Goal: Task Accomplishment & Management: Manage account settings

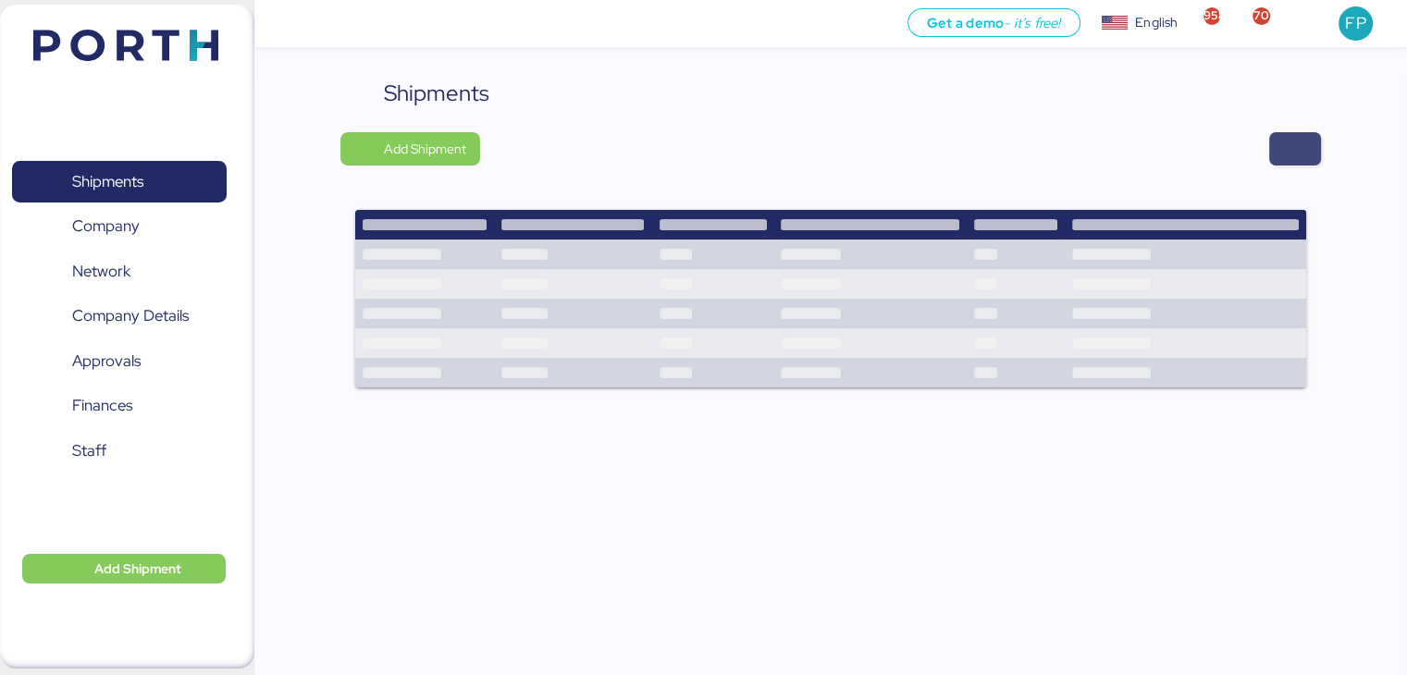
click at [1284, 156] on span "button" at bounding box center [1295, 149] width 22 height 26
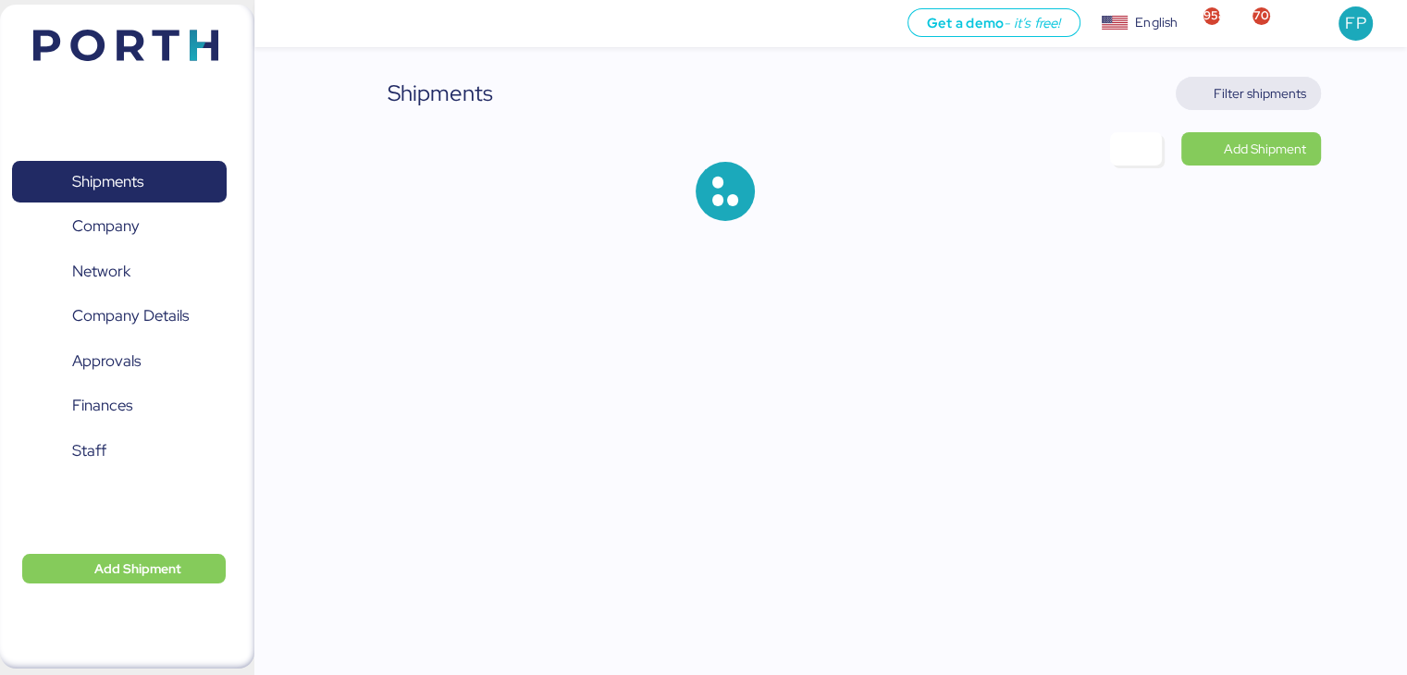
click at [1263, 93] on span "Filter shipments" at bounding box center [1260, 93] width 93 height 22
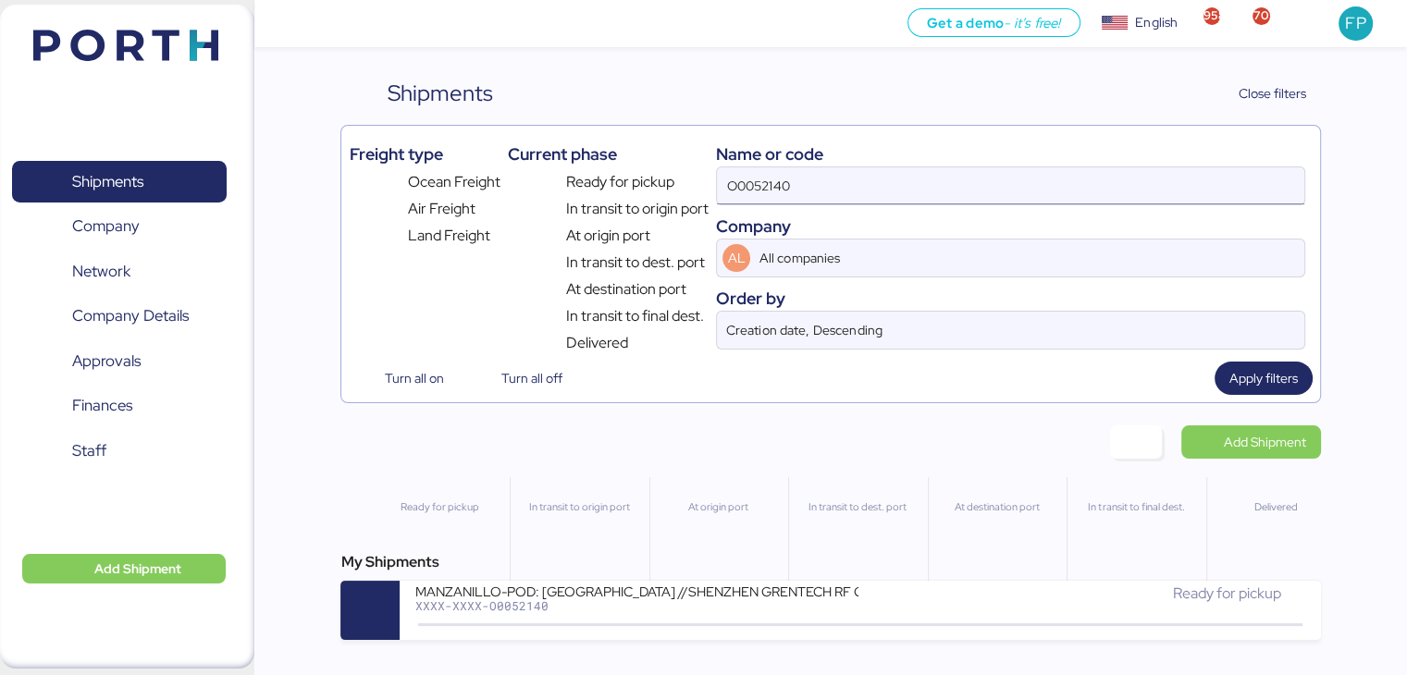
click at [763, 186] on input "O0052140" at bounding box center [1010, 185] width 587 height 37
paste input "073"
type input "O0052073"
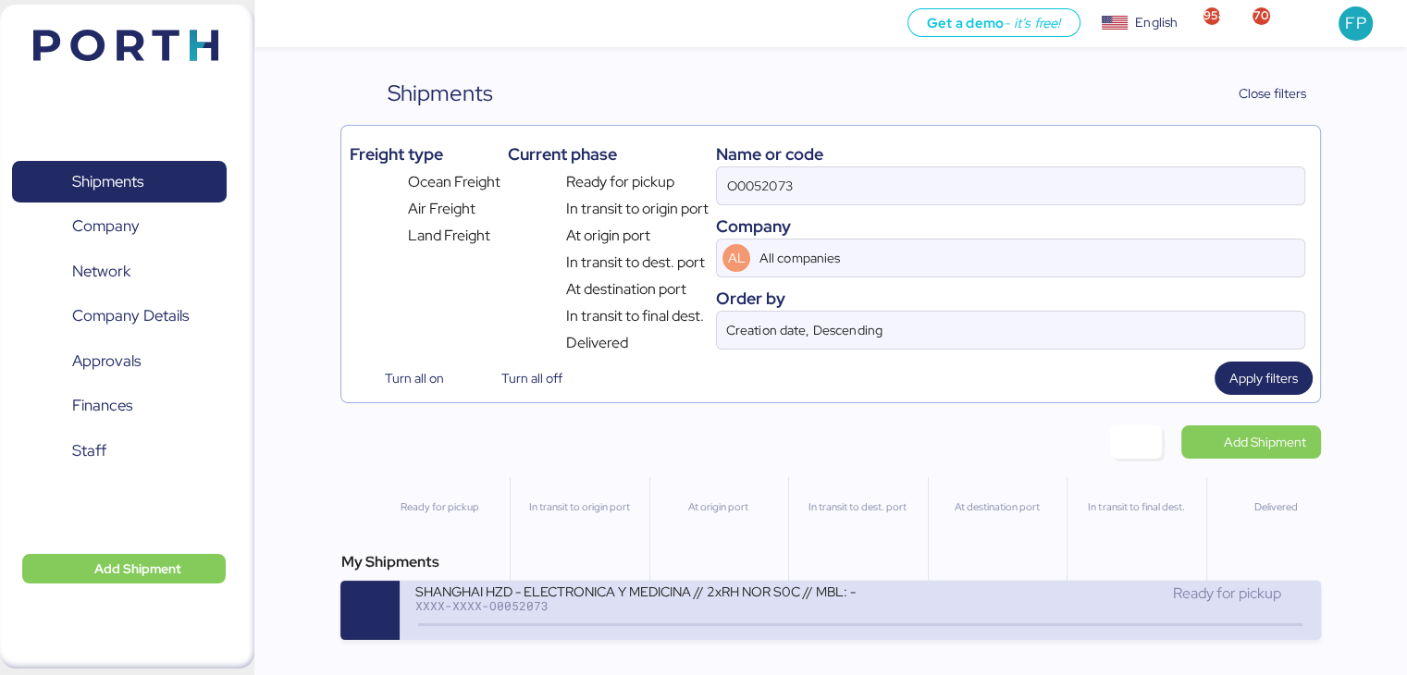
click at [607, 609] on div "XXXX-XXXX-O0052073" at bounding box center [636, 605] width 444 height 13
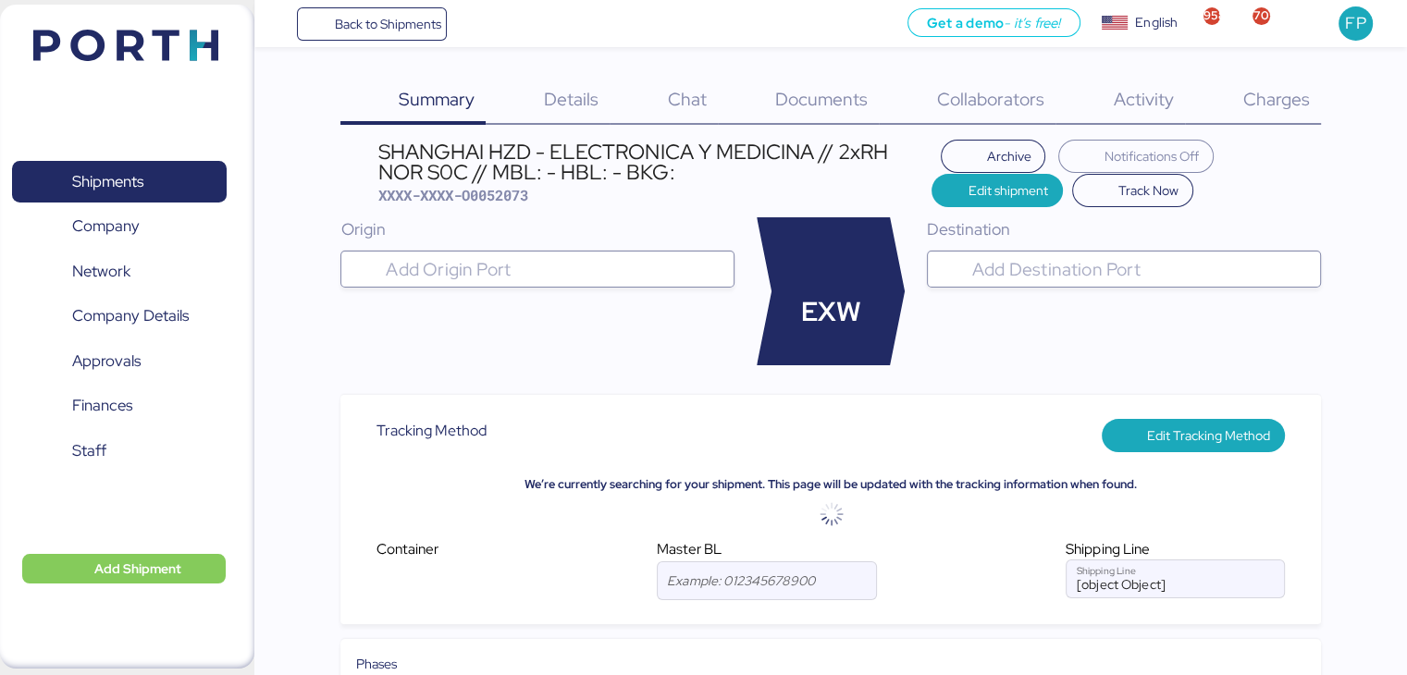
click at [1267, 90] on span "Charges" at bounding box center [1275, 99] width 67 height 24
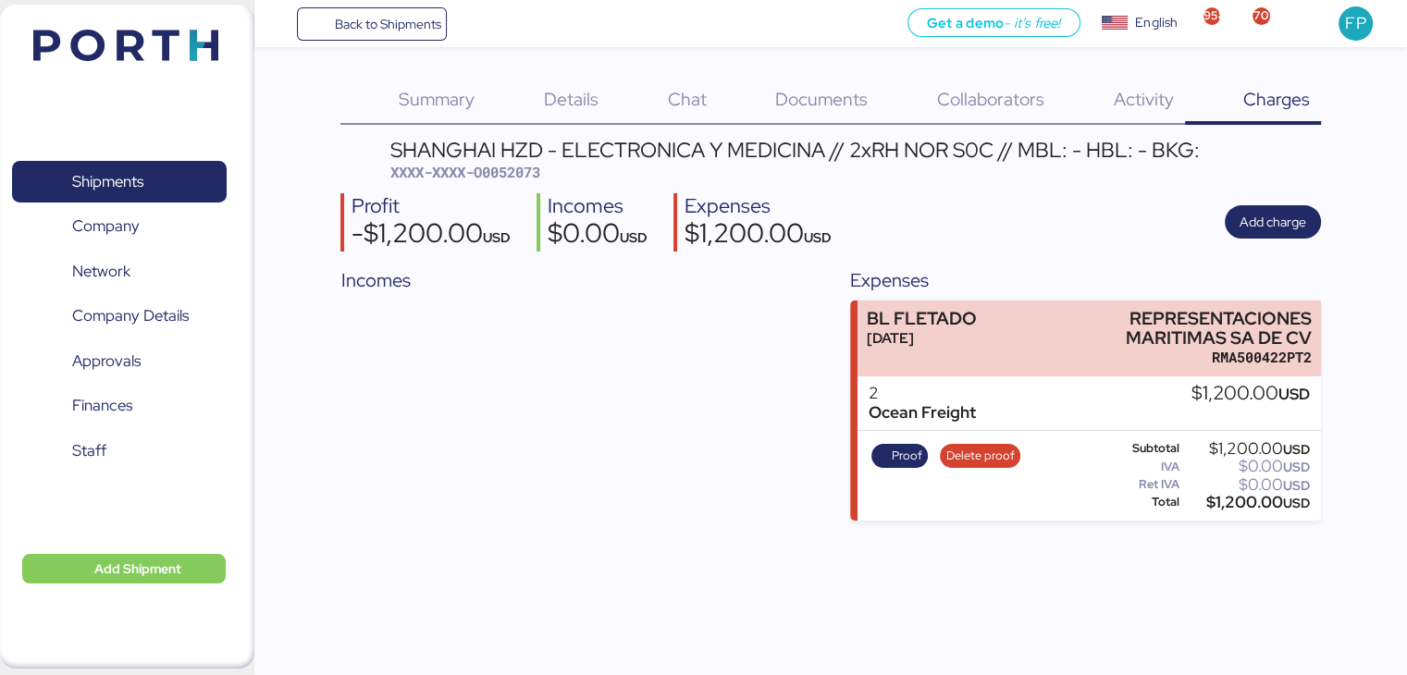
click at [511, 182] on div "SHANGHAI HZD - ELECTRONICA Y MEDICINA // 2xRH NOR S0C // MBL: - HBL: - BKG: XXX…" at bounding box center [830, 330] width 980 height 381
click at [512, 176] on span "XXXX-XXXX-O0052073" at bounding box center [465, 172] width 150 height 19
copy span "O0052073"
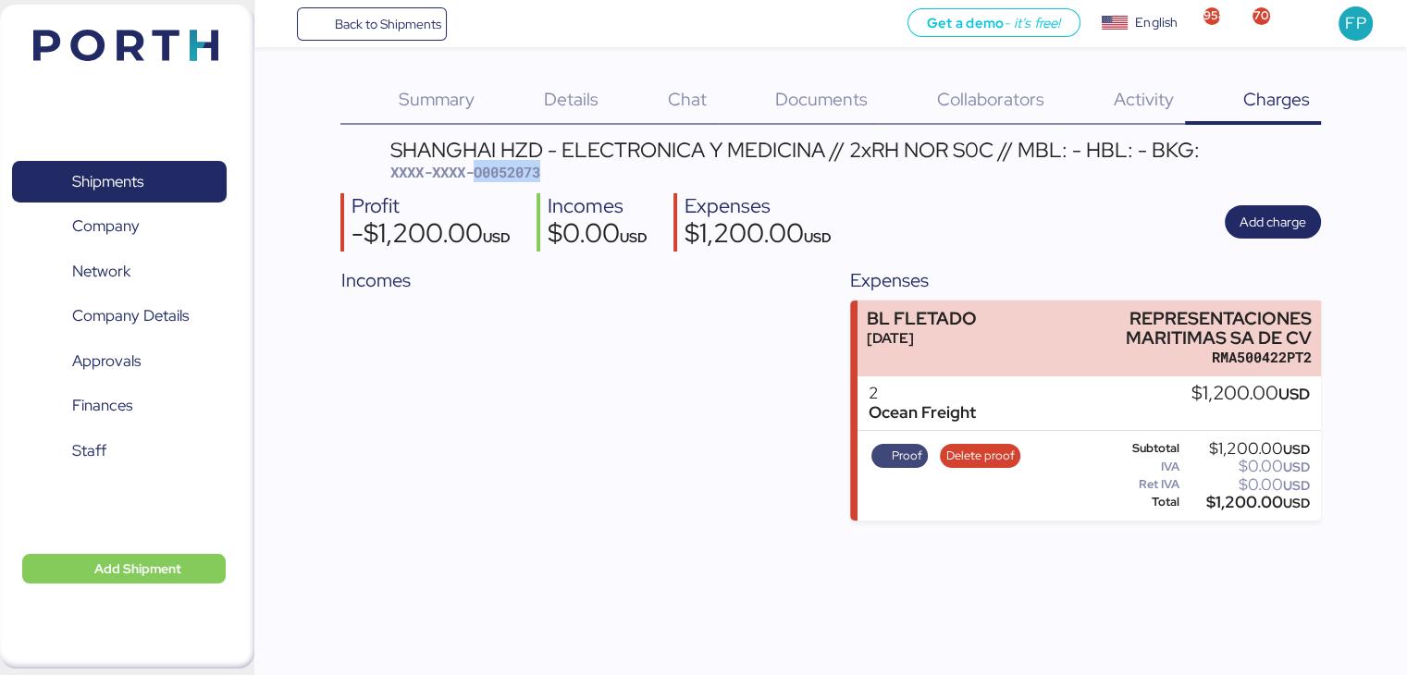
click at [917, 461] on span "Proof" at bounding box center [907, 456] width 31 height 20
click at [114, 192] on span "Shipments" at bounding box center [107, 181] width 71 height 27
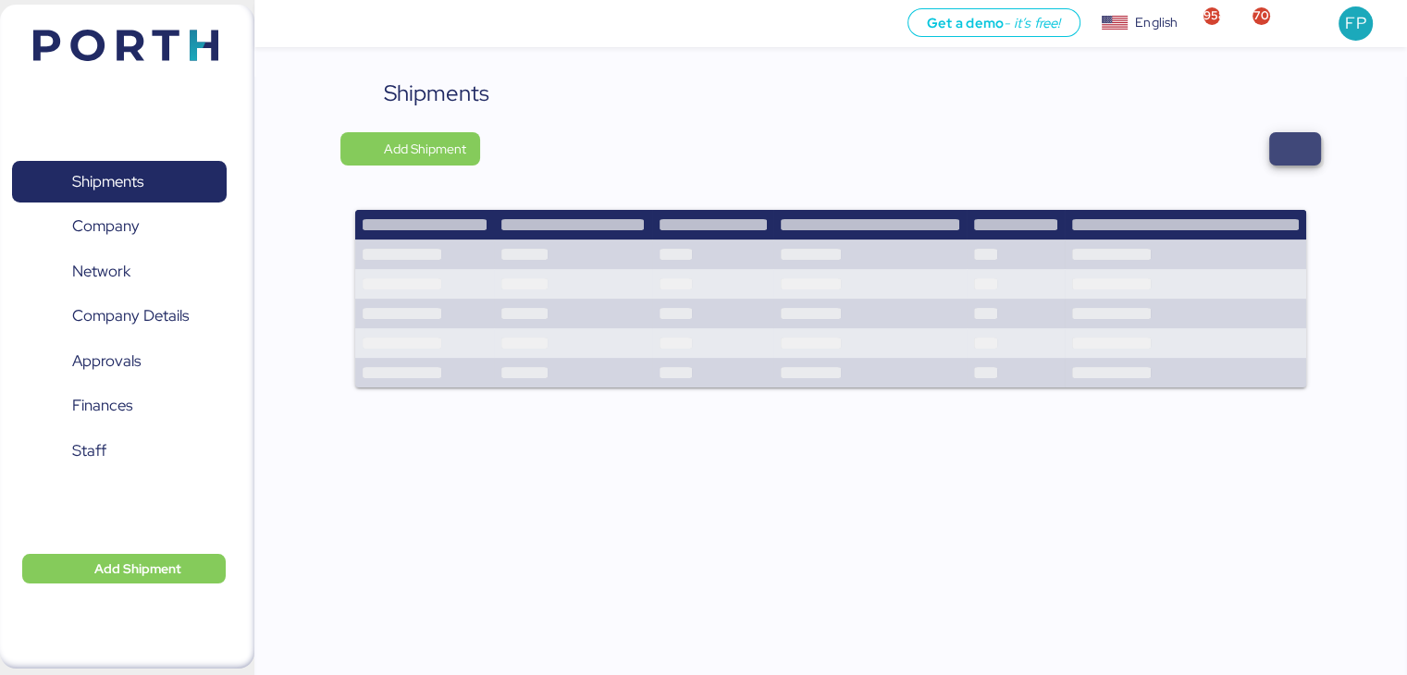
click at [1286, 155] on span "button" at bounding box center [1295, 149] width 22 height 26
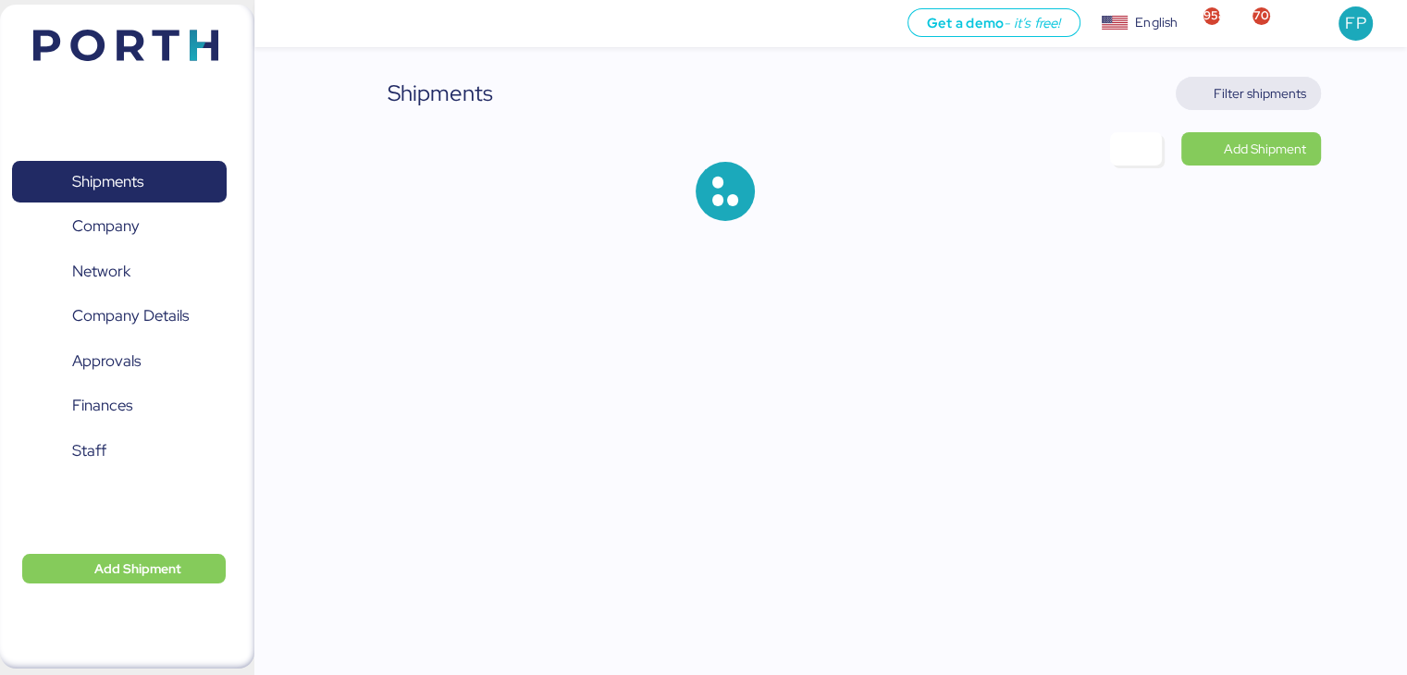
click at [1237, 82] on span "Filter shipments" at bounding box center [1260, 93] width 93 height 22
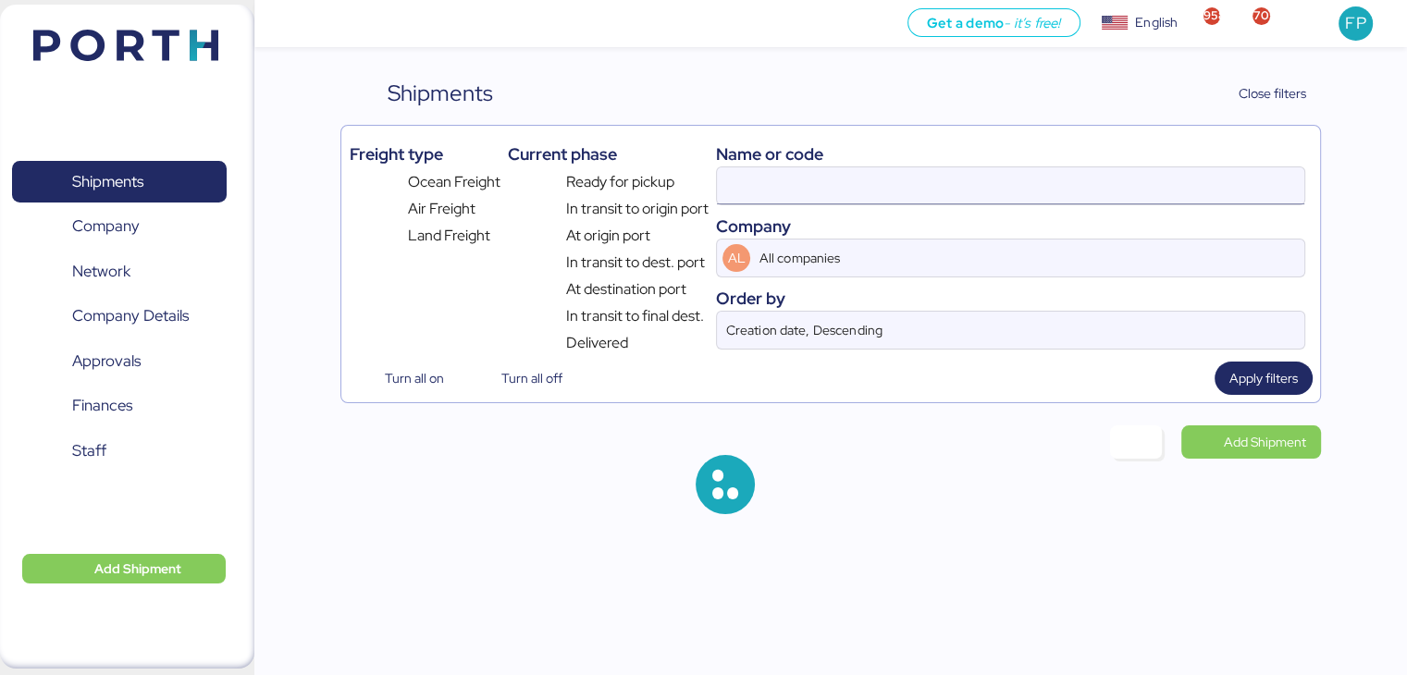
click at [739, 178] on input at bounding box center [1010, 185] width 587 height 37
click at [767, 189] on input at bounding box center [1010, 185] width 587 height 37
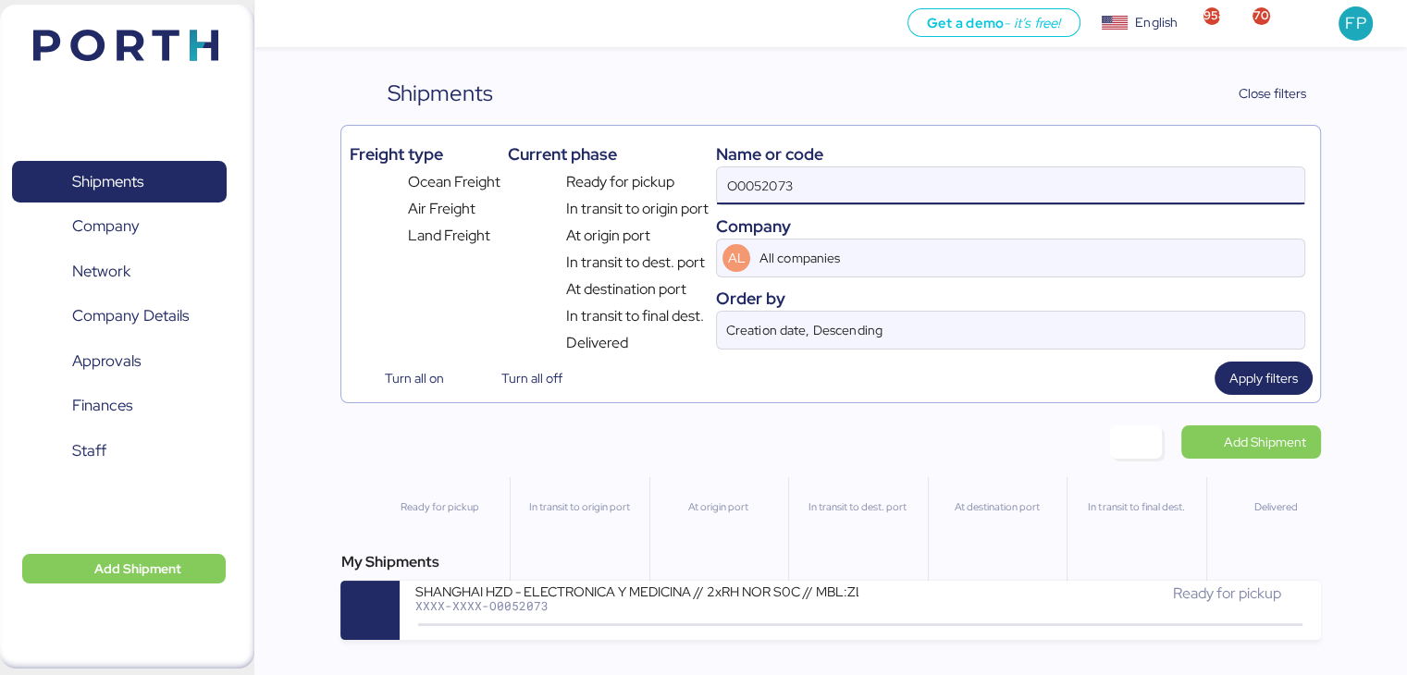
click at [767, 189] on input "O0052073" at bounding box center [1010, 185] width 587 height 37
paste input "1959"
type input "O0051959"
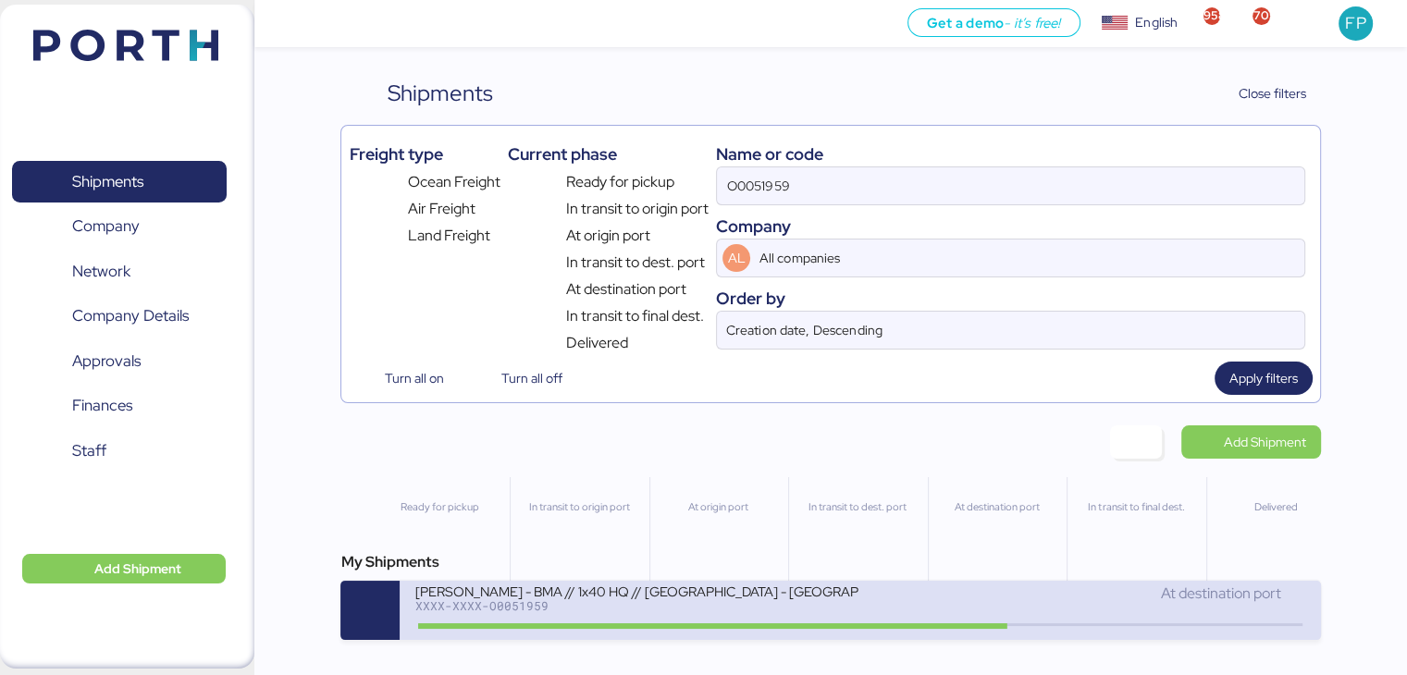
click at [522, 637] on div "[PERSON_NAME] - BMA // 1x40 HQ // [GEOGRAPHIC_DATA] - [GEOGRAPHIC_DATA] // MBL:…" at bounding box center [860, 610] width 921 height 59
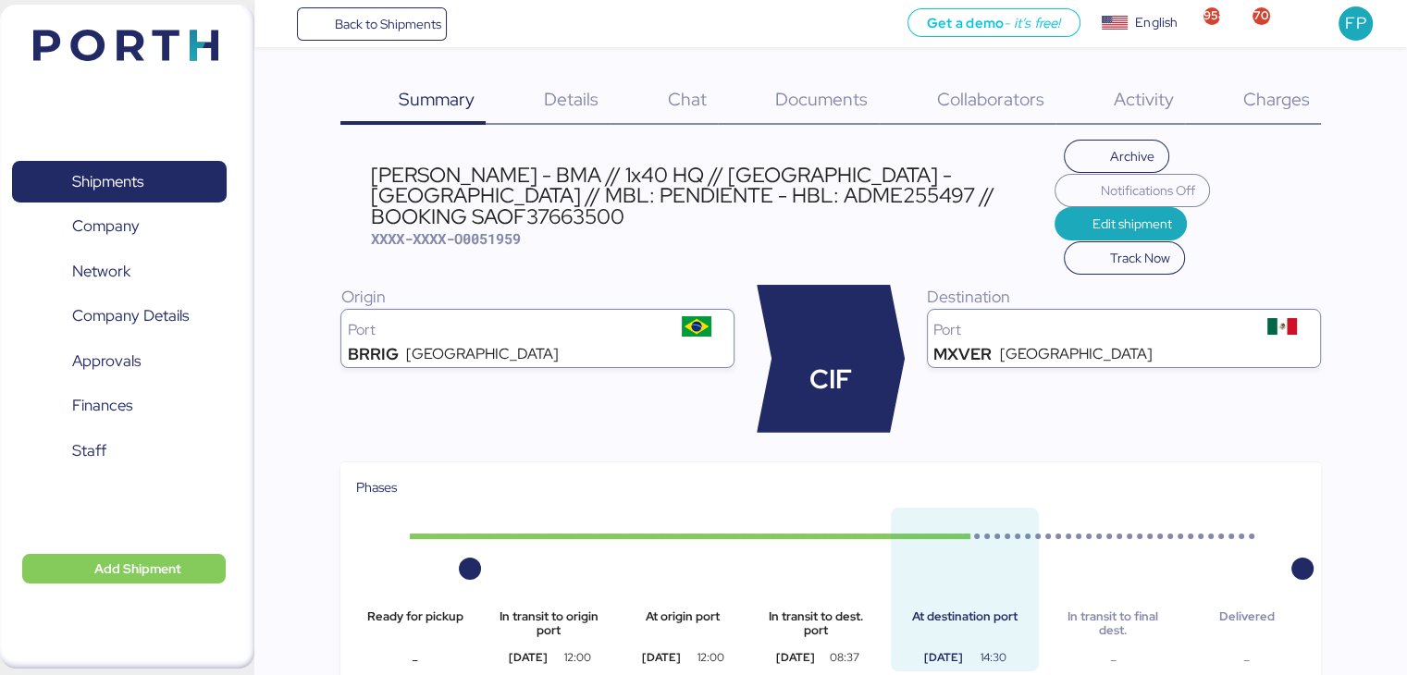
click at [1276, 83] on div "Charges 0" at bounding box center [1253, 101] width 136 height 48
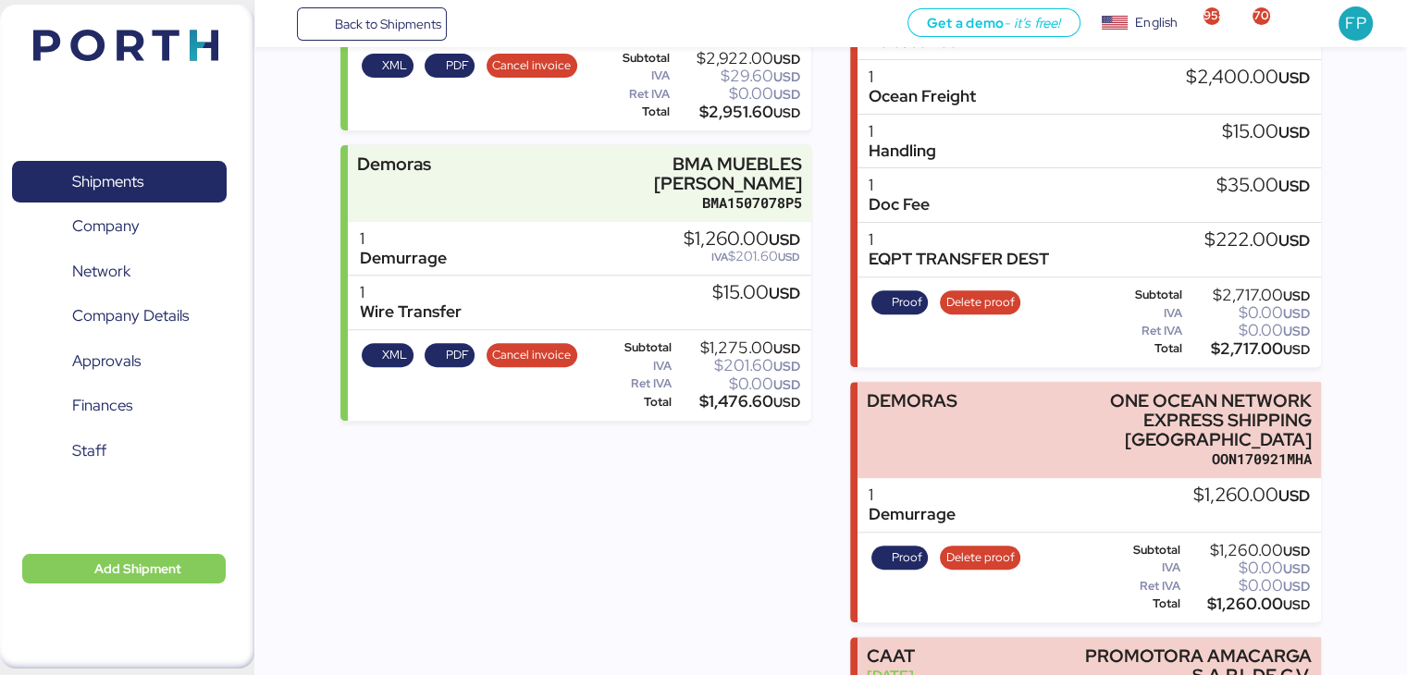
scroll to position [784, 0]
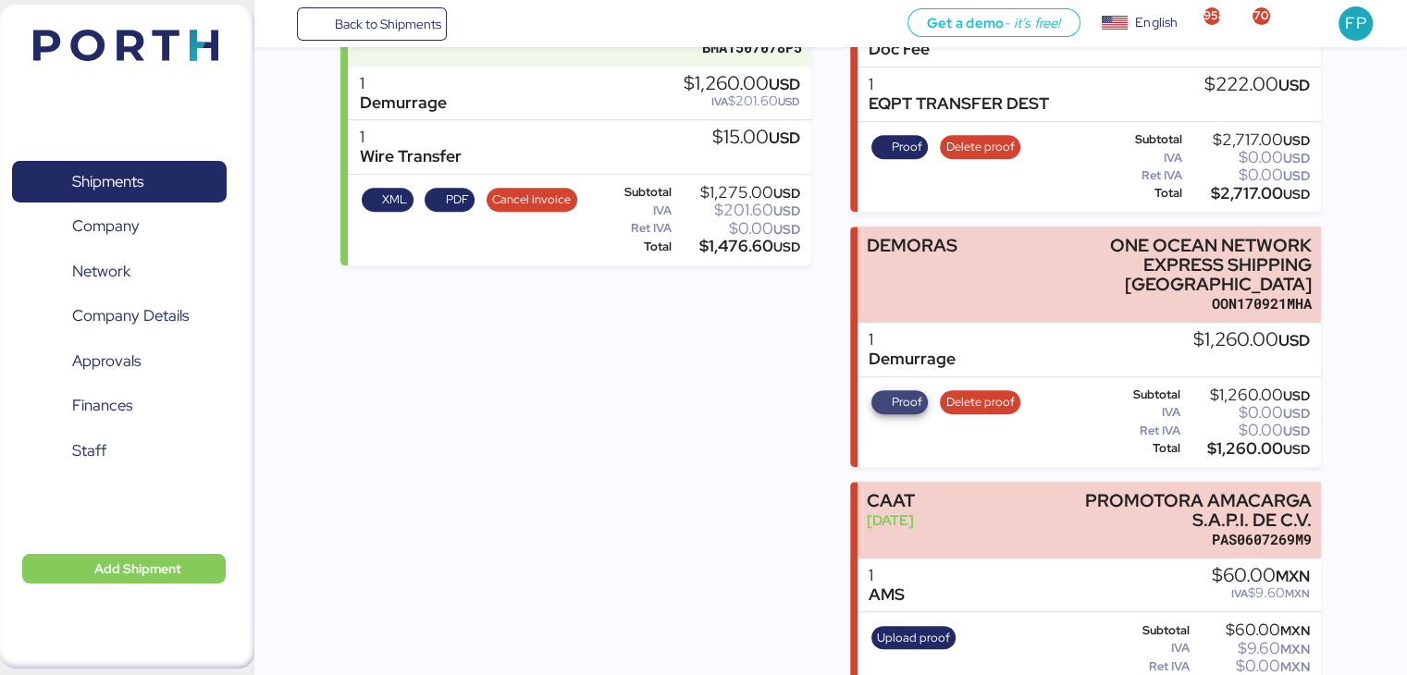
click at [910, 392] on span "Proof" at bounding box center [907, 402] width 31 height 20
click at [145, 169] on span "Shipments" at bounding box center [118, 181] width 199 height 27
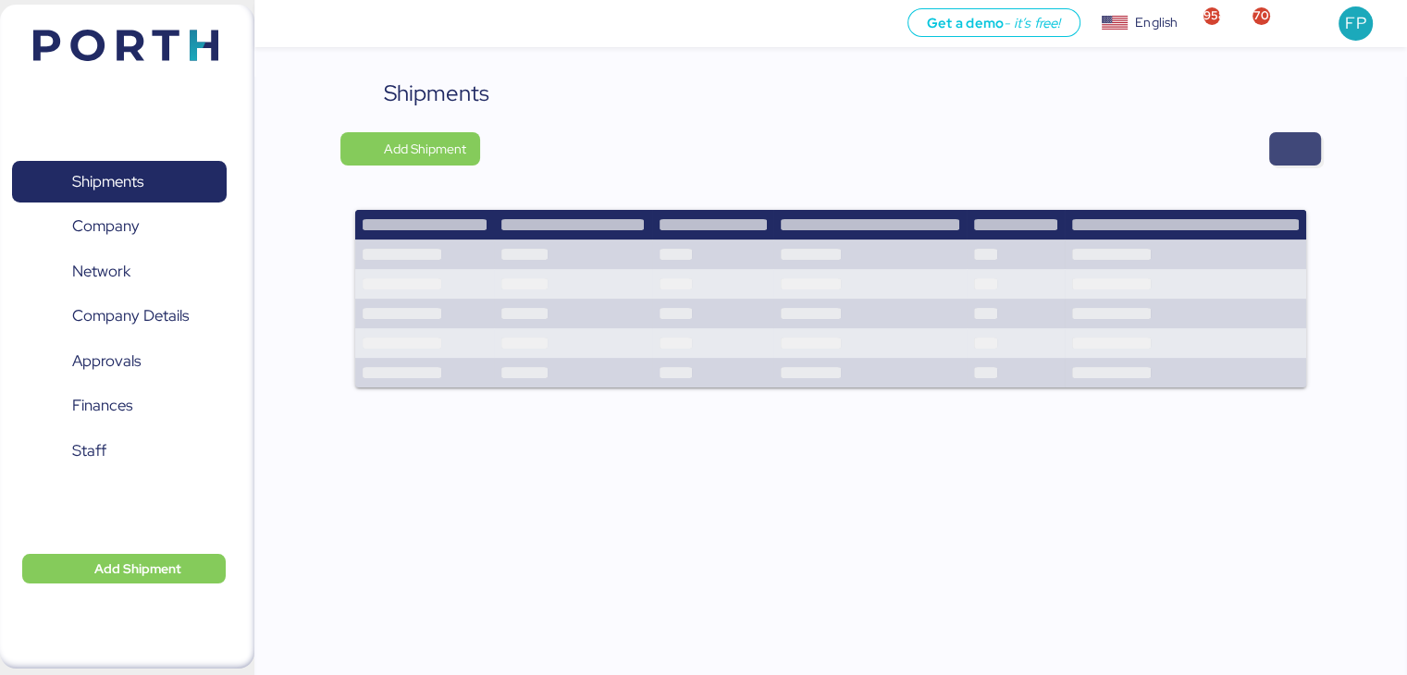
click at [1295, 148] on span "button" at bounding box center [1295, 149] width 22 height 26
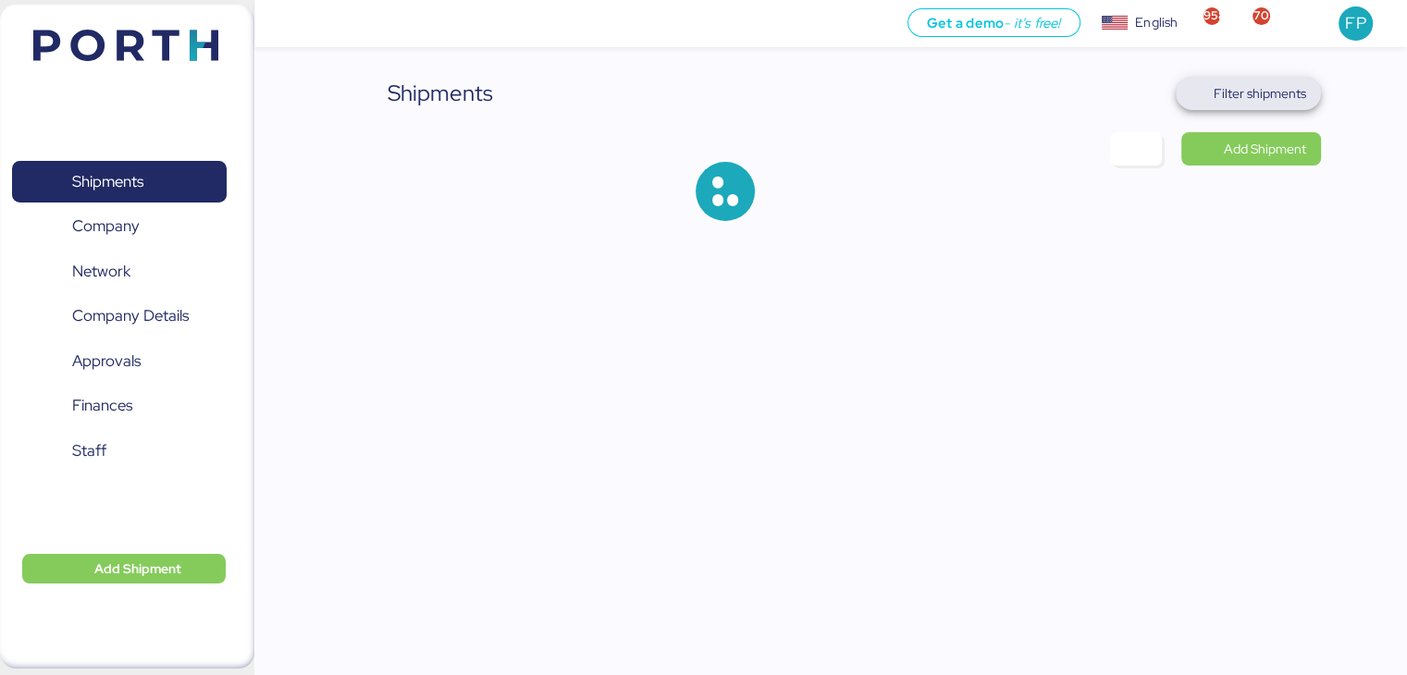
click at [1266, 93] on span "Filter shipments" at bounding box center [1260, 93] width 93 height 22
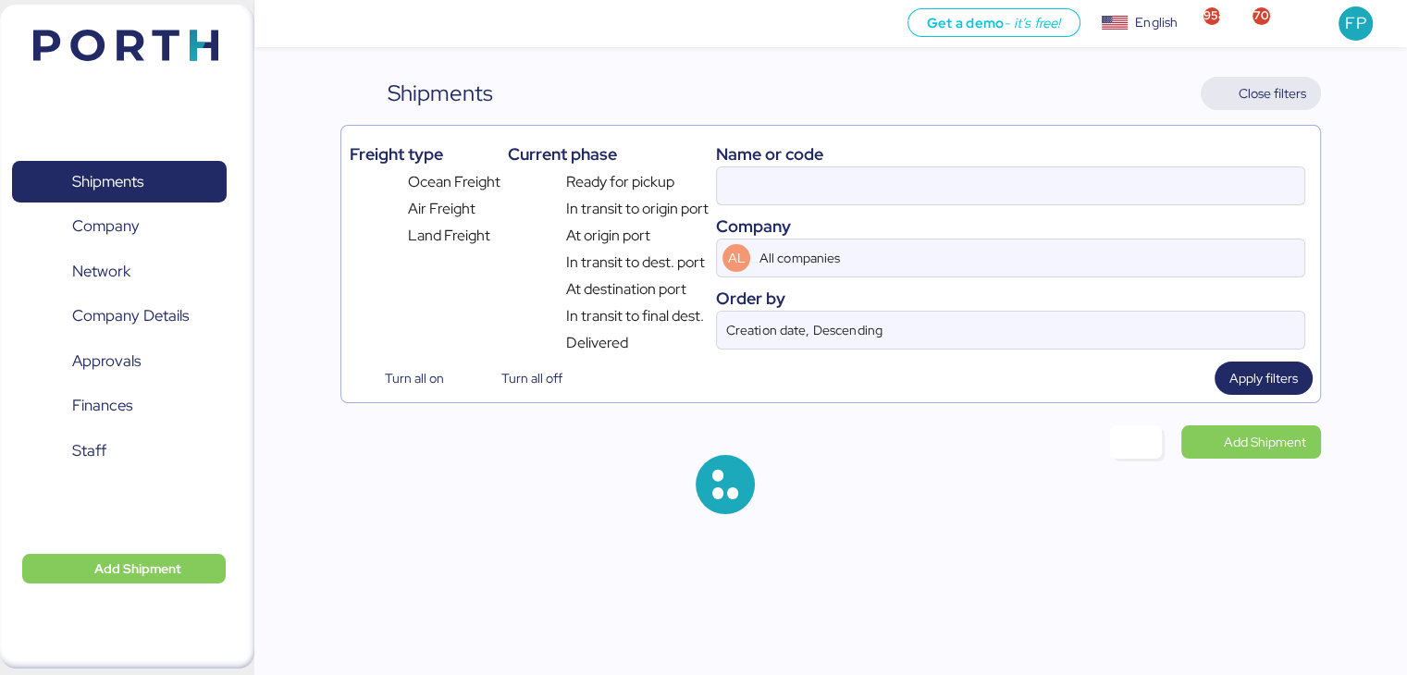
type input "O0051959"
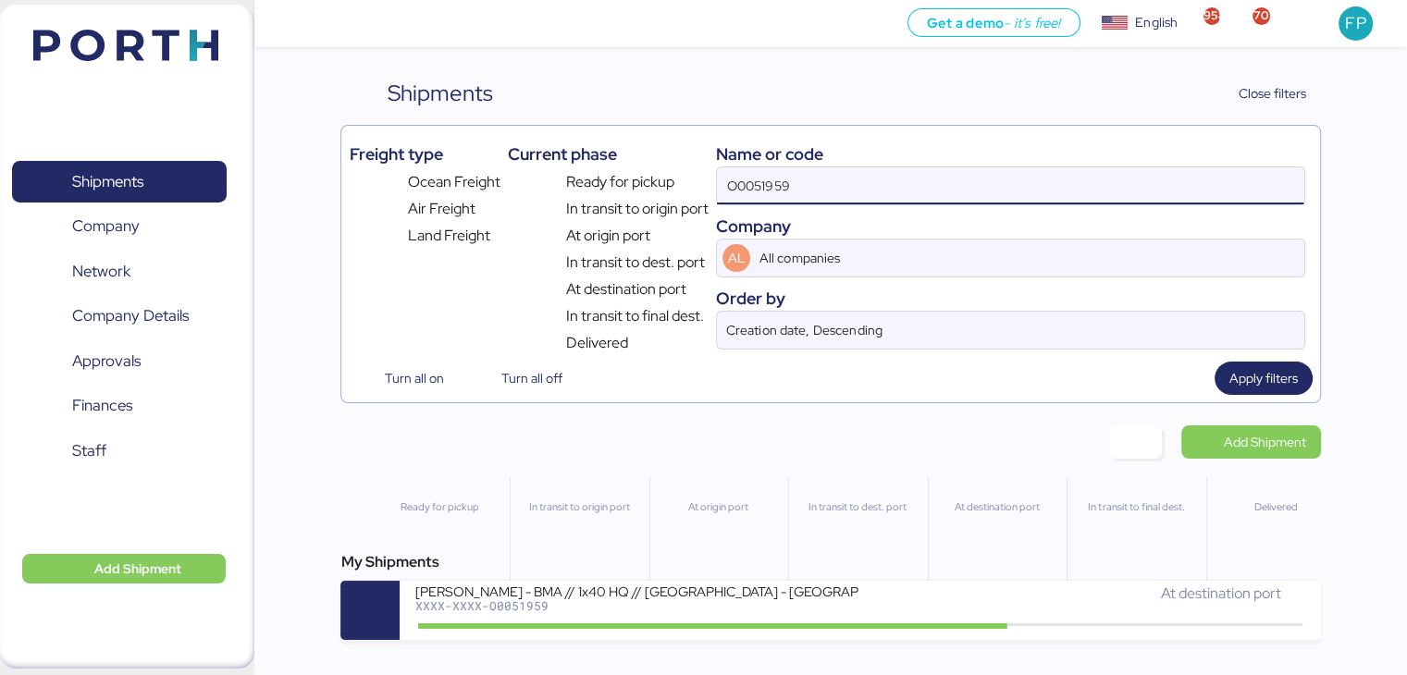
click at [745, 199] on input "O0051959" at bounding box center [1010, 185] width 587 height 37
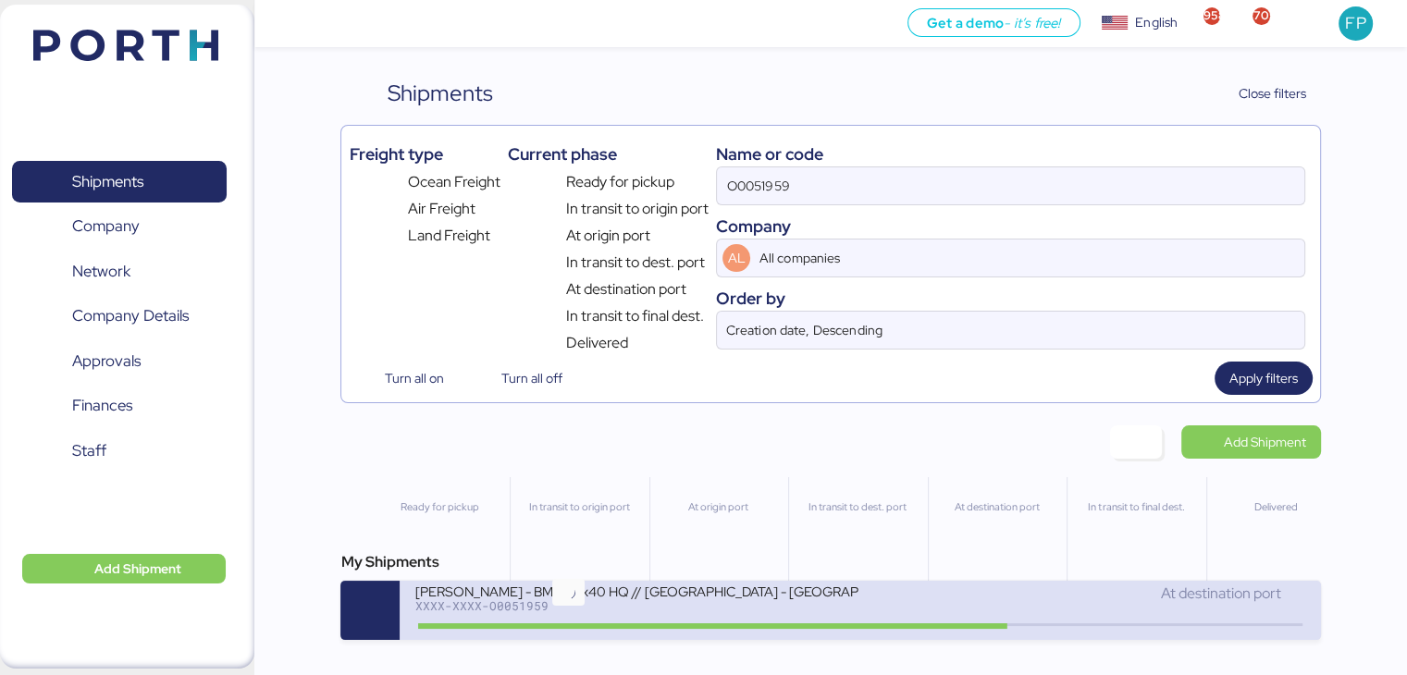
click at [531, 620] on icon at bounding box center [568, 625] width 89 height 20
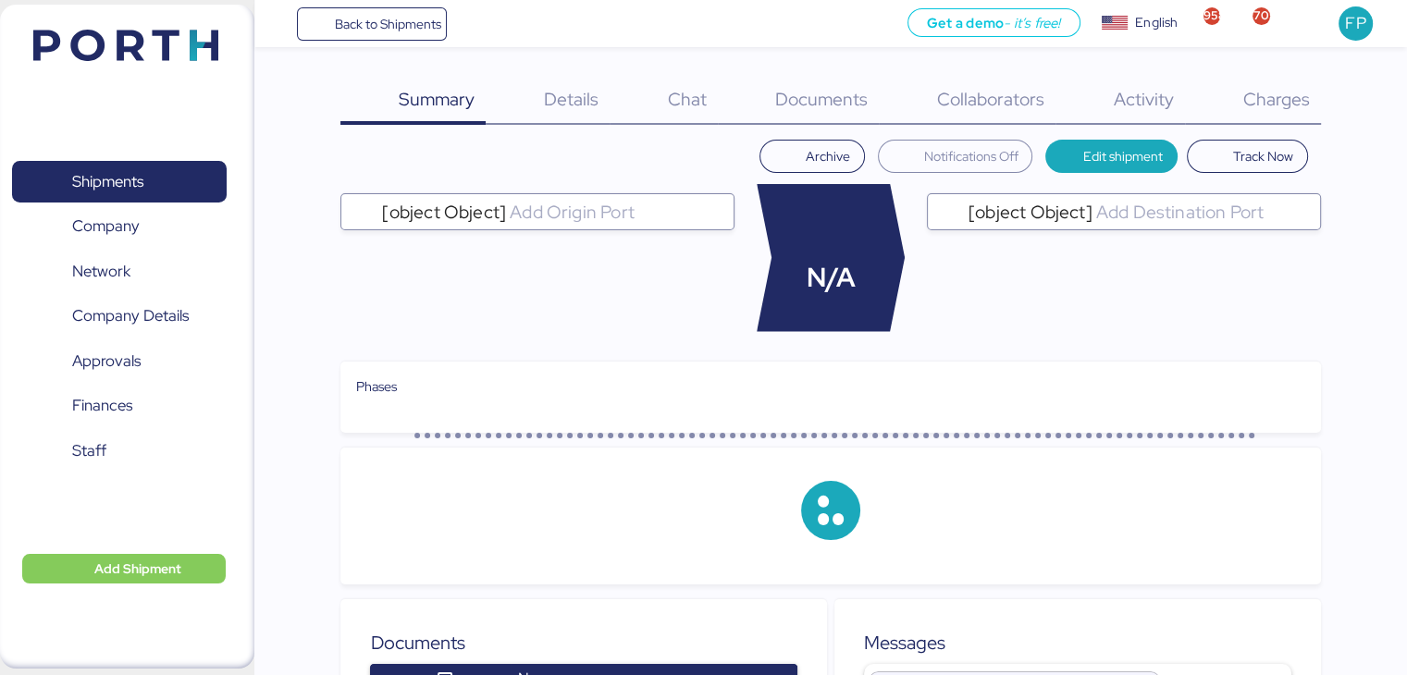
click at [1295, 106] on span "Charges" at bounding box center [1275, 99] width 67 height 24
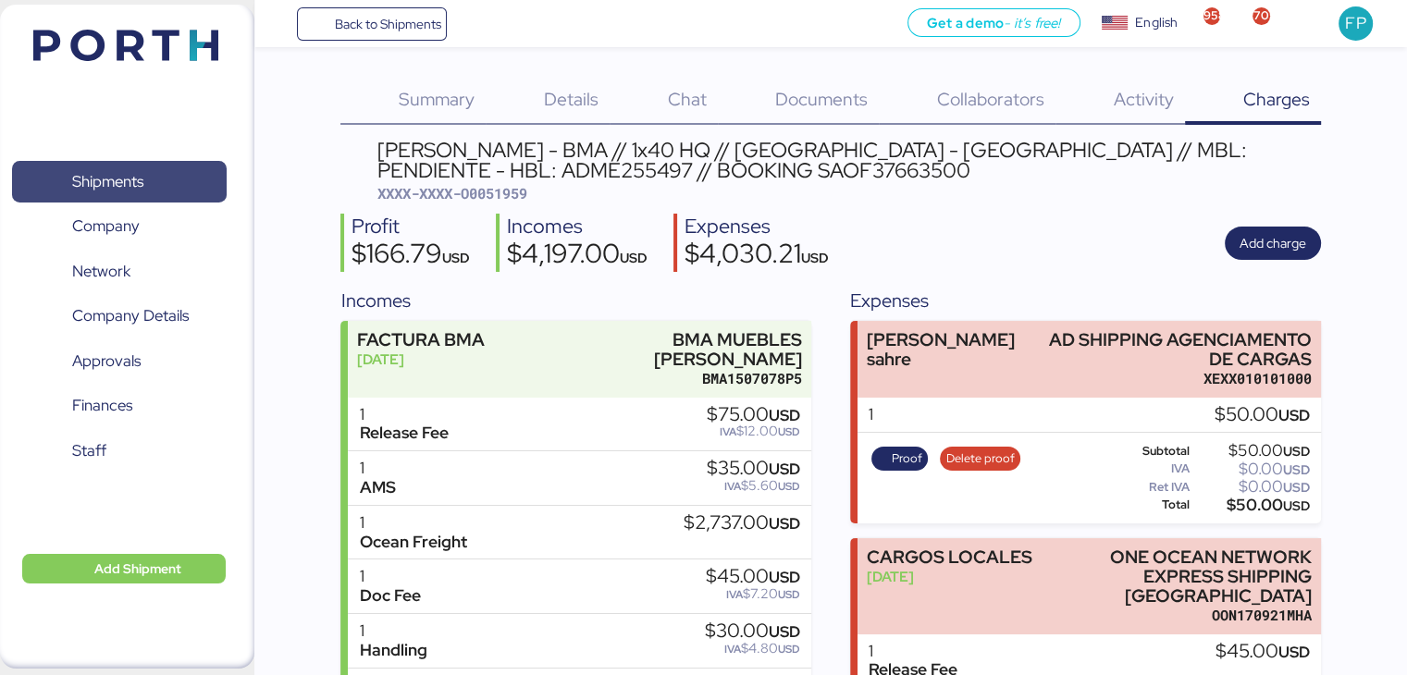
click at [169, 173] on span "Shipments" at bounding box center [118, 181] width 199 height 27
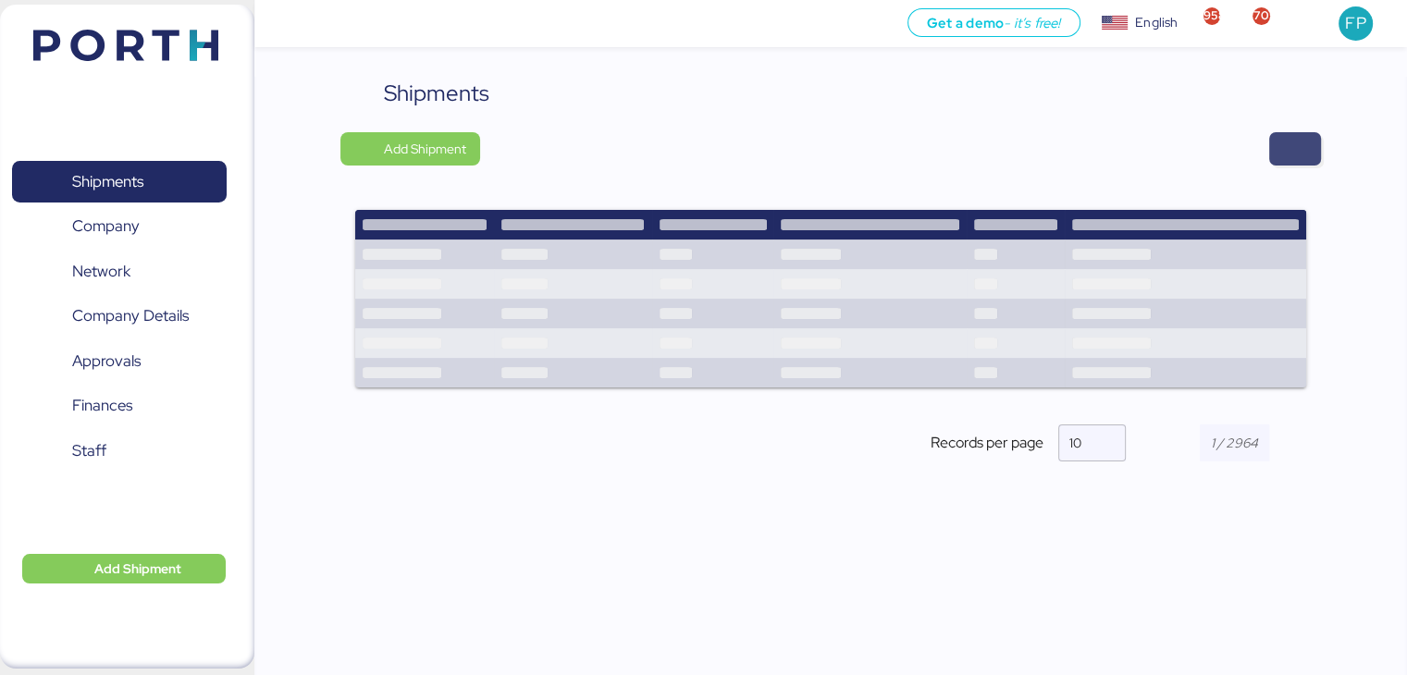
click at [1301, 145] on span "button" at bounding box center [1295, 149] width 22 height 26
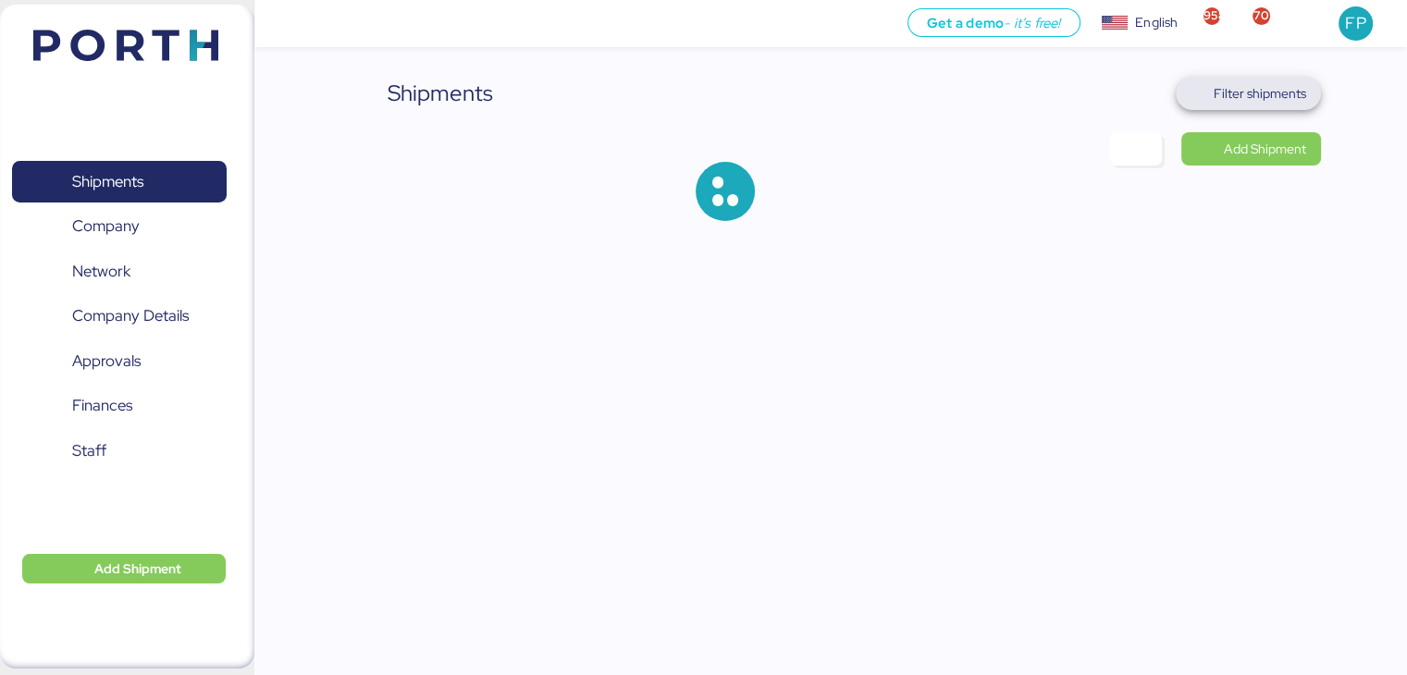
click at [1254, 90] on span "Filter shipments" at bounding box center [1260, 93] width 93 height 22
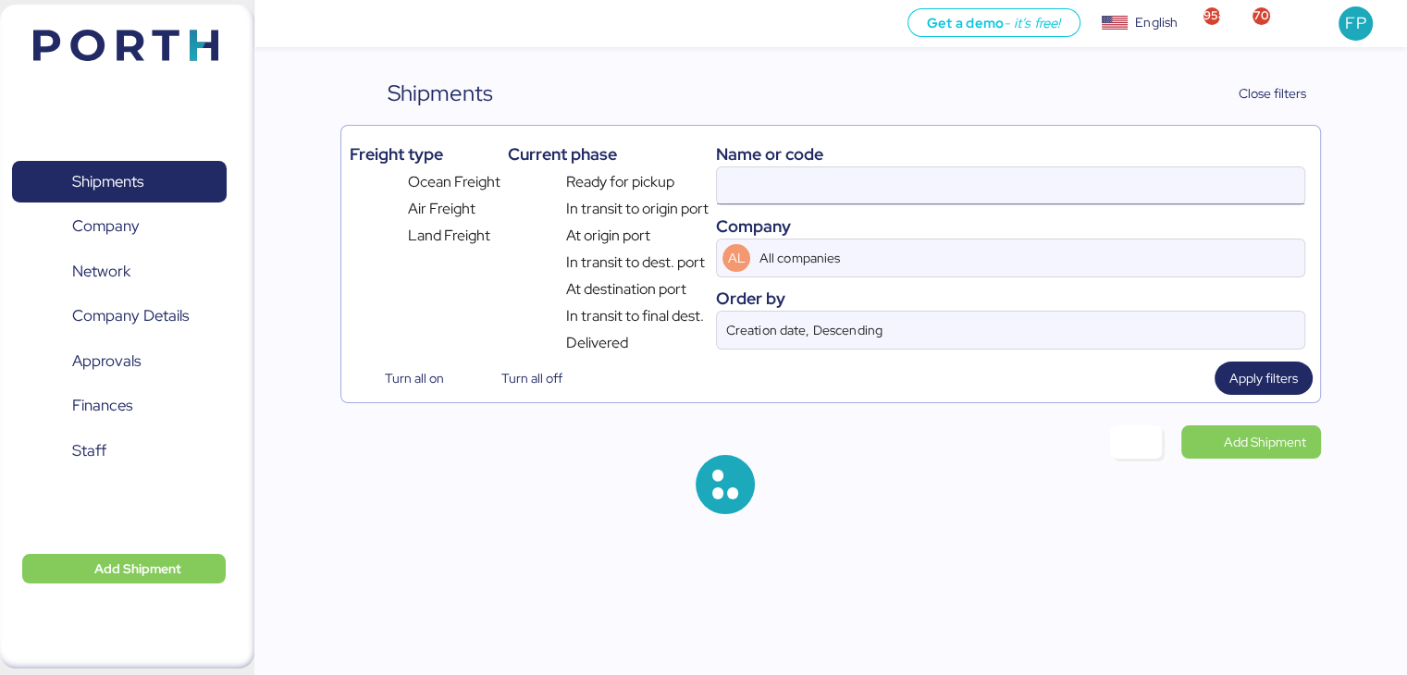
click at [765, 194] on input at bounding box center [1010, 185] width 587 height 37
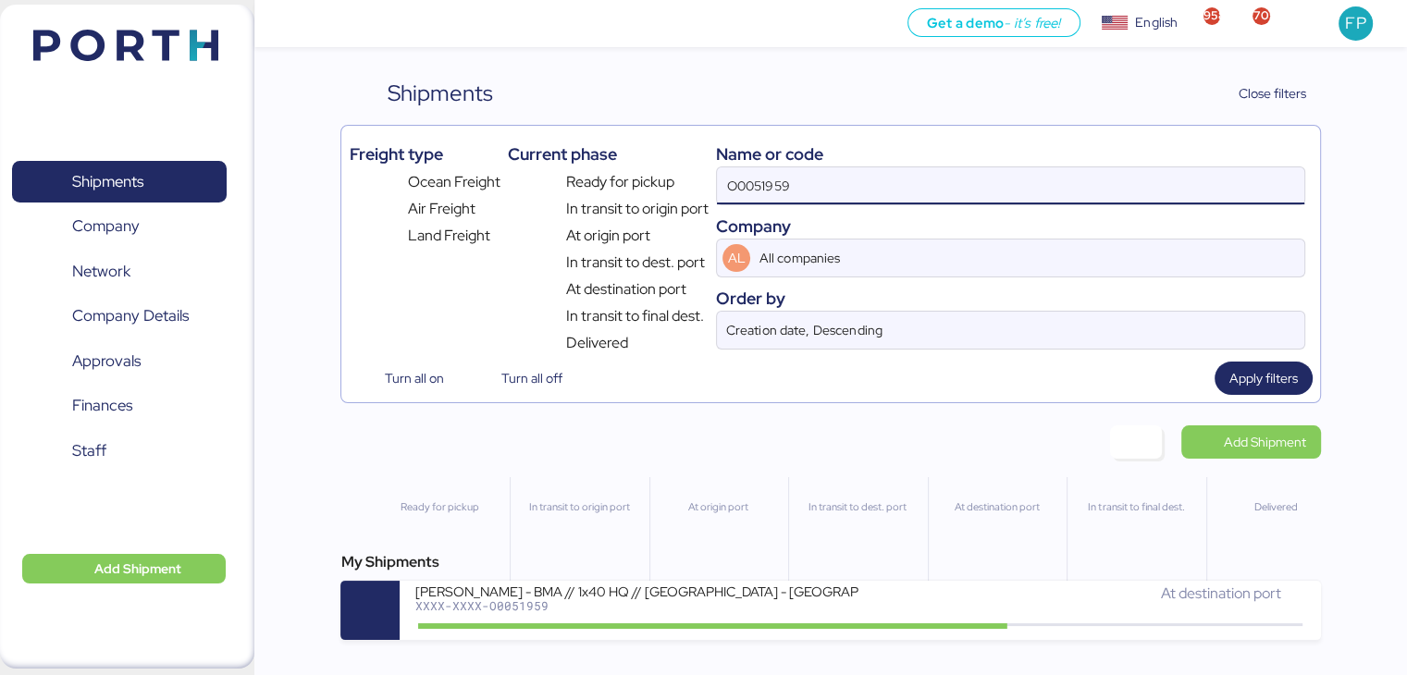
click at [765, 194] on input "O0051959" at bounding box center [1010, 185] width 587 height 37
paste input "1"
type input "O0051951"
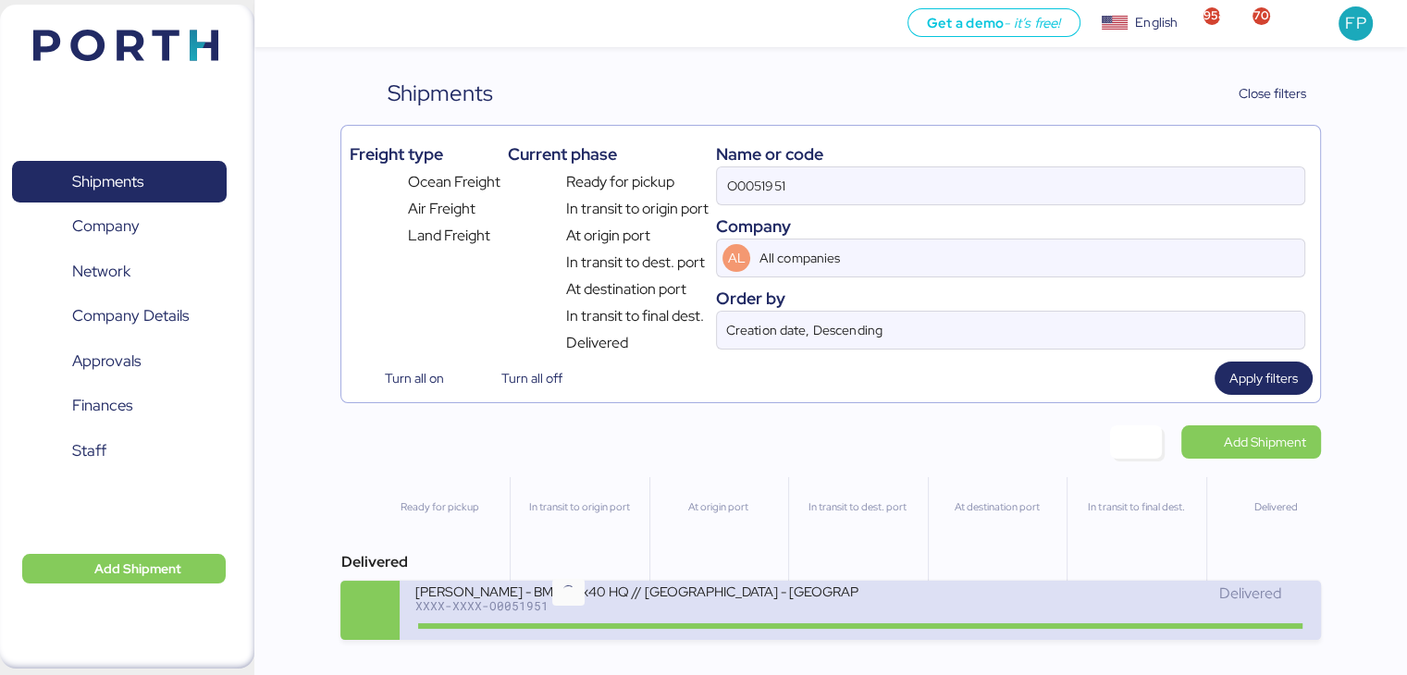
click at [605, 630] on icon at bounding box center [568, 625] width 89 height 20
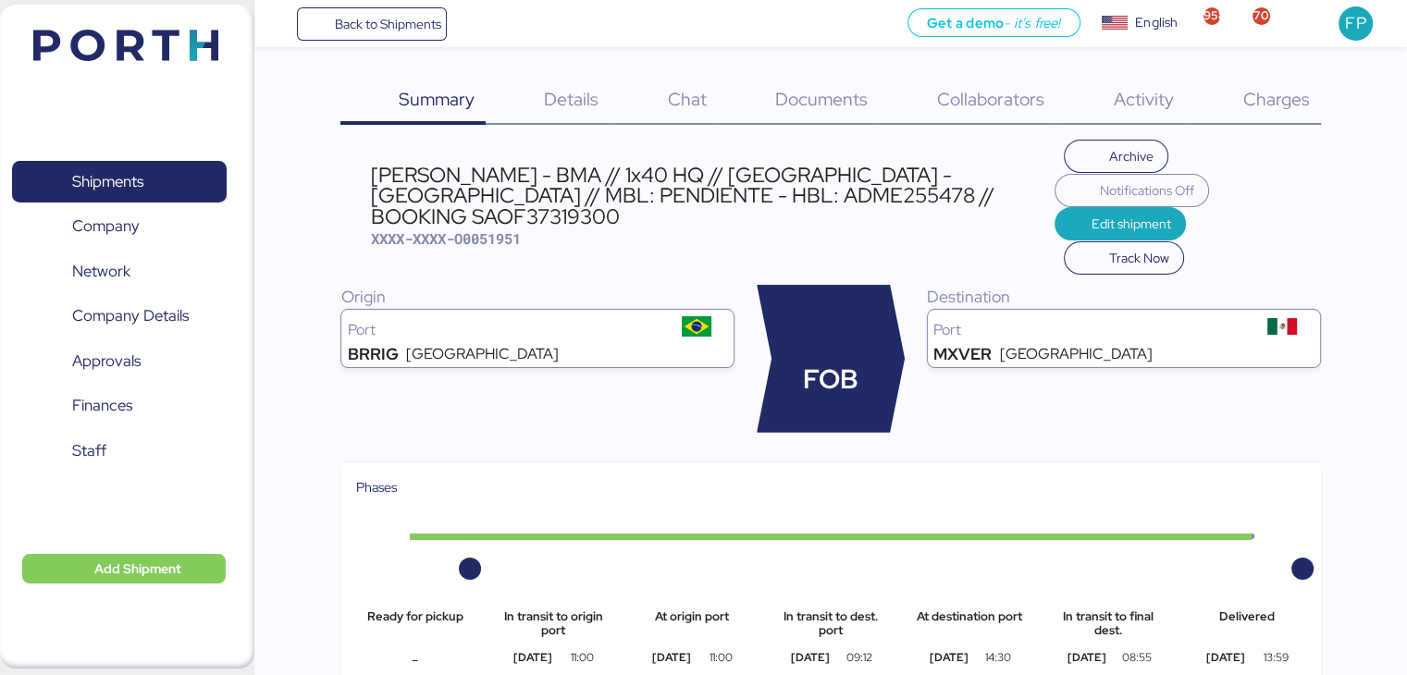
click at [1261, 107] on span "Charges" at bounding box center [1275, 99] width 67 height 24
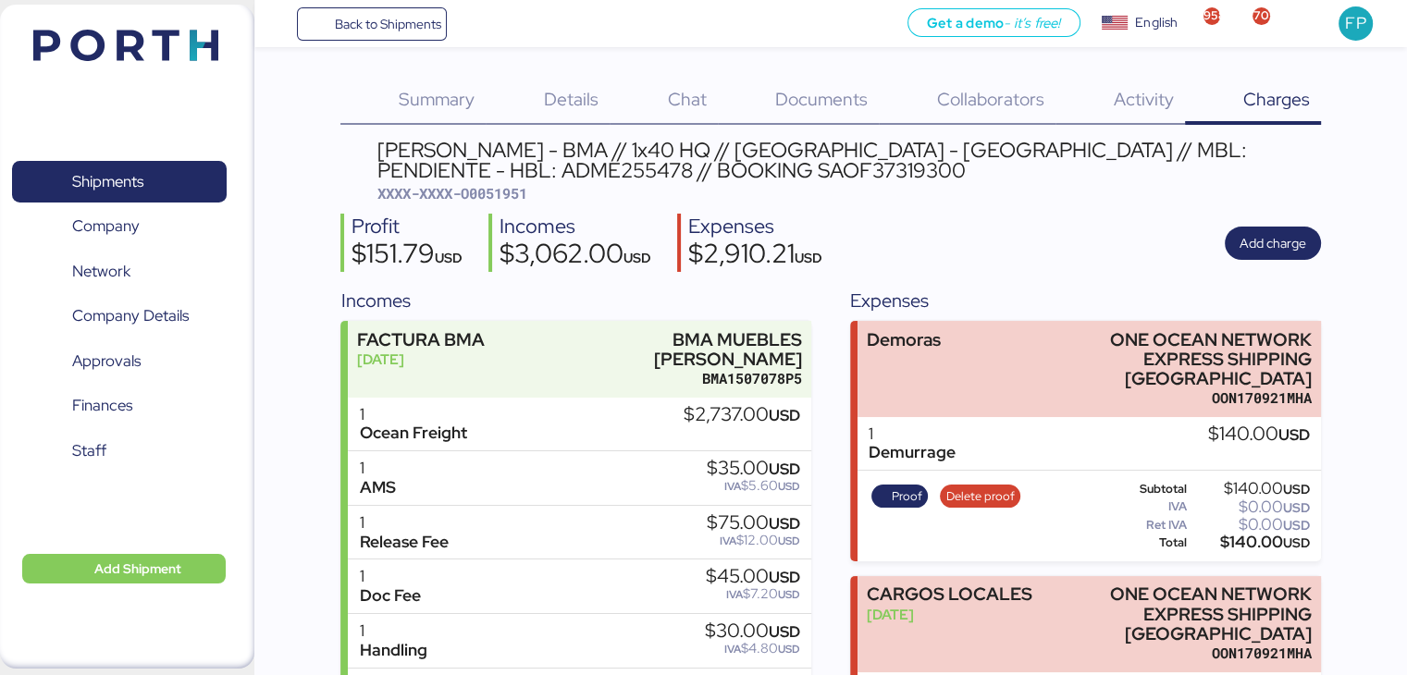
click at [521, 193] on span "XXXX-XXXX-O0051951" at bounding box center [452, 193] width 150 height 19
copy span "O0051951"
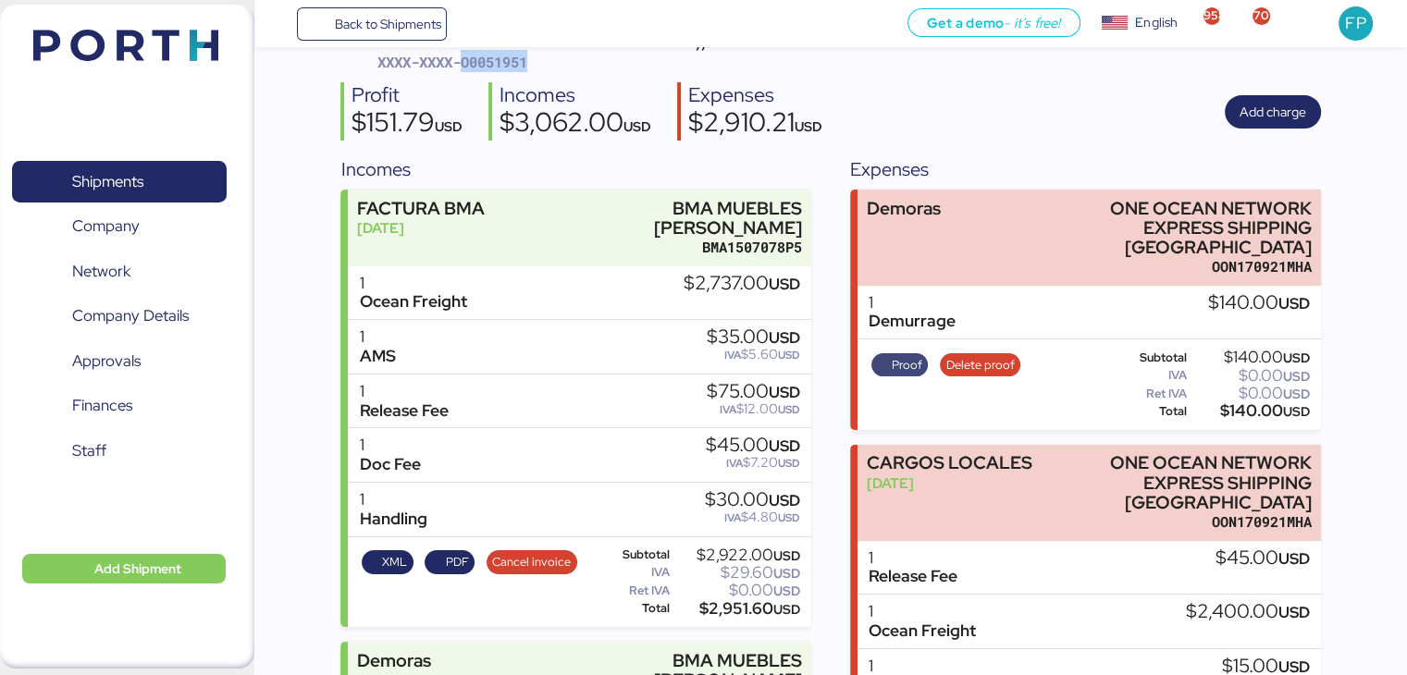
click at [912, 355] on span "Proof" at bounding box center [907, 365] width 31 height 20
click at [143, 183] on span "Shipments" at bounding box center [107, 181] width 71 height 27
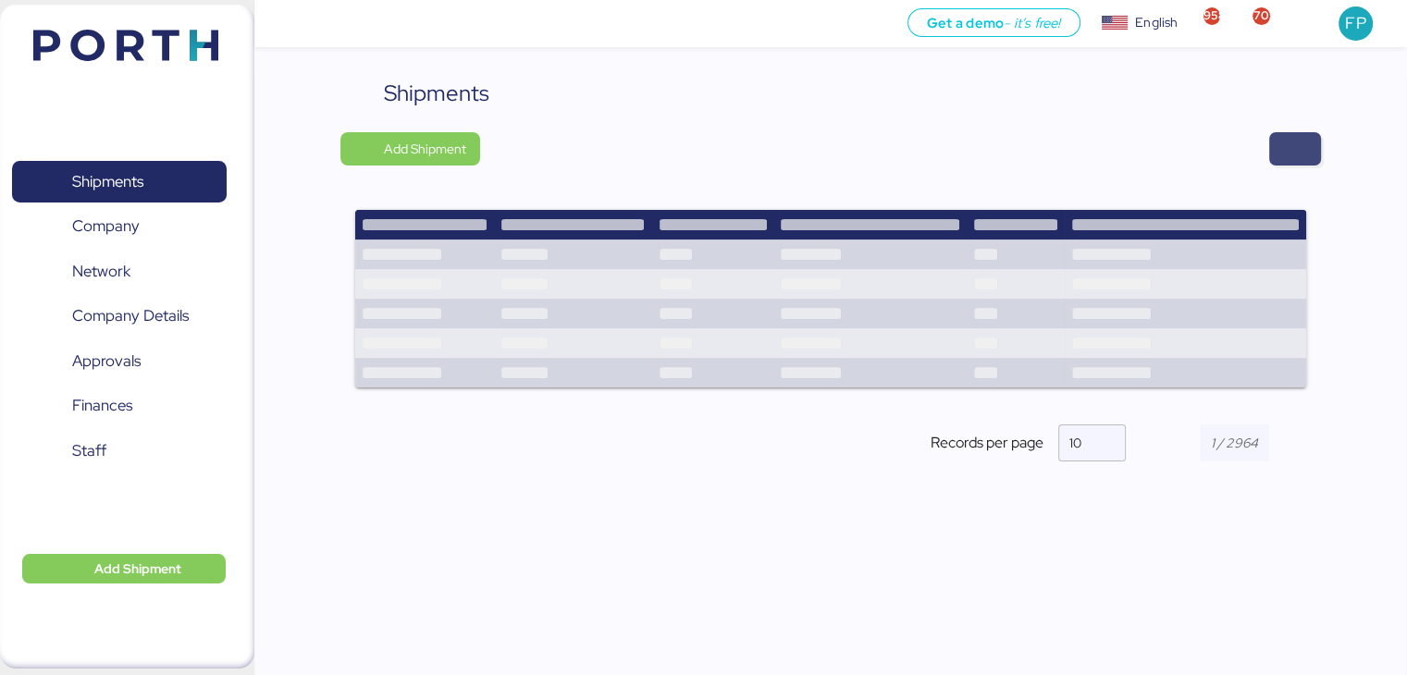
click at [1310, 153] on span "button" at bounding box center [1295, 148] width 52 height 33
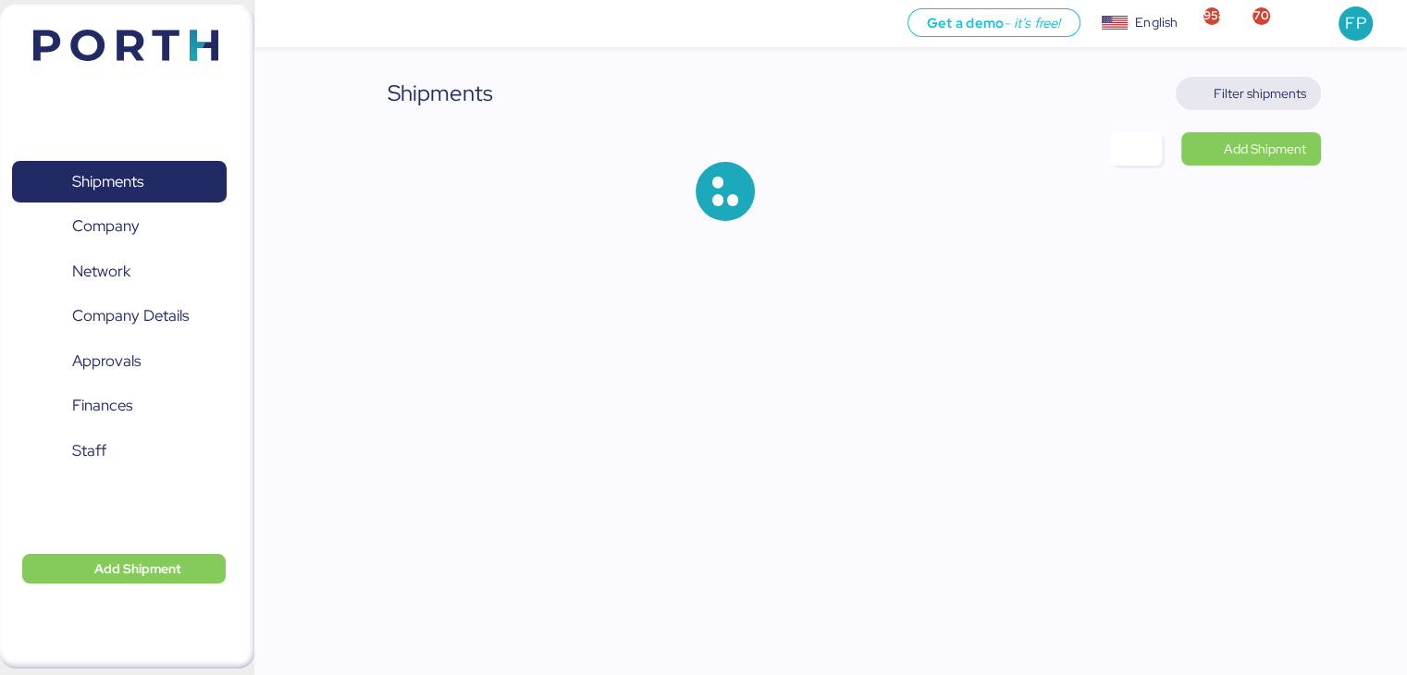
click at [1272, 93] on span "Filter shipments" at bounding box center [1260, 93] width 93 height 22
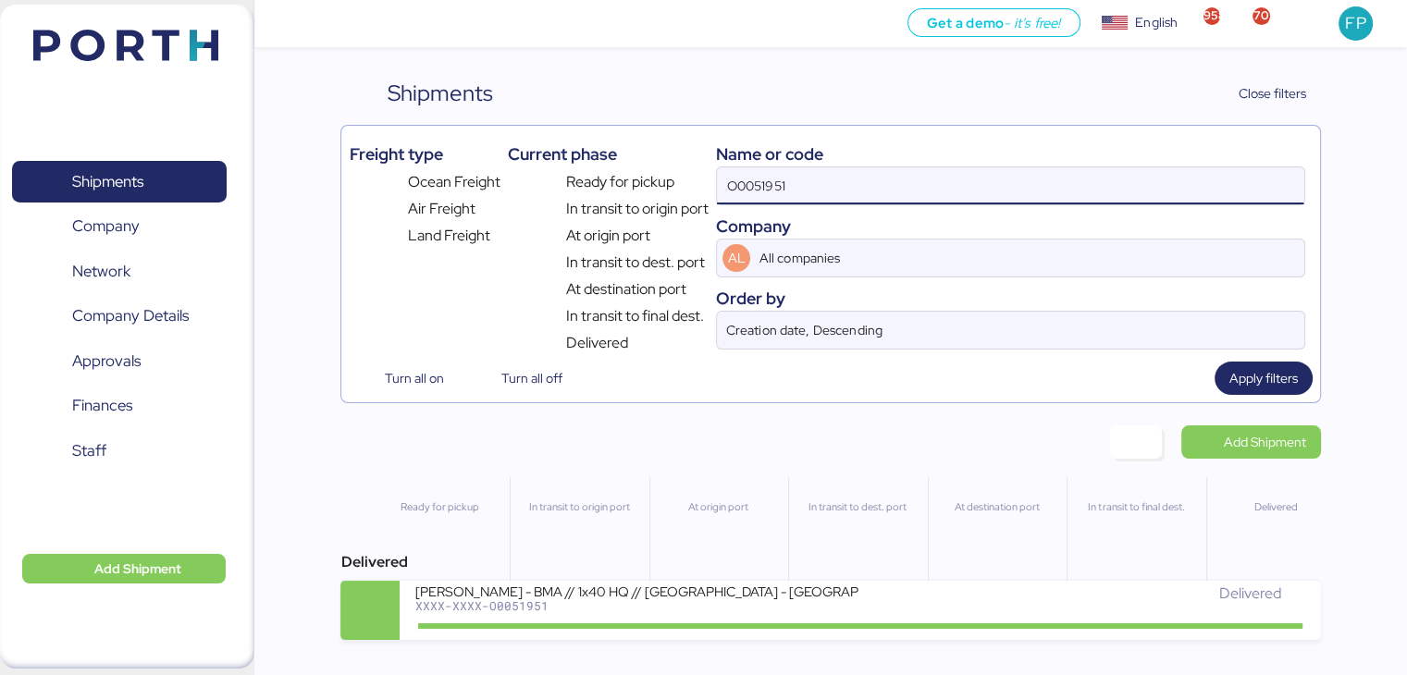
click at [731, 190] on input "O0051951" at bounding box center [1010, 185] width 587 height 37
paste input "2093"
type input "O0052093"
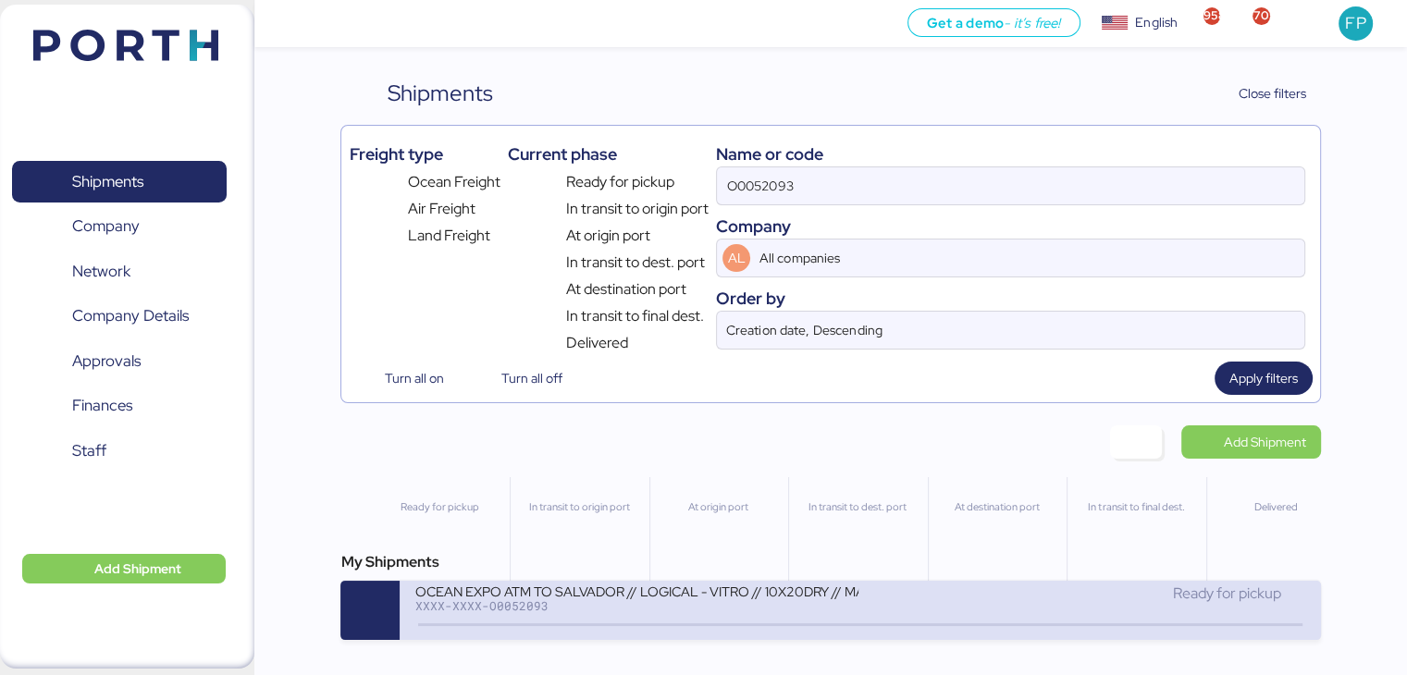
click at [748, 599] on div "OCEAN EXPO ATM TO SALVADOR // LOGICAL - VITRO // 10X20DRY // MAERKS [DATE]" at bounding box center [636, 591] width 444 height 16
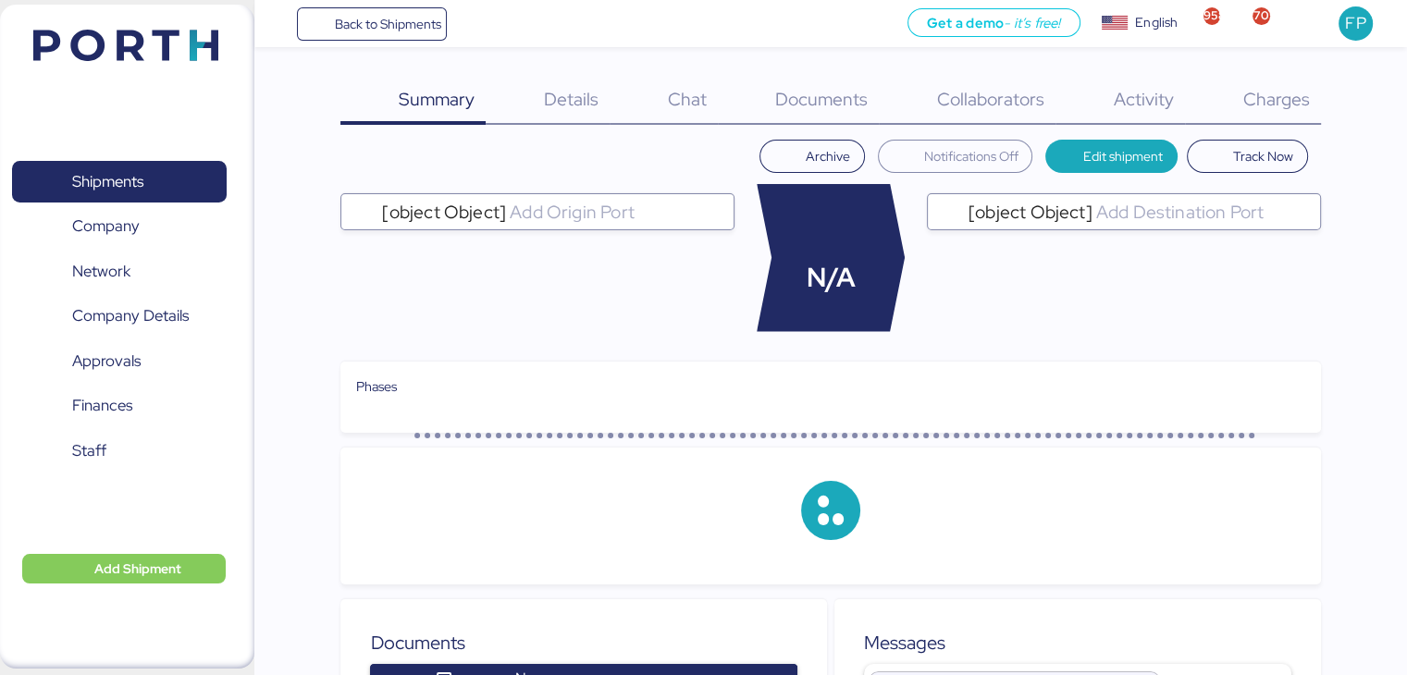
click at [1285, 120] on div "Charges 0" at bounding box center [1253, 101] width 136 height 48
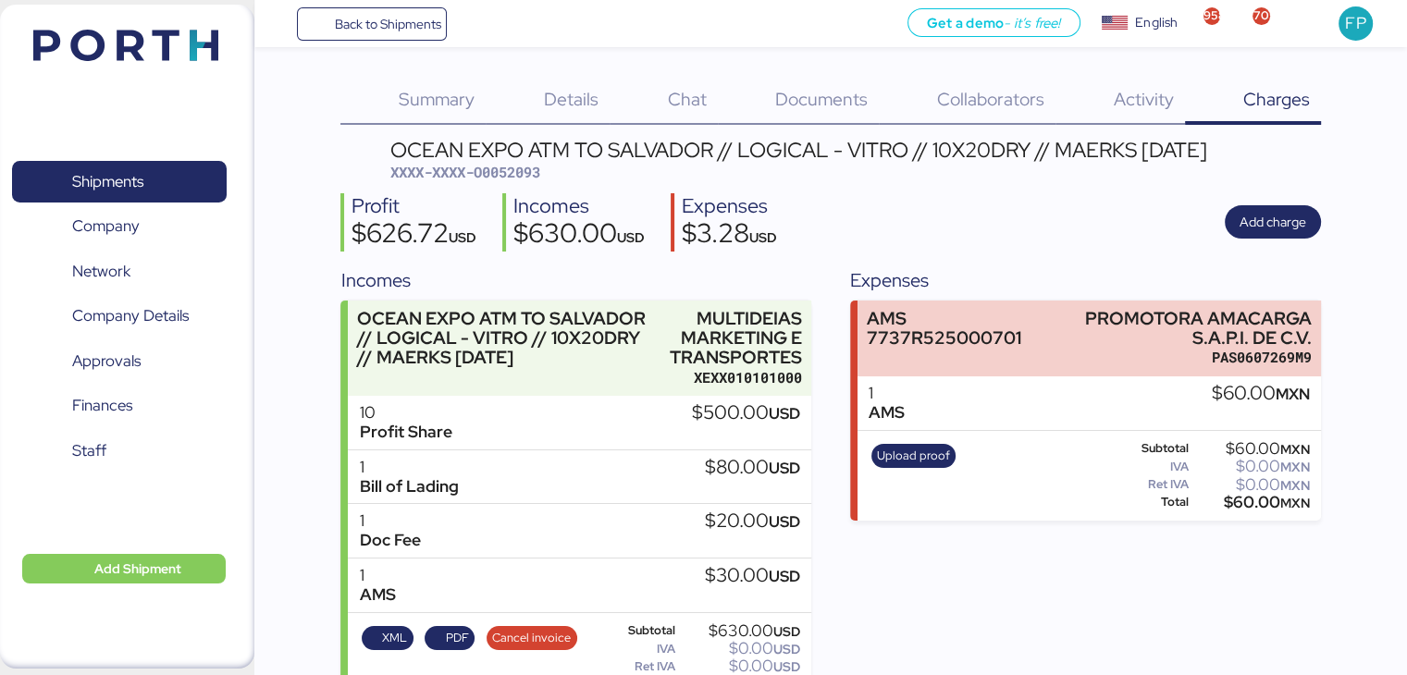
scroll to position [42, 0]
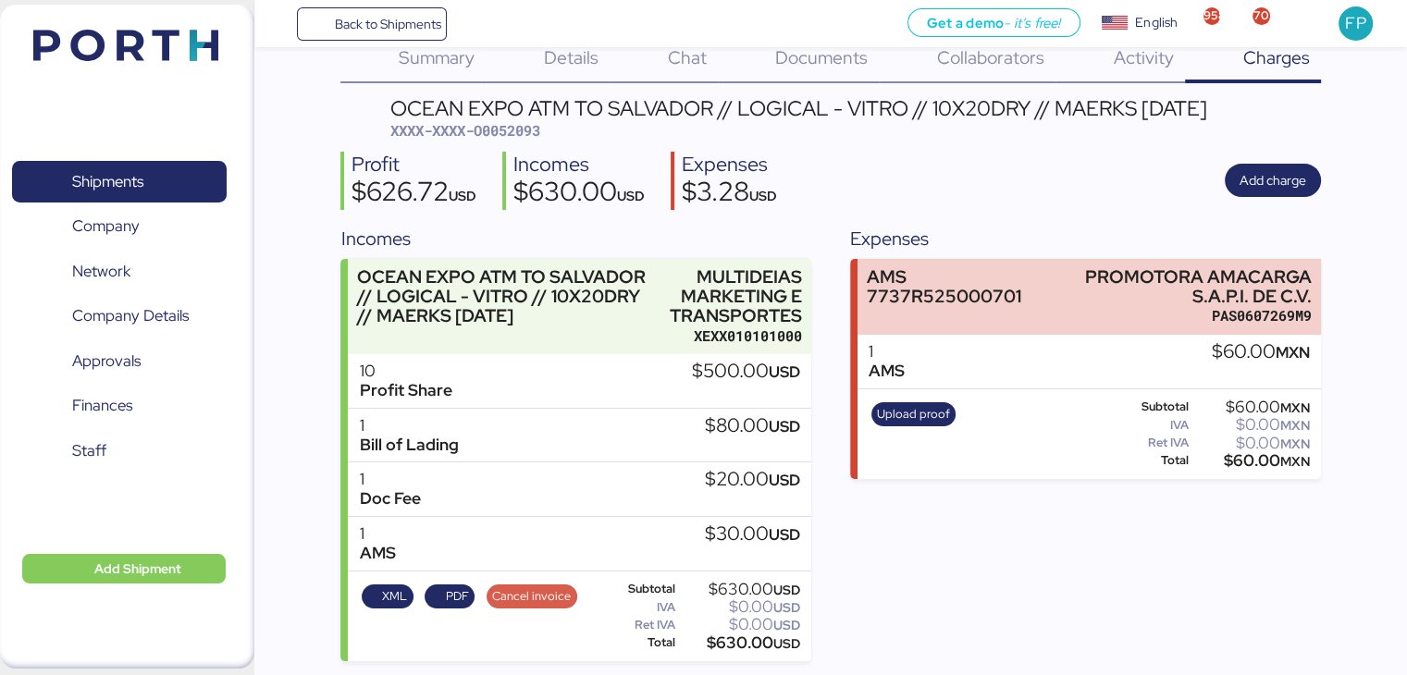
click at [521, 602] on span "Cancel invoice" at bounding box center [531, 597] width 79 height 20
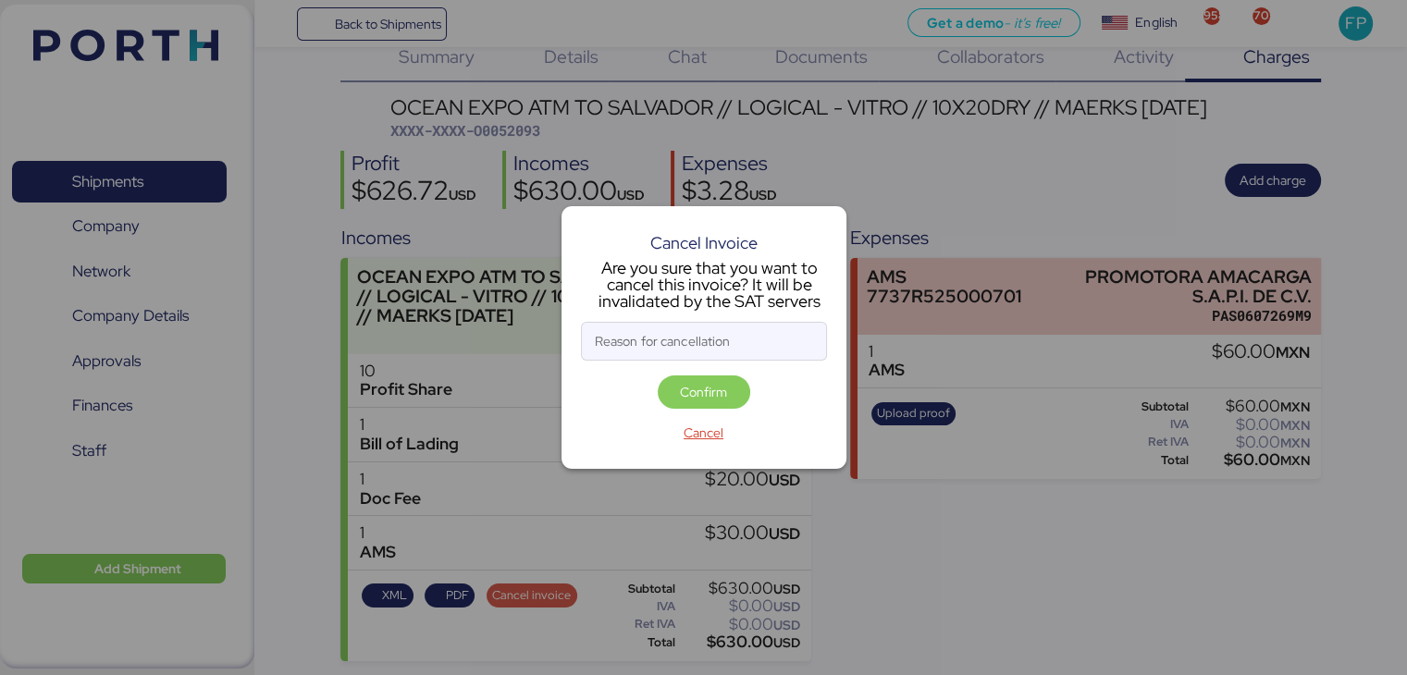
scroll to position [0, 0]
click at [666, 352] on input "Reason for cancellation" at bounding box center [704, 341] width 244 height 37
type input "monto incorrecto"
click at [694, 390] on span "Confirm" at bounding box center [703, 392] width 47 height 22
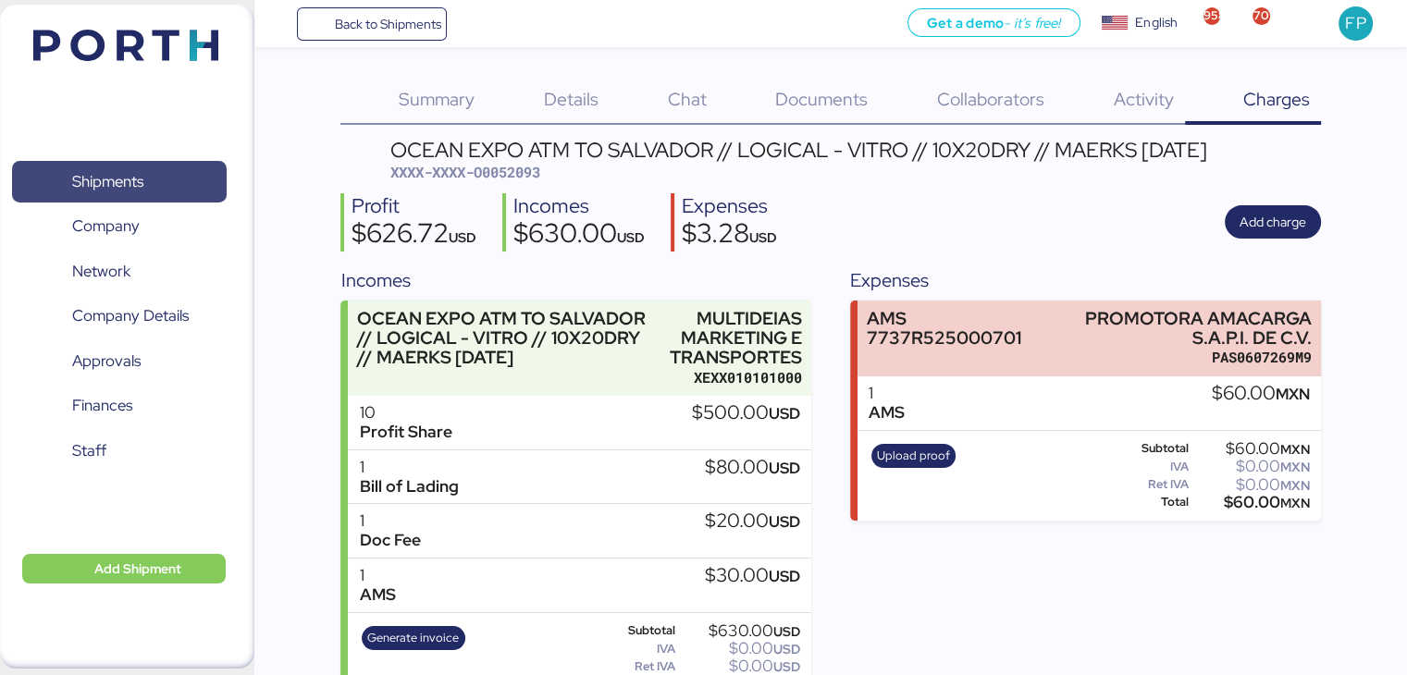
click at [134, 168] on span "Shipments" at bounding box center [118, 181] width 199 height 27
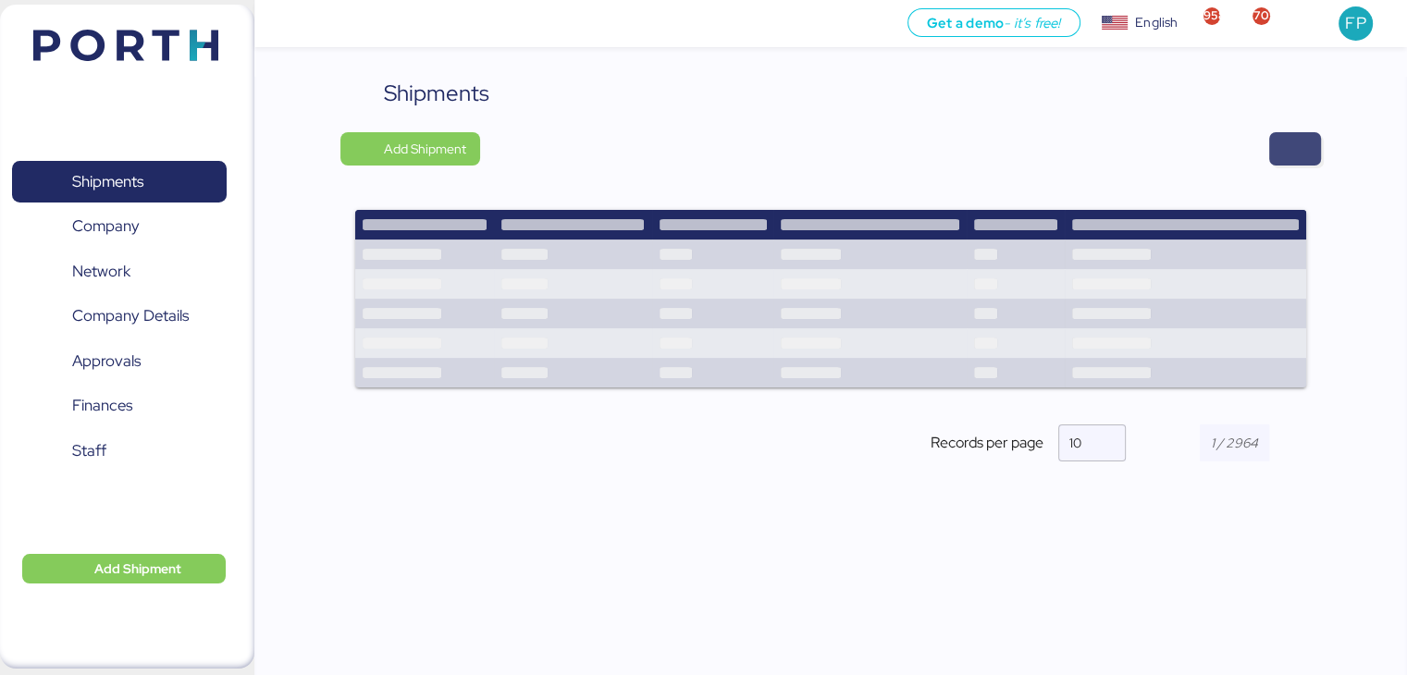
click at [1303, 149] on span "button" at bounding box center [1295, 149] width 22 height 26
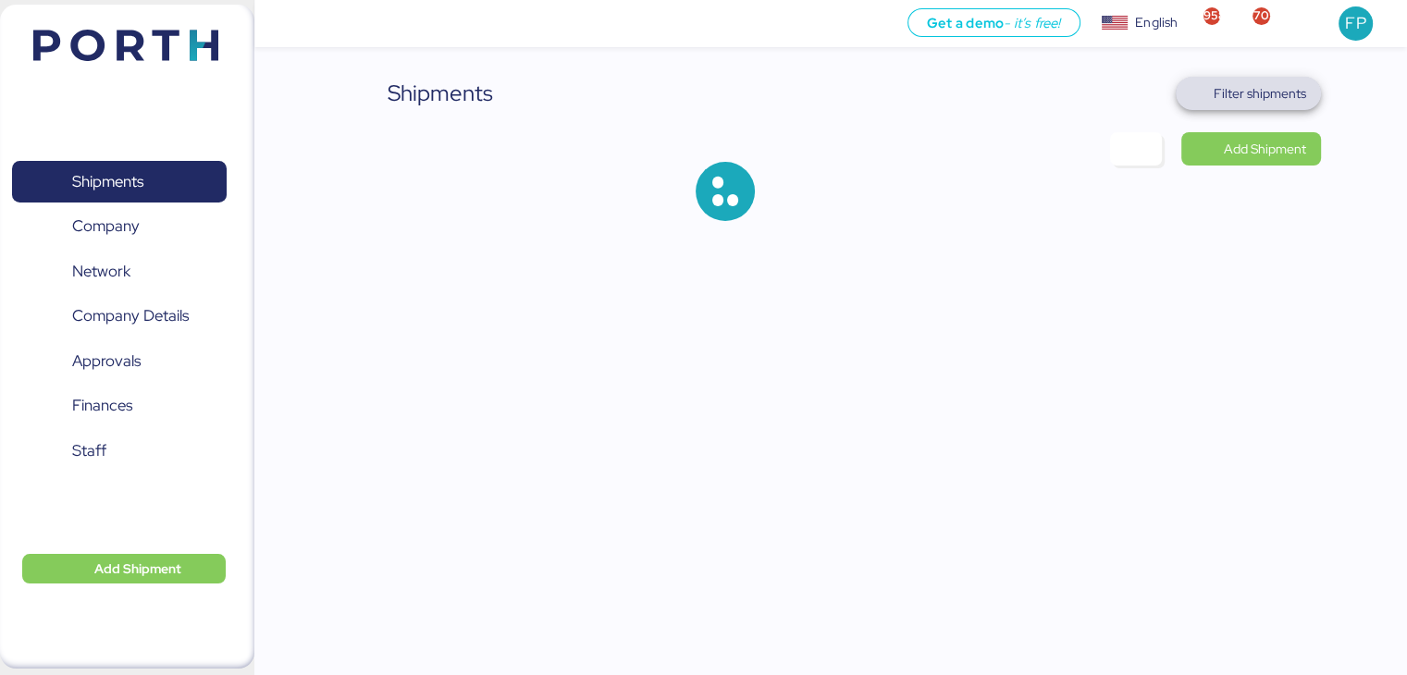
click at [1247, 86] on span "Filter shipments" at bounding box center [1260, 93] width 93 height 22
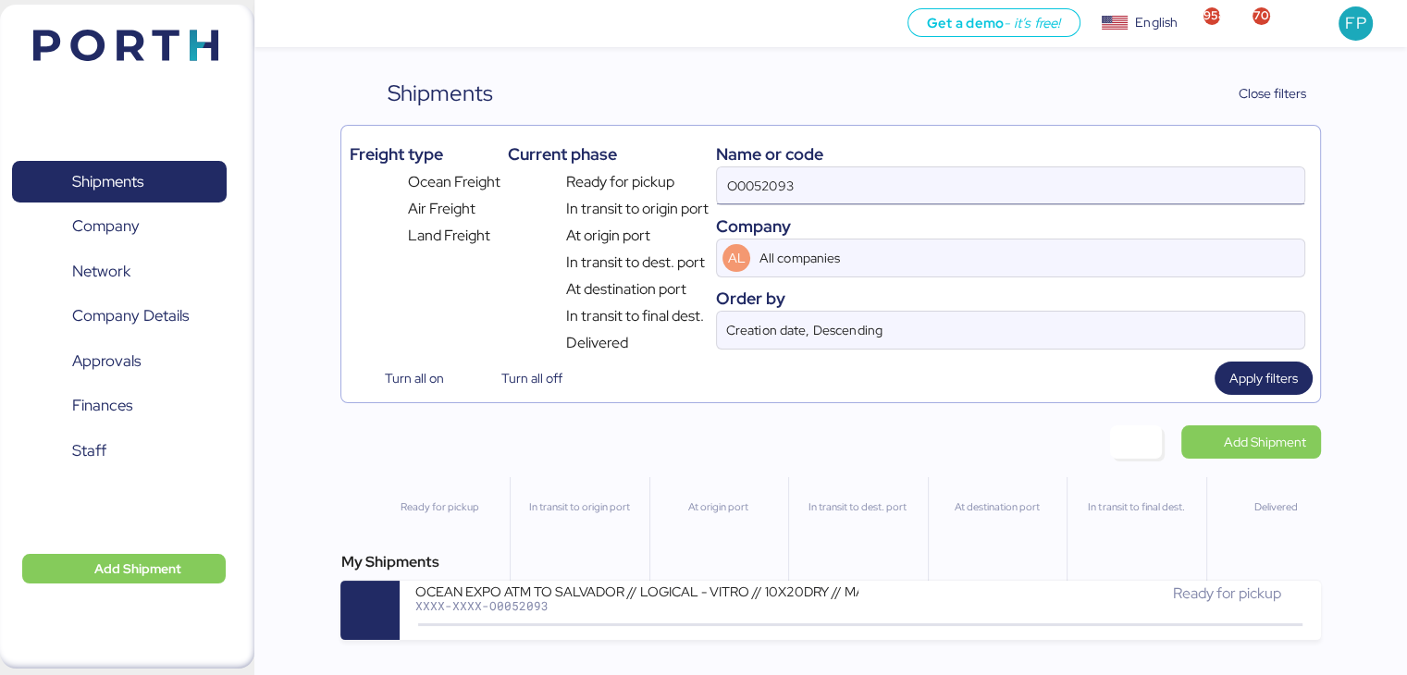
click at [741, 180] on input "O0052093" at bounding box center [1010, 185] width 587 height 37
paste input "EMIVCHNSHG018113"
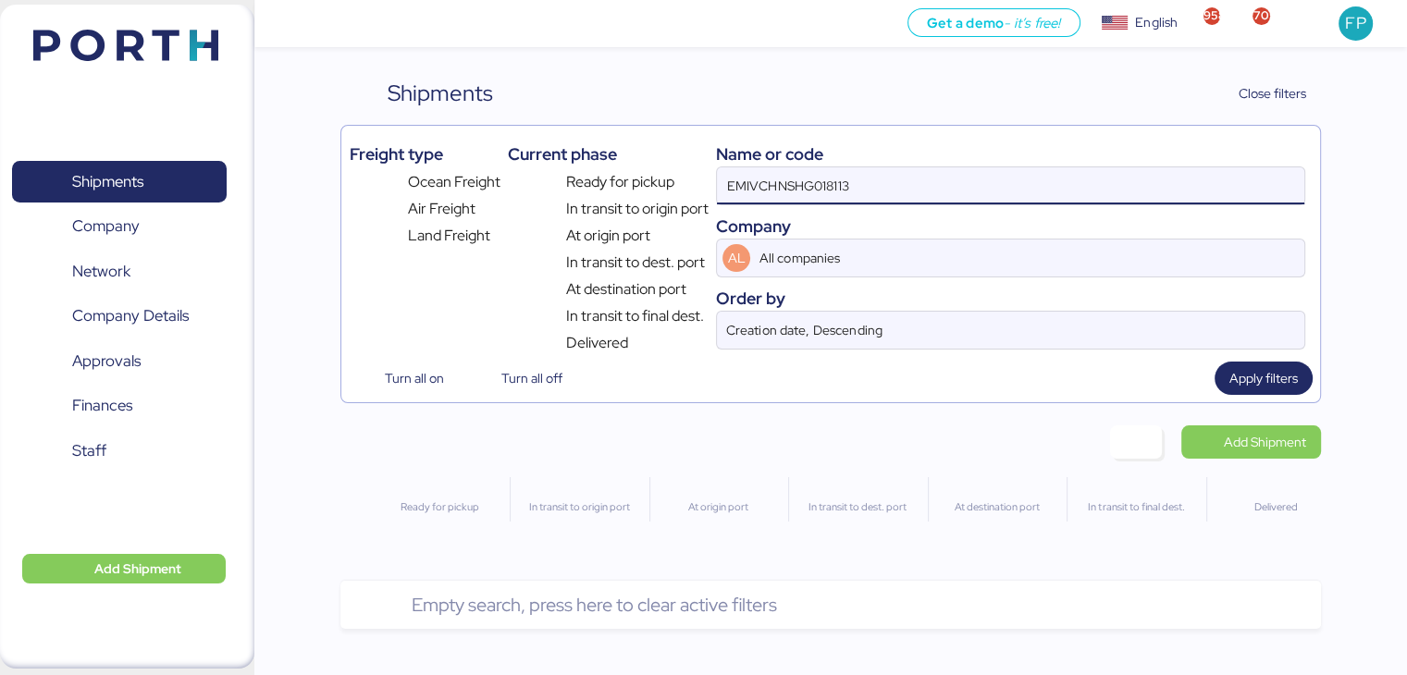
click at [726, 187] on input "EMIVCHNSHG018113" at bounding box center [1010, 185] width 587 height 37
click at [771, 179] on input "EMIVCHNSHG018113" at bounding box center [1010, 185] width 587 height 37
paste input "O0052059"
type input "O0052059"
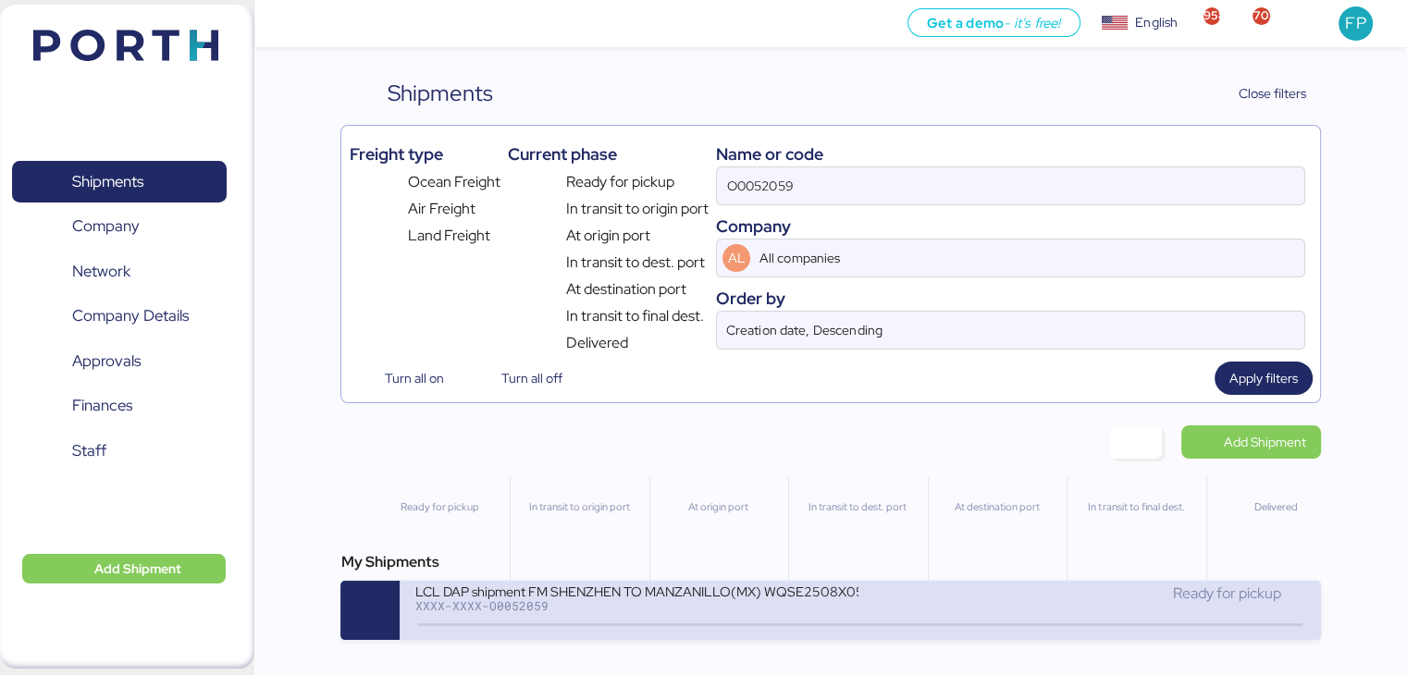
click at [659, 587] on div "LCL DAP shipment FM SHENZHEN TO MANZANILLO(MX) WQSE2508X05" at bounding box center [636, 591] width 444 height 16
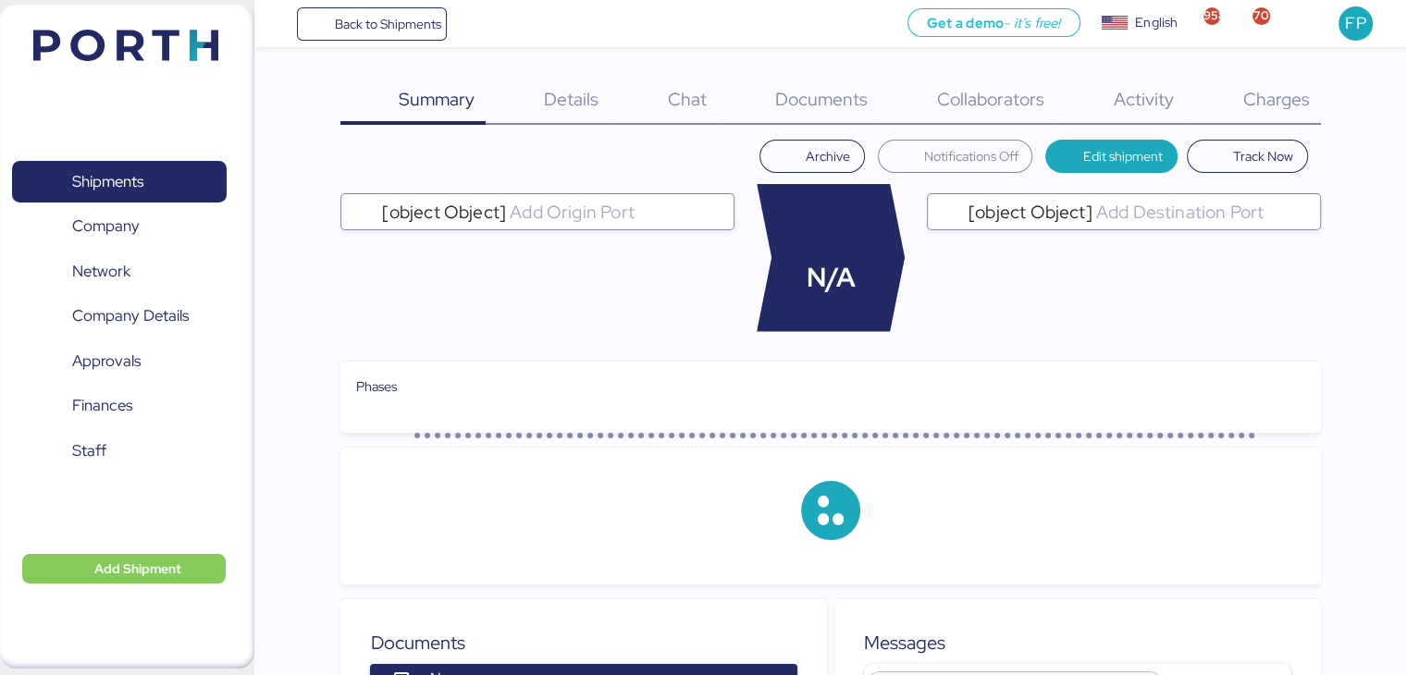
click at [1266, 112] on div "Charges 0" at bounding box center [1253, 101] width 136 height 48
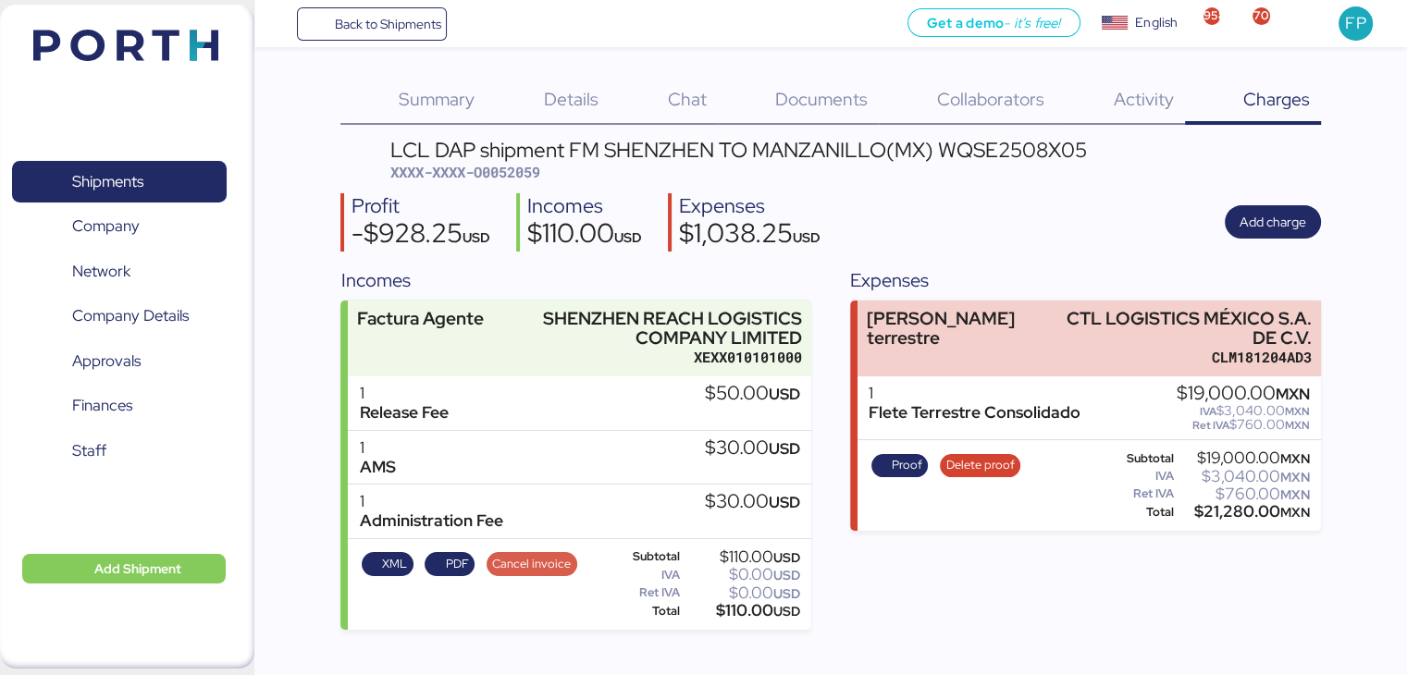
click at [551, 571] on span "Cancel invoice" at bounding box center [531, 564] width 79 height 20
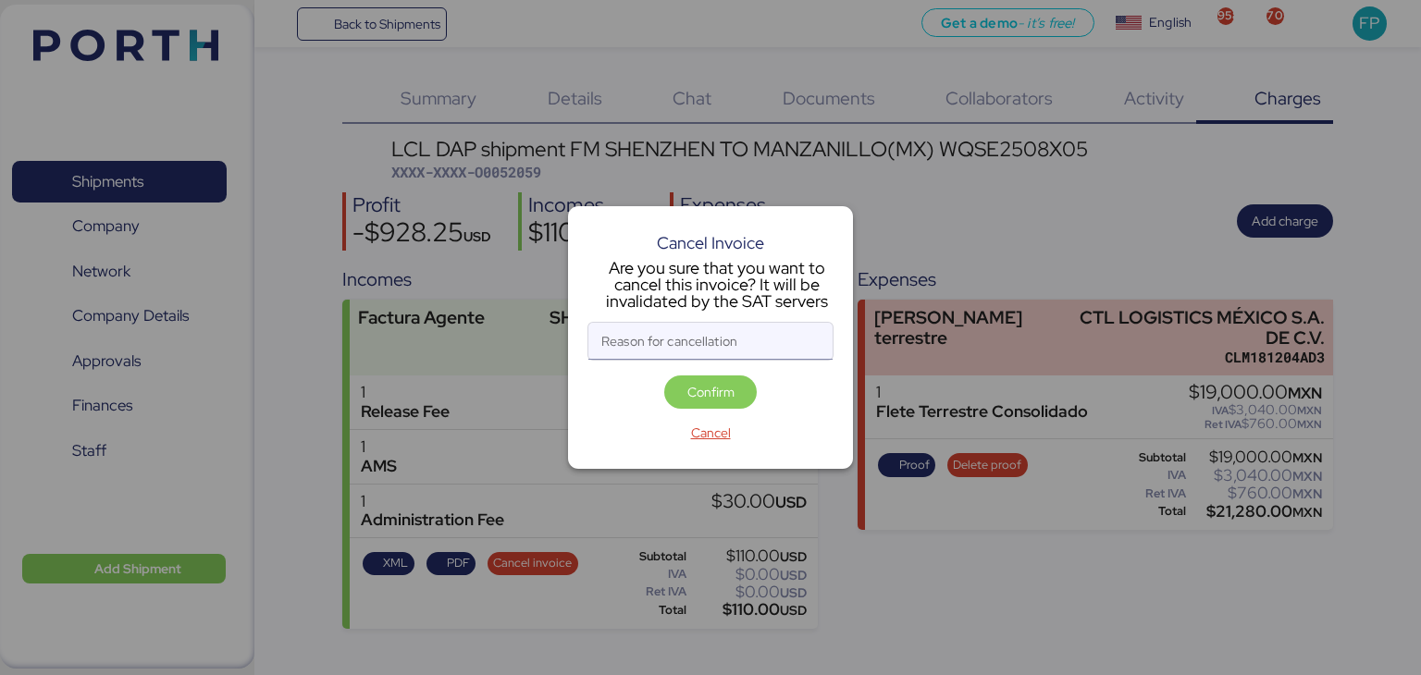
click at [634, 344] on input "Reason for cancellation" at bounding box center [710, 341] width 244 height 37
type input "monto incorrecto"
click at [721, 409] on div "Confirm" at bounding box center [710, 396] width 246 height 41
click at [717, 397] on span "Confirm" at bounding box center [710, 392] width 47 height 22
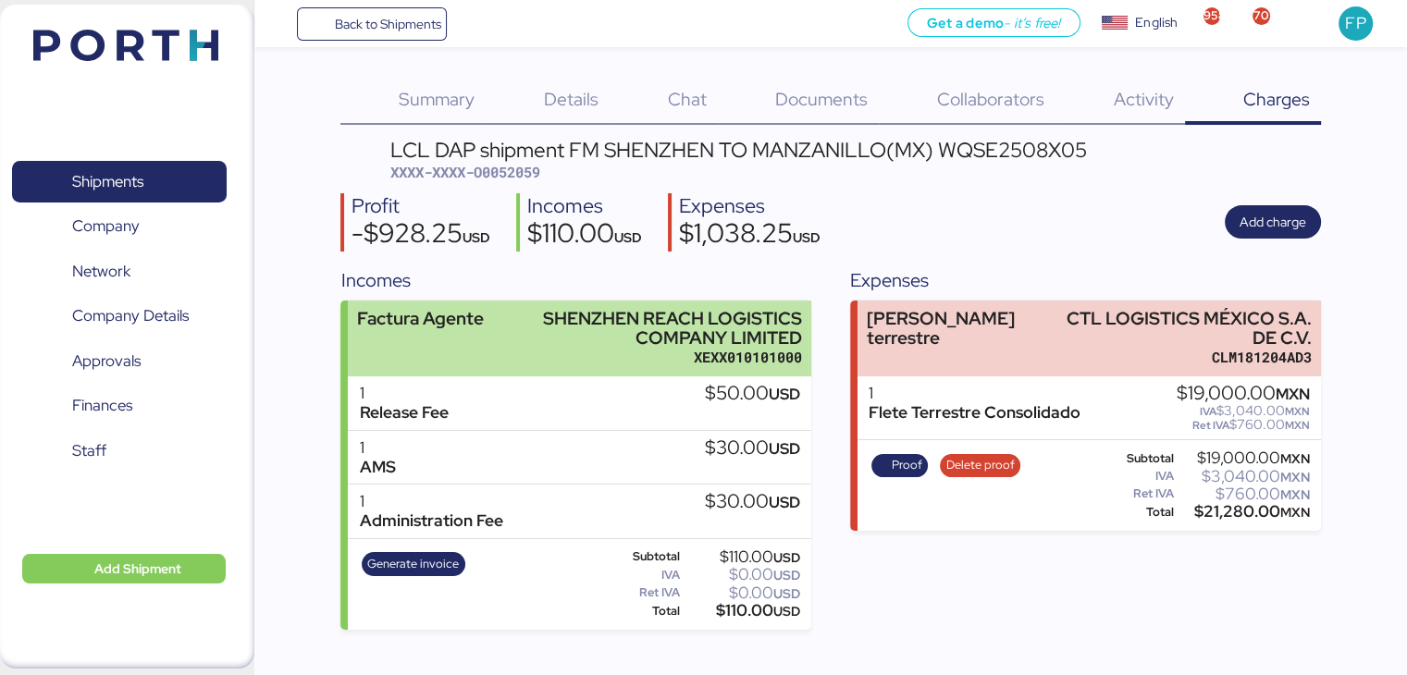
click at [527, 321] on div "Factura Agente SHENZHEN REACH LOGISTICS COMPANY LIMITED XEXX010101000" at bounding box center [579, 339] width 463 height 77
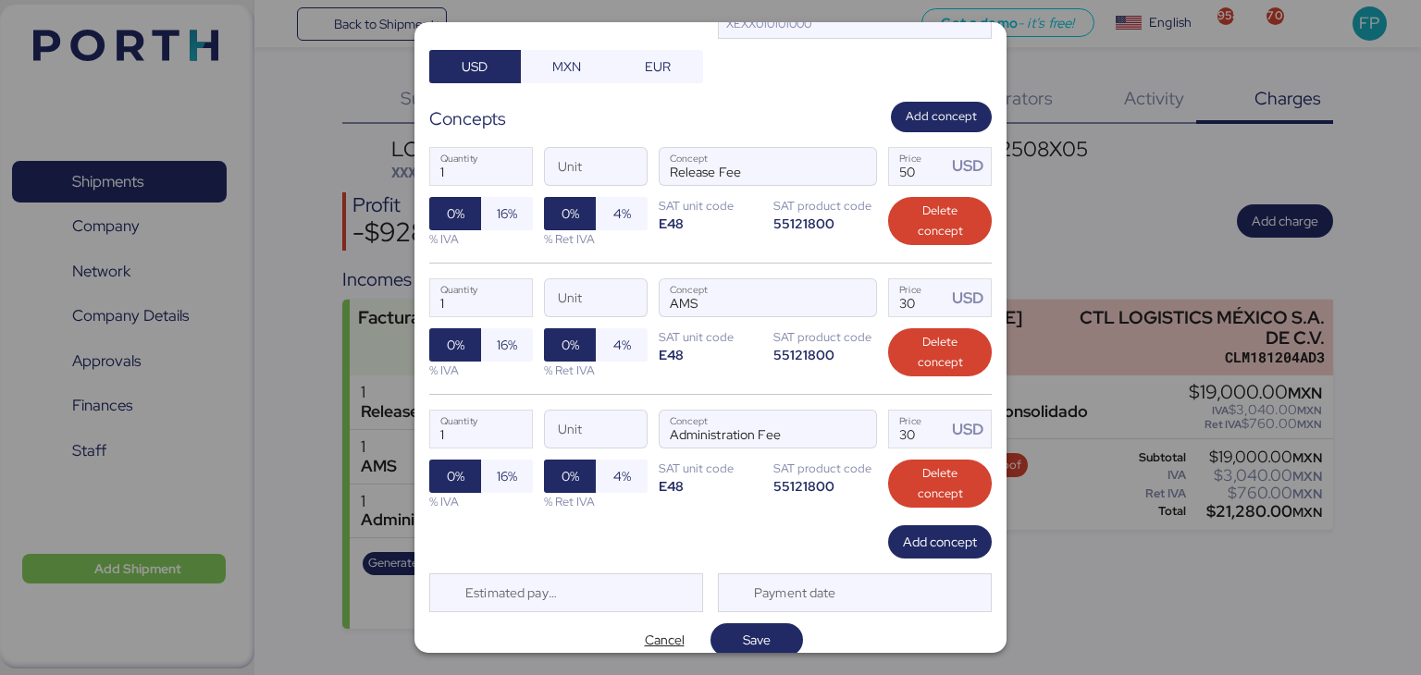
scroll to position [263, 0]
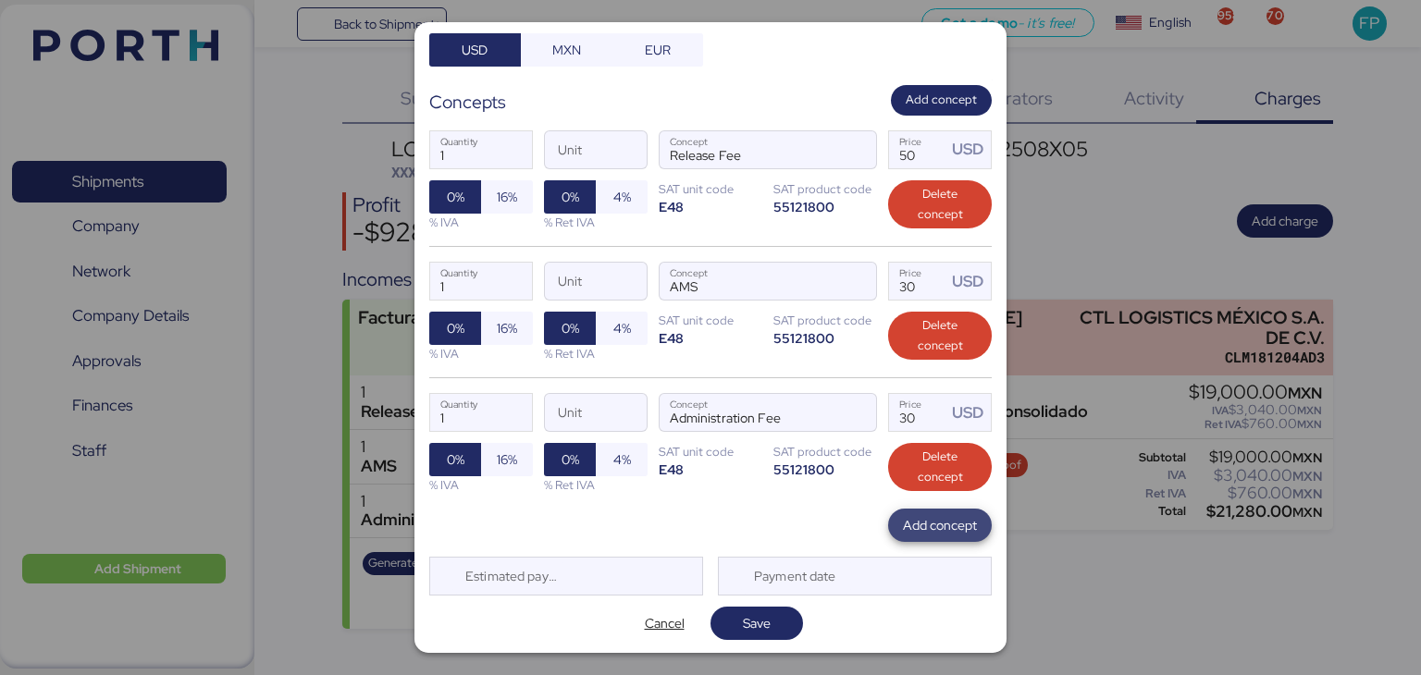
click at [944, 524] on span "Add concept" at bounding box center [940, 525] width 74 height 22
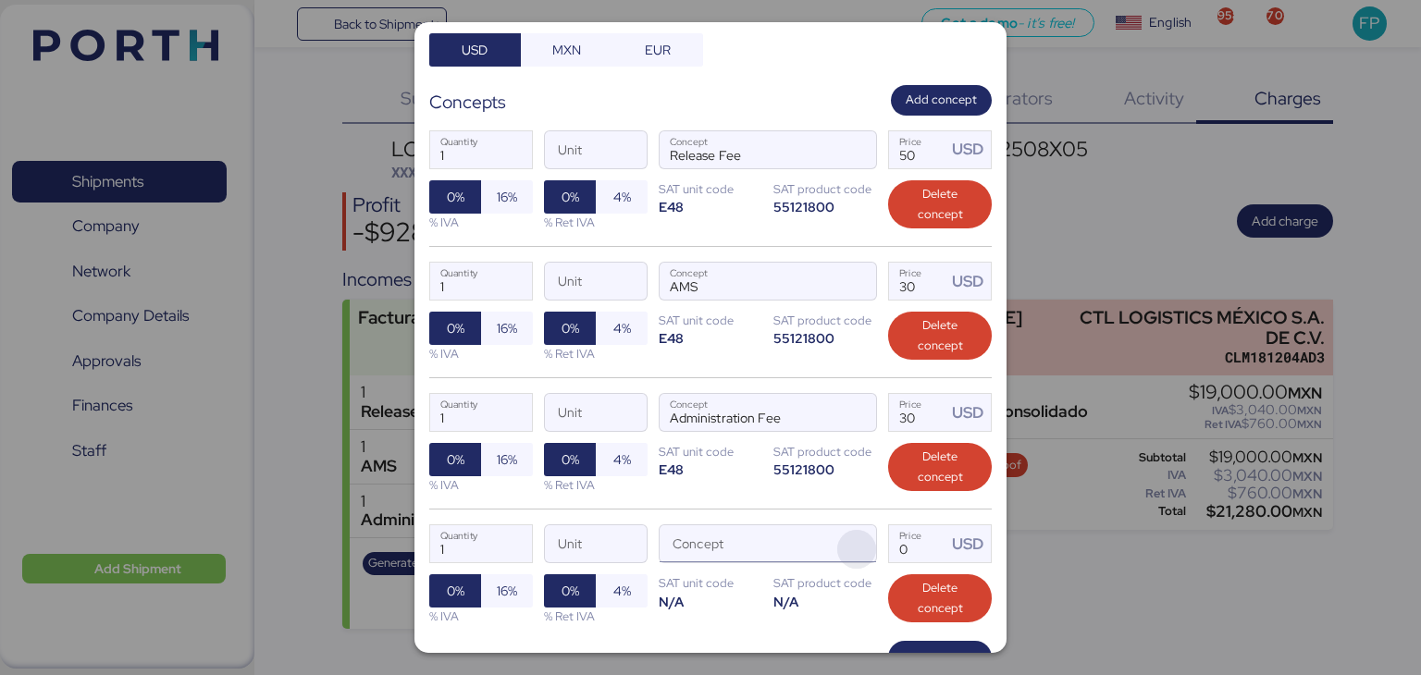
click at [843, 547] on span "button" at bounding box center [856, 549] width 39 height 39
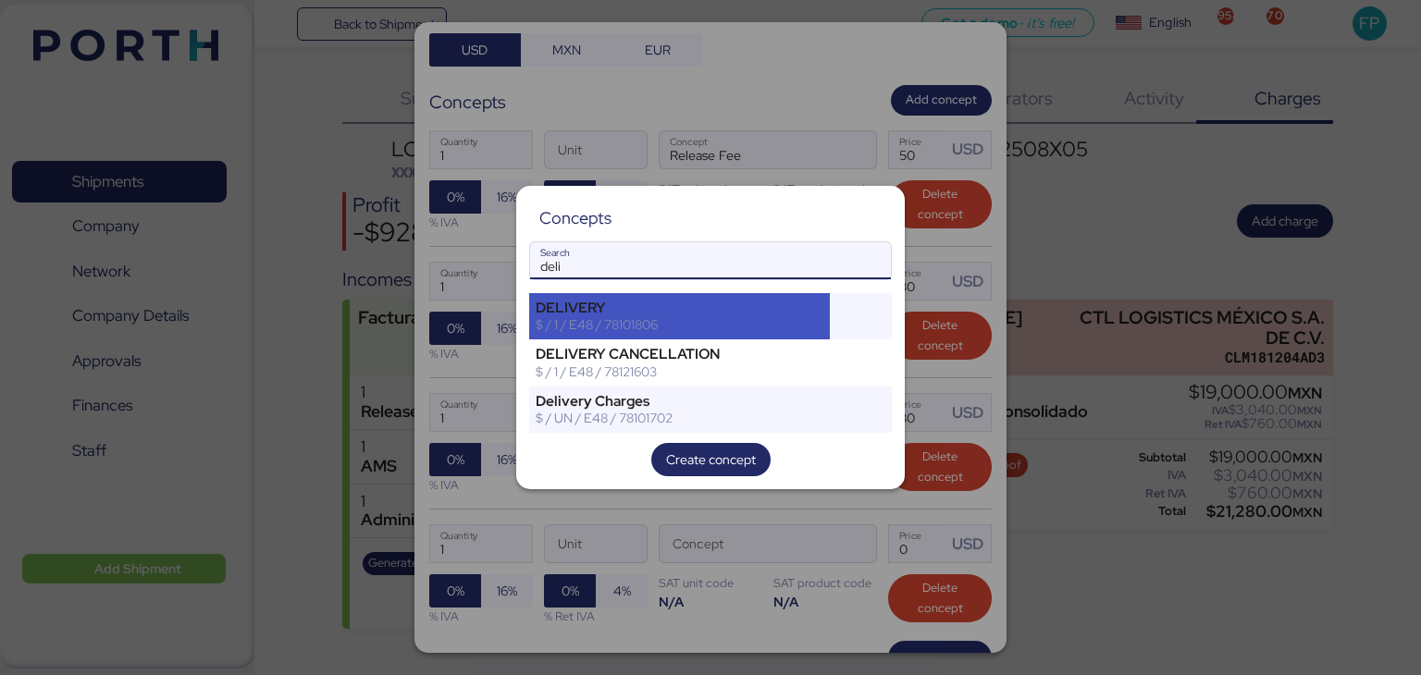
type input "deli"
click at [677, 298] on div "DELIVERY $ / 1 / E48 / 78101806" at bounding box center [679, 316] width 301 height 46
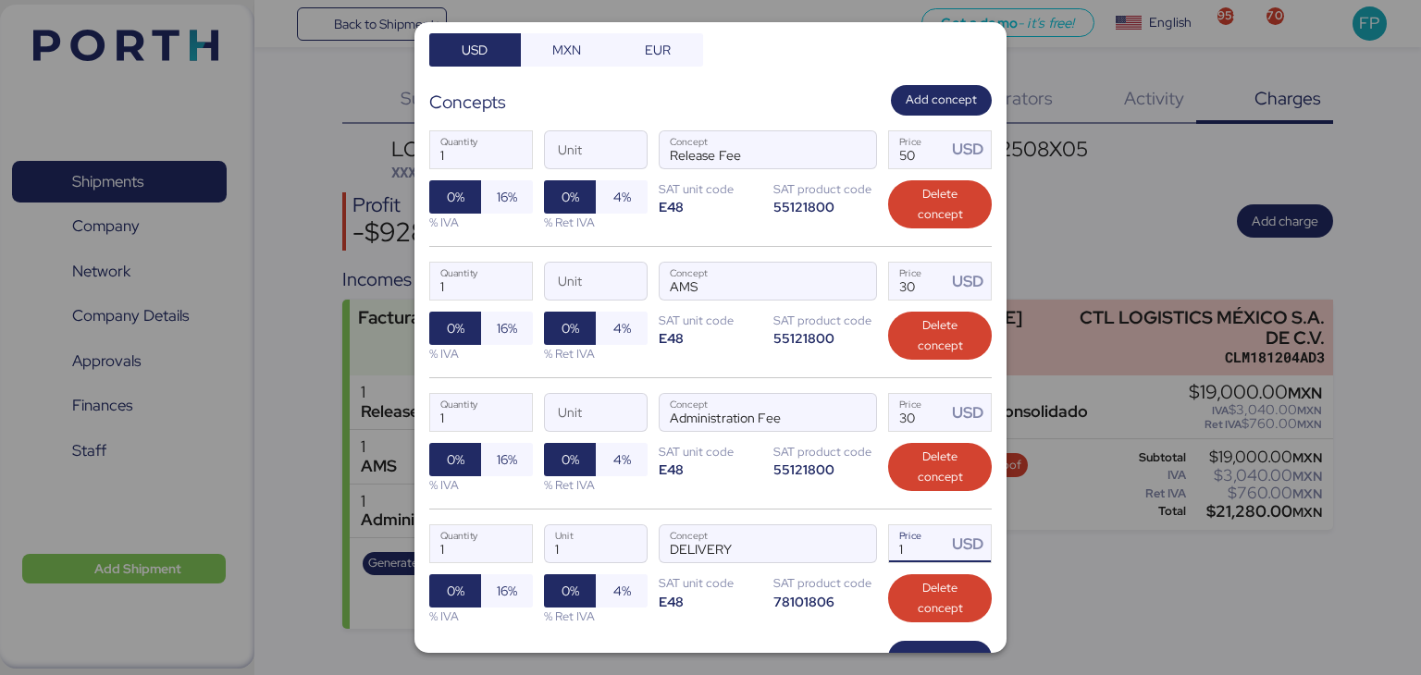
click at [921, 543] on input "1" at bounding box center [917, 543] width 57 height 37
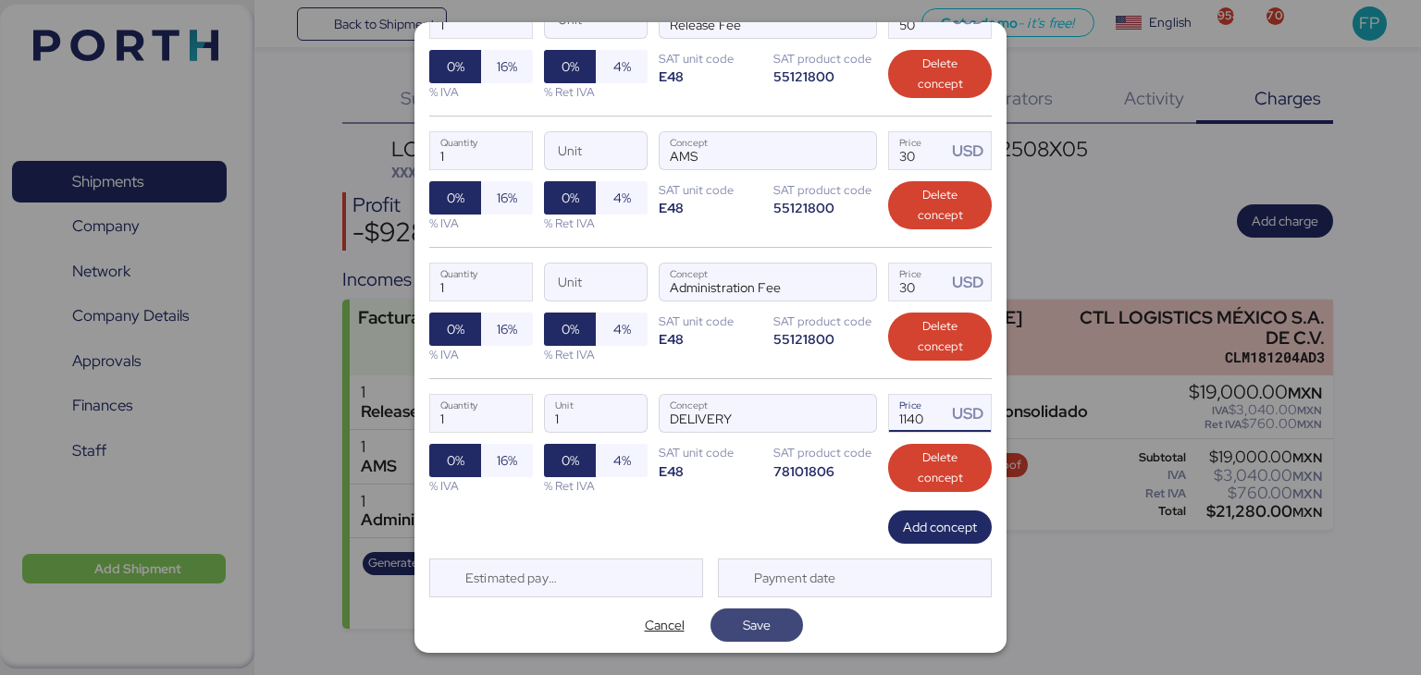
type input "1140"
click at [775, 612] on span "Save" at bounding box center [756, 625] width 63 height 26
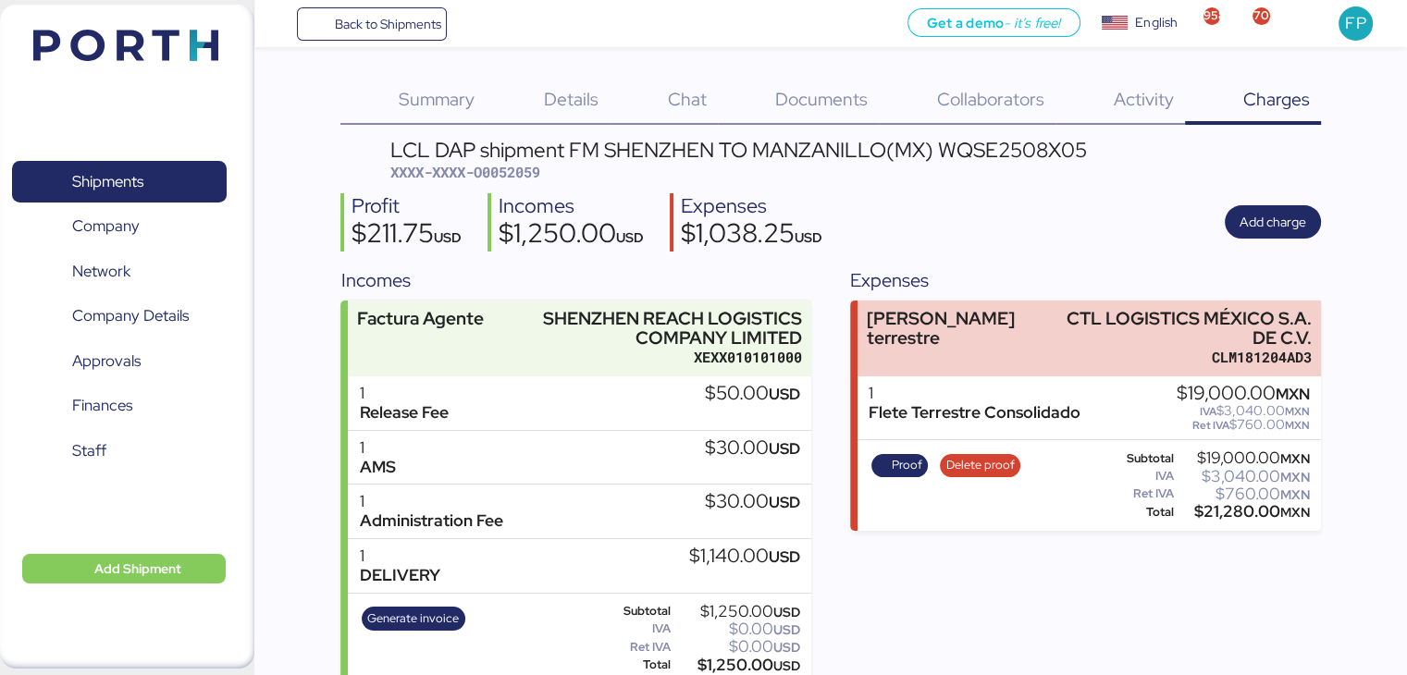
scroll to position [22, 0]
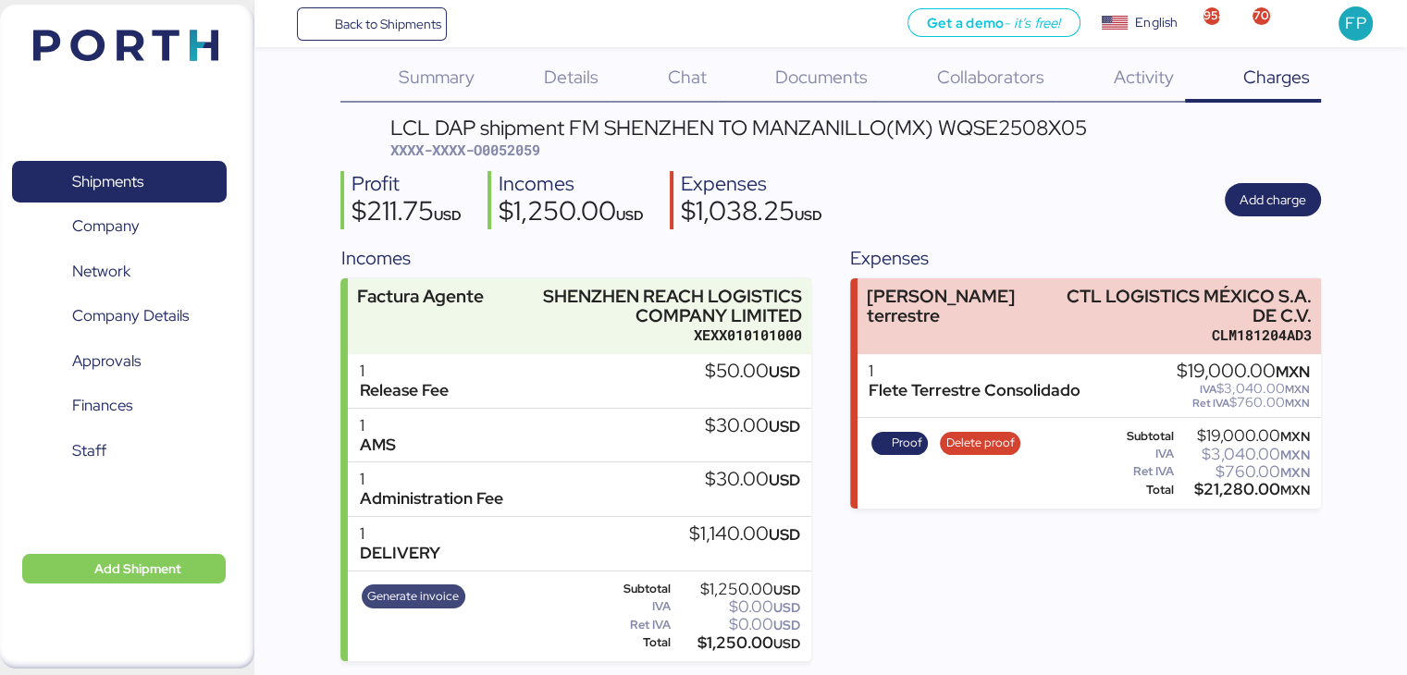
click at [426, 587] on span "Generate invoice" at bounding box center [413, 597] width 92 height 20
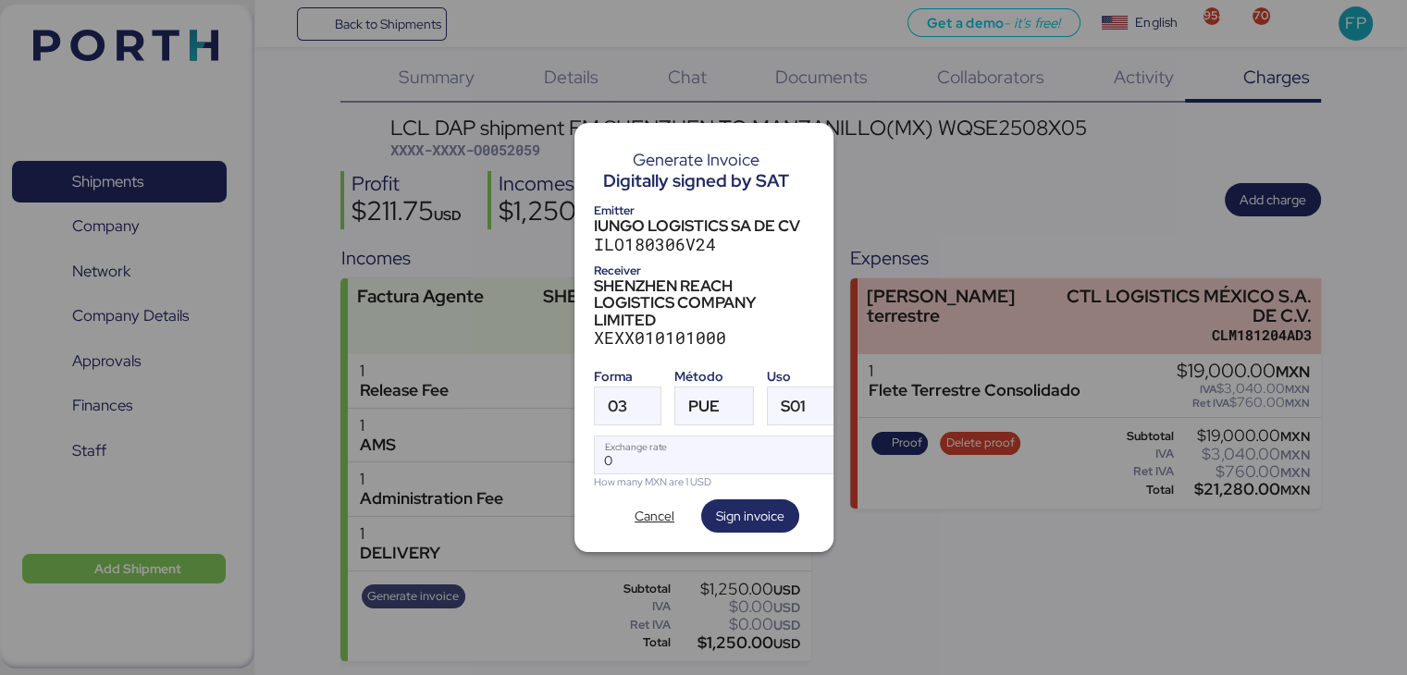
scroll to position [0, 0]
click at [622, 399] on span "03" at bounding box center [617, 407] width 19 height 16
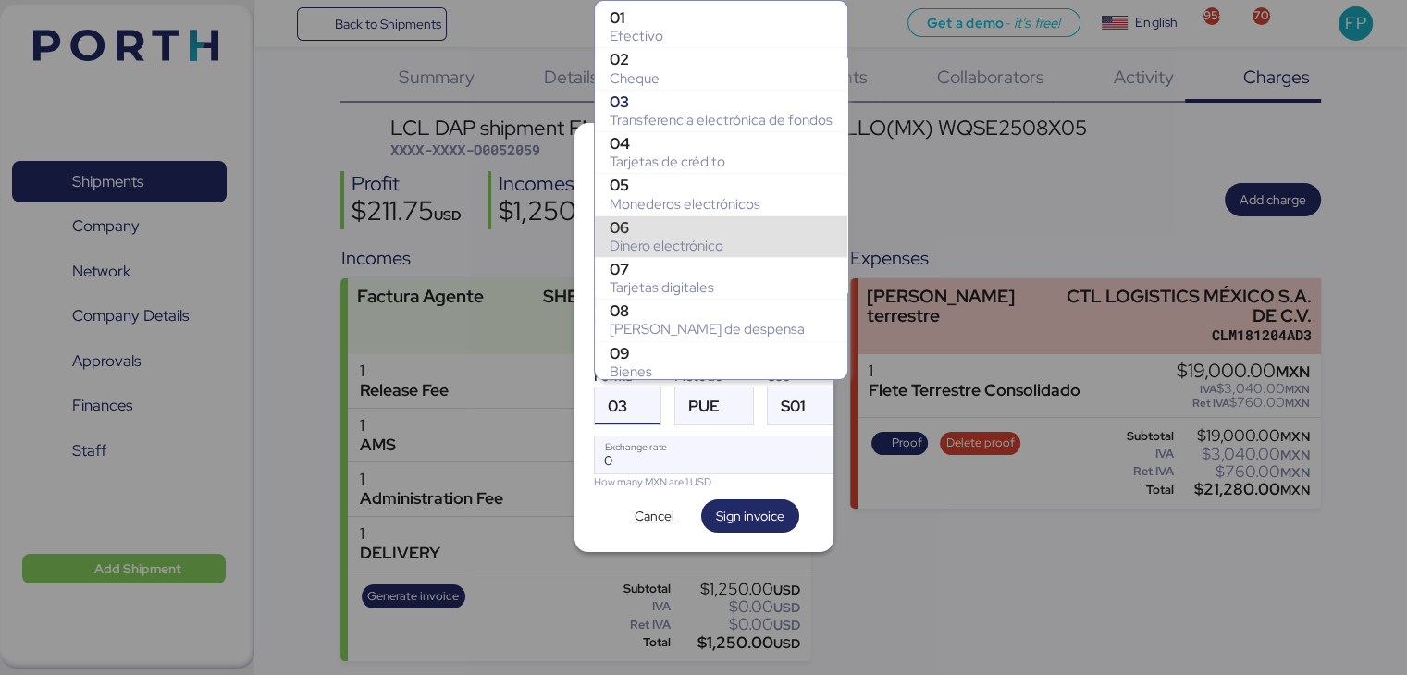
scroll to position [266, 0]
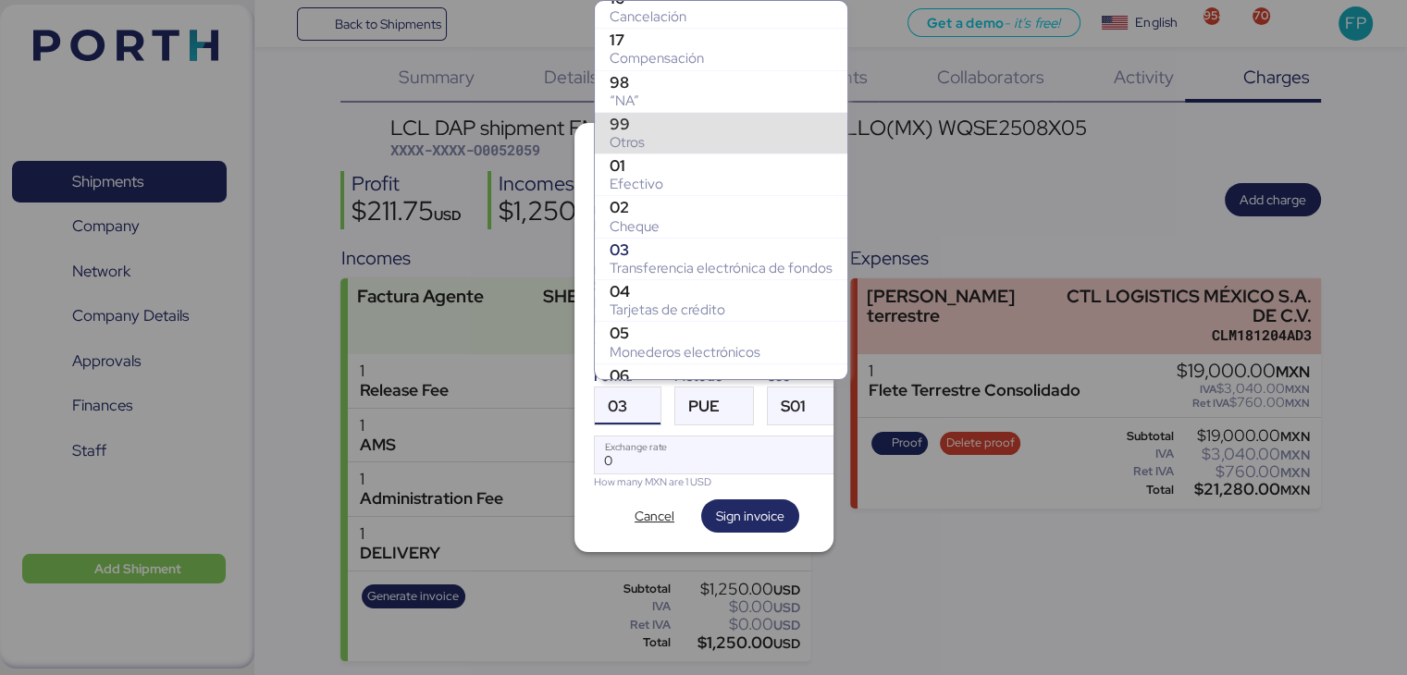
click at [639, 134] on div "Otros" at bounding box center [721, 142] width 223 height 19
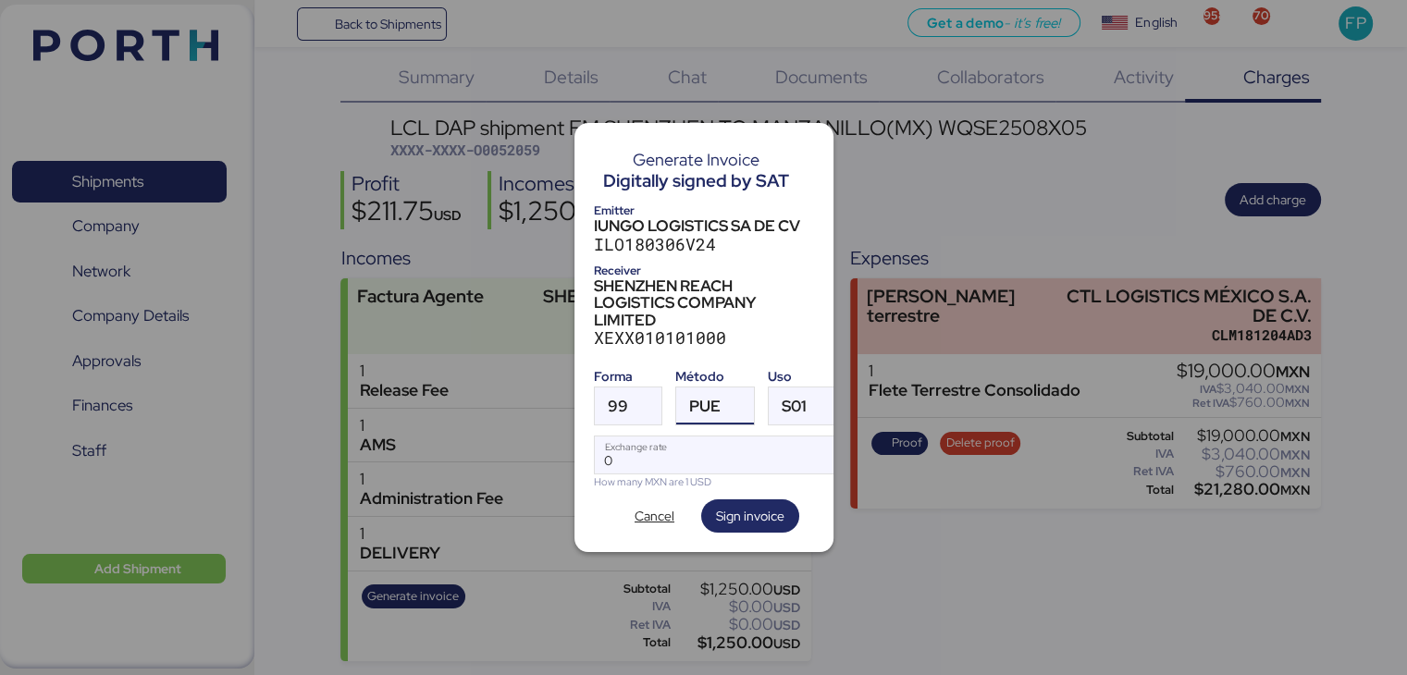
click at [707, 399] on span "PUE" at bounding box center [704, 407] width 31 height 16
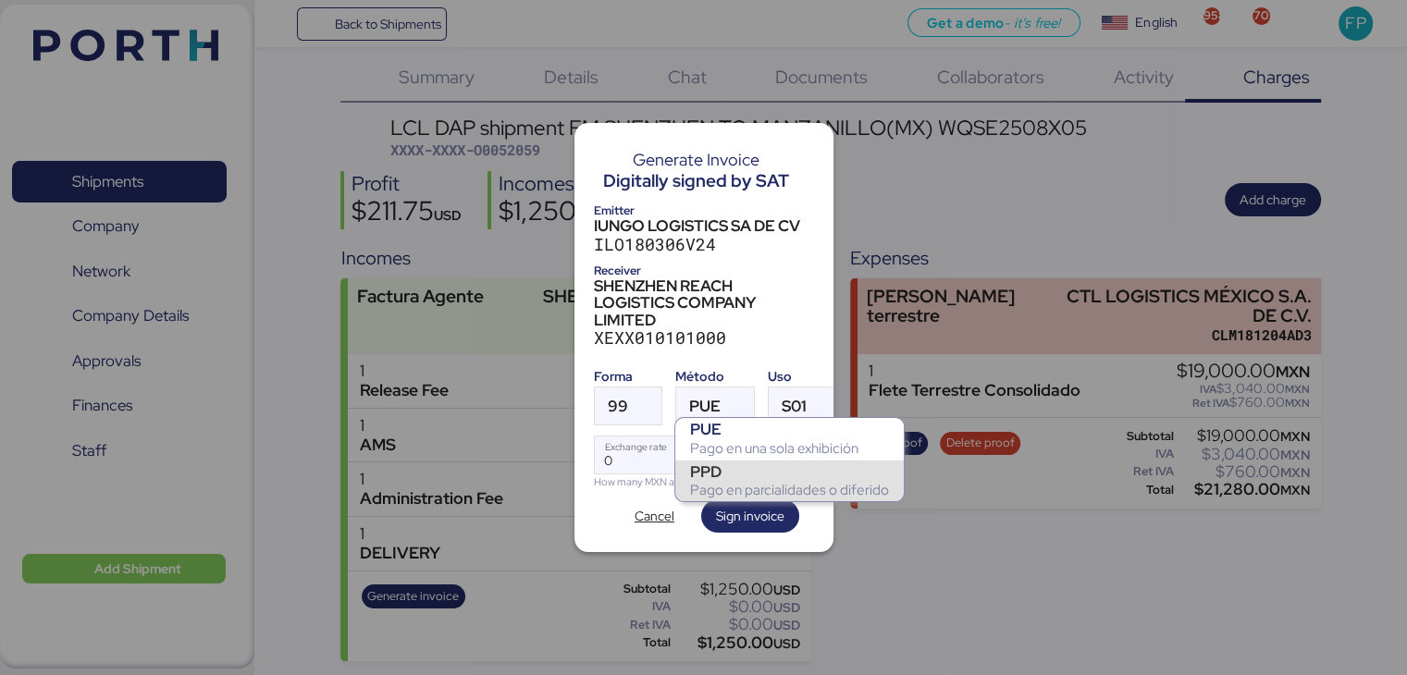
click at [725, 474] on div "PPD" at bounding box center [789, 472] width 199 height 19
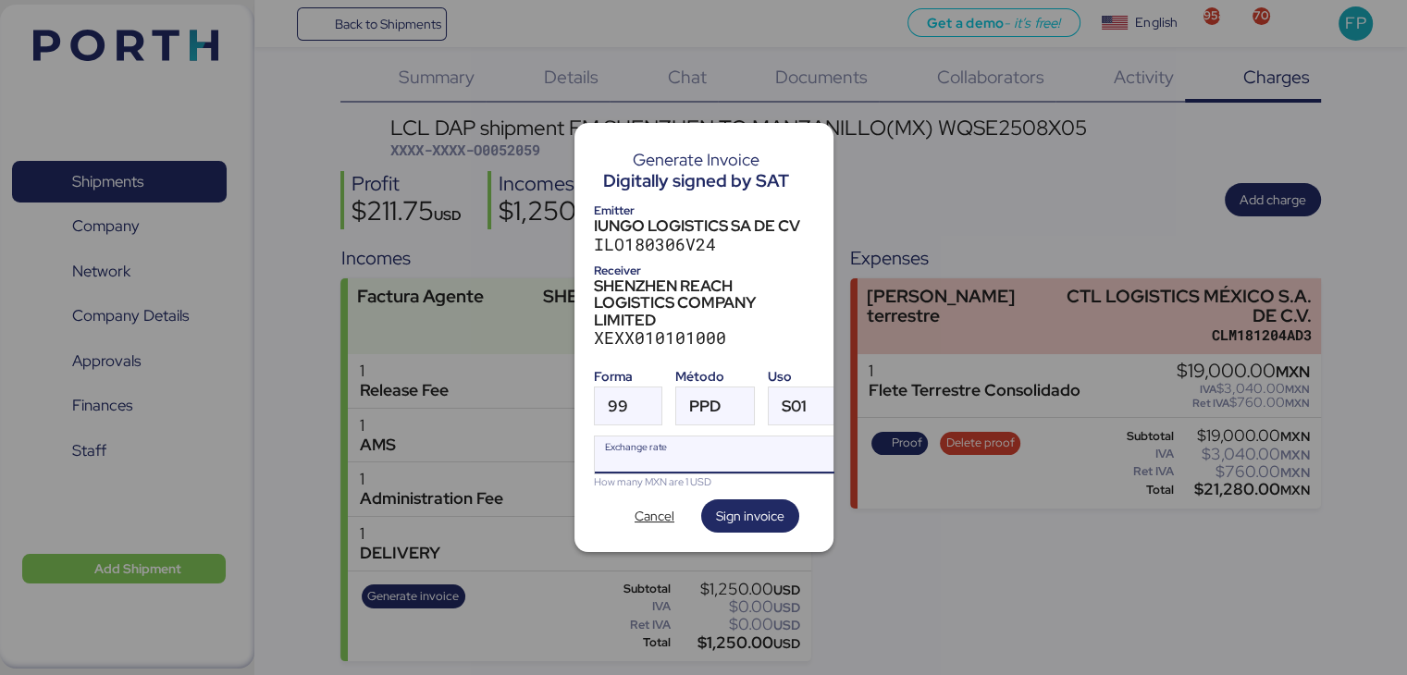
click at [653, 449] on input "Exchange rate" at bounding box center [718, 455] width 246 height 37
type input "0"
paste input "18.4252"
type input "18.4252"
click at [785, 512] on span "Sign invoice" at bounding box center [750, 516] width 98 height 33
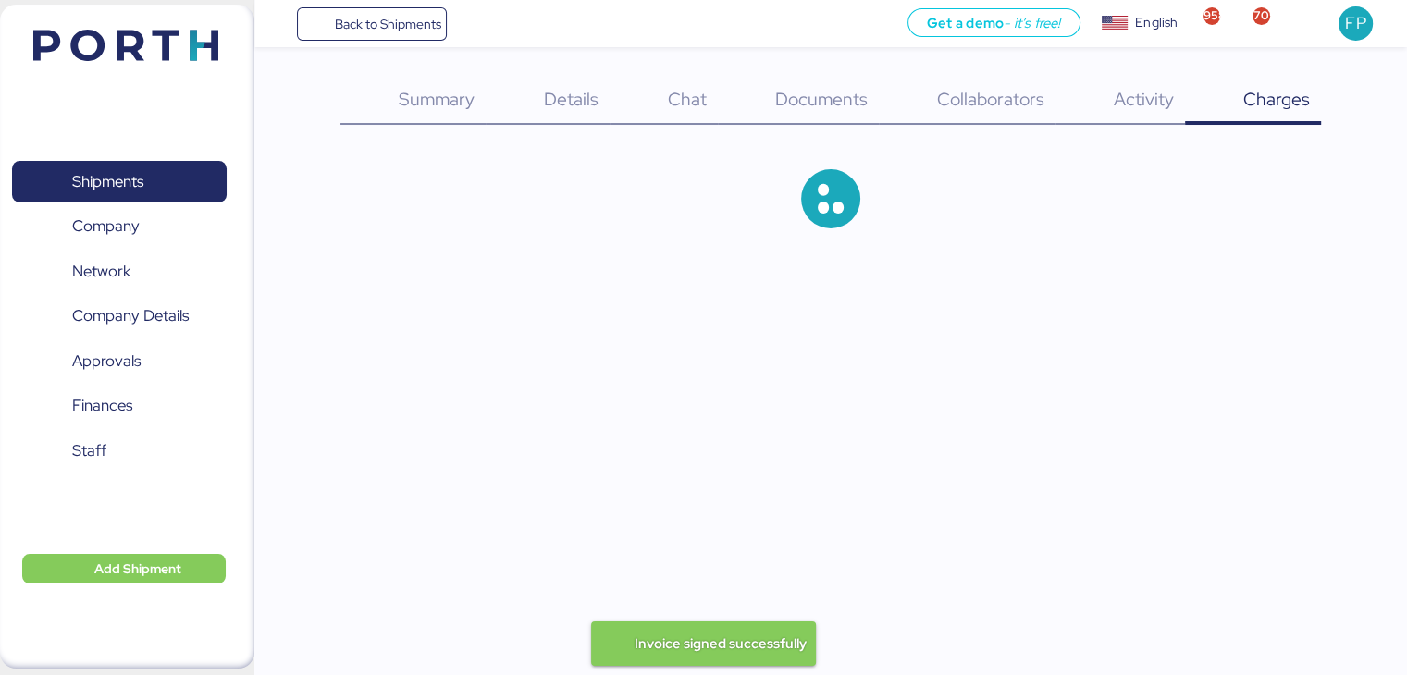
scroll to position [22, 0]
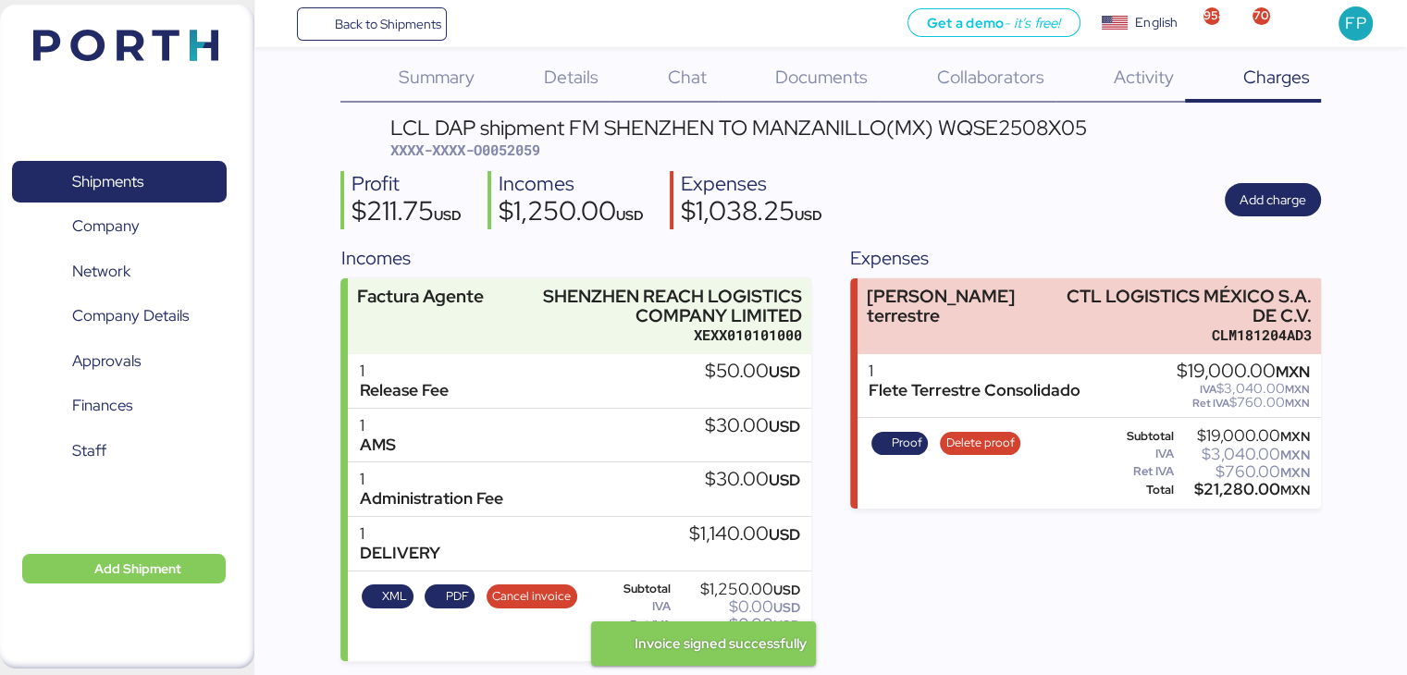
click at [516, 142] on span "XXXX-XXXX-O0052059" at bounding box center [465, 150] width 150 height 19
copy span "O0052059"
click at [919, 568] on div "Expenses [PERSON_NAME] terrestre CTL LOGISTICS MÉXICO S.A. DE C.V. CLM181204AD3…" at bounding box center [1085, 453] width 470 height 418
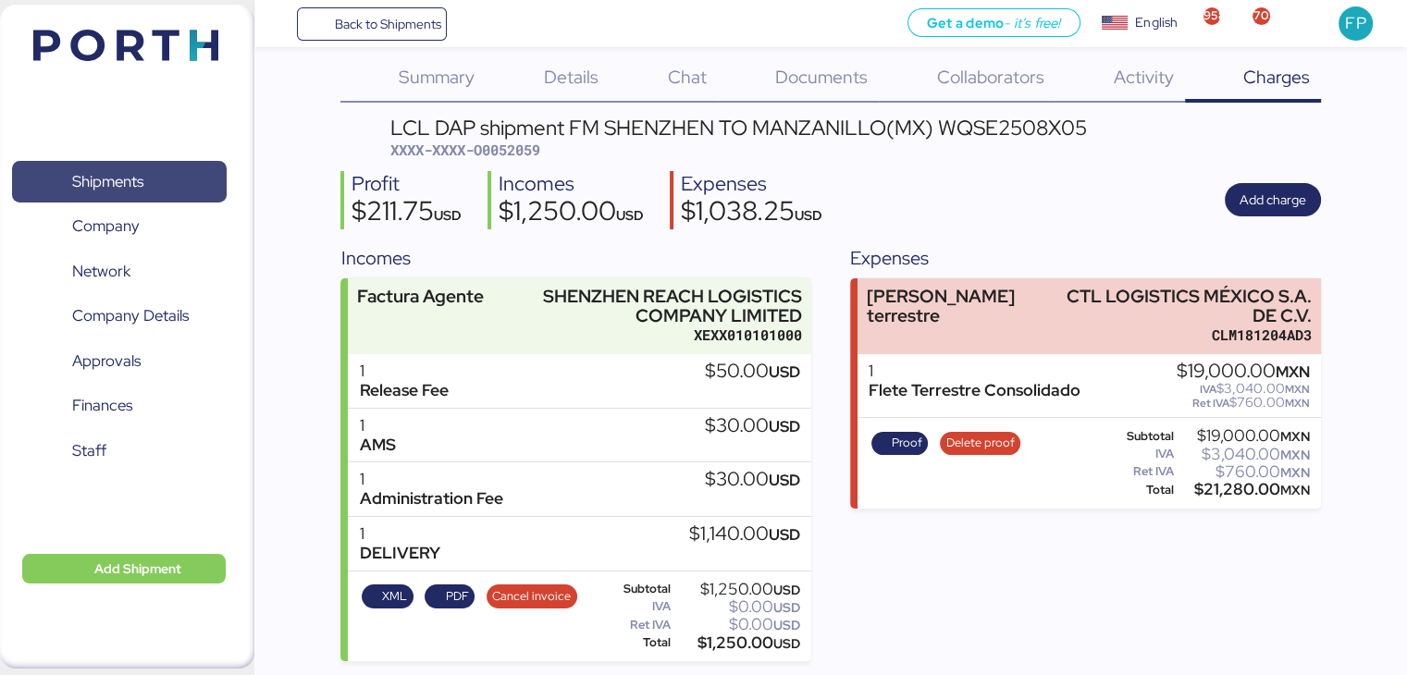
click at [174, 181] on span "Shipments" at bounding box center [118, 181] width 199 height 27
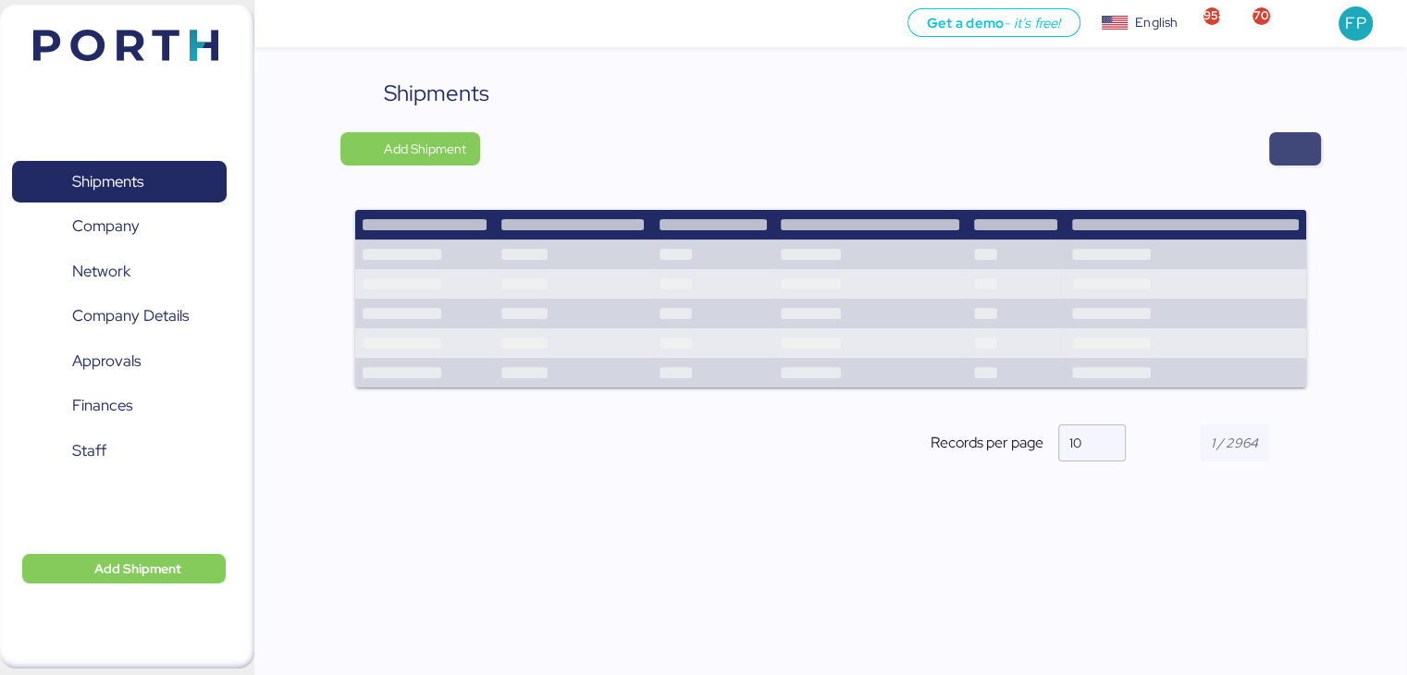
click at [1273, 148] on span "button" at bounding box center [1295, 148] width 52 height 33
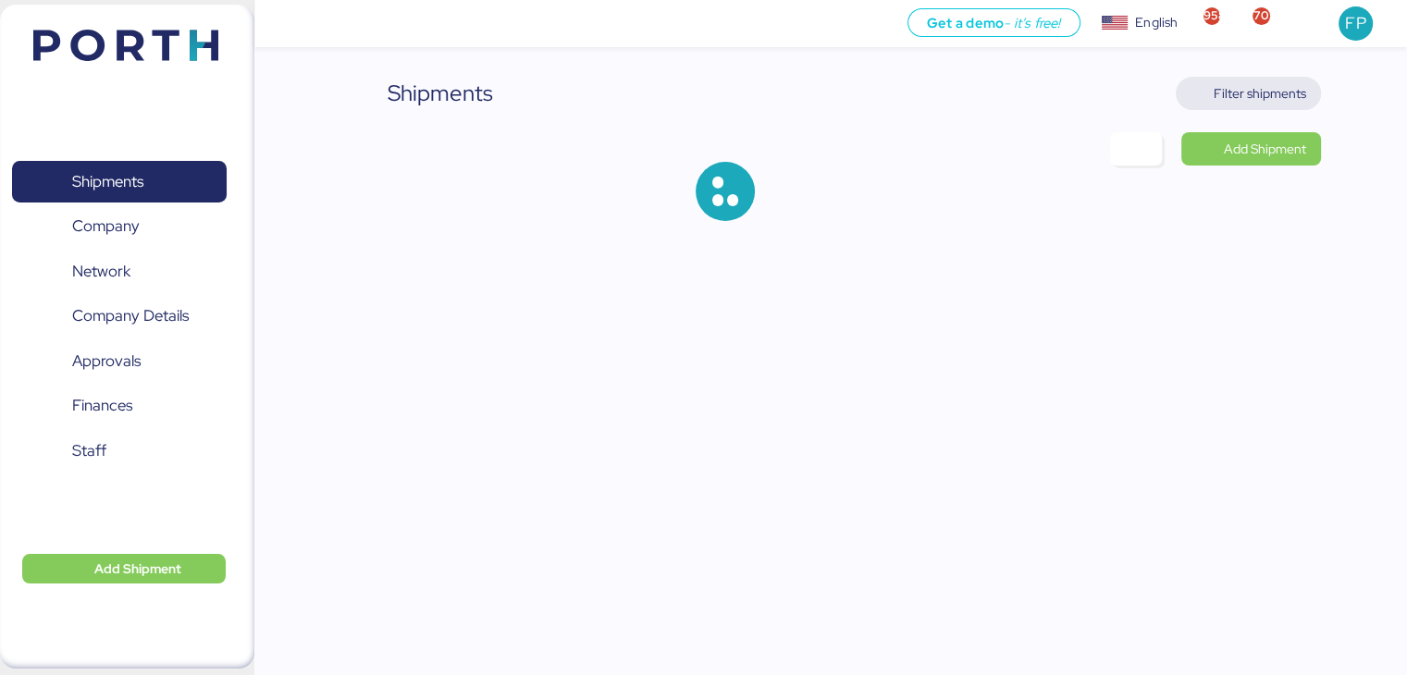
click at [1264, 97] on span "Filter shipments" at bounding box center [1260, 93] width 93 height 22
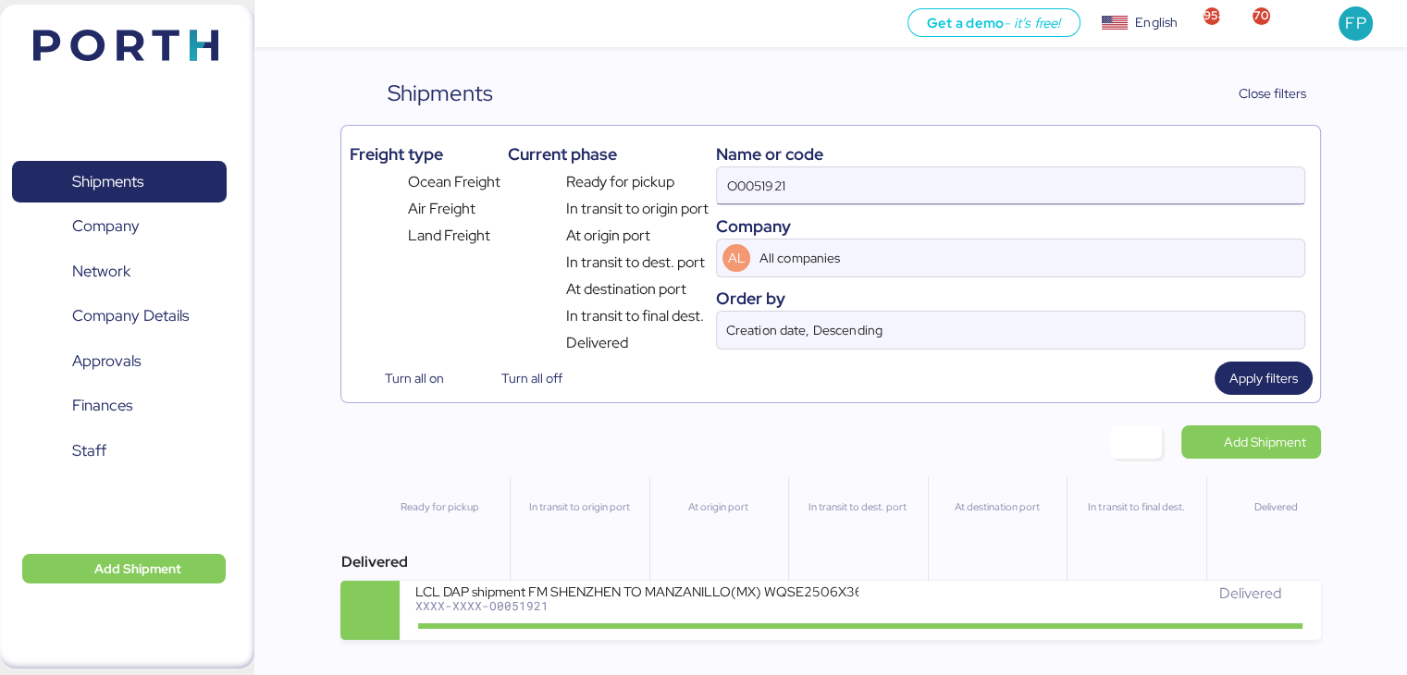
click at [760, 177] on input "O0051921" at bounding box center [1010, 185] width 587 height 37
paste input "2026"
type input "O0052026"
click at [723, 582] on div "At origin port" at bounding box center [718, 543] width 138 height 133
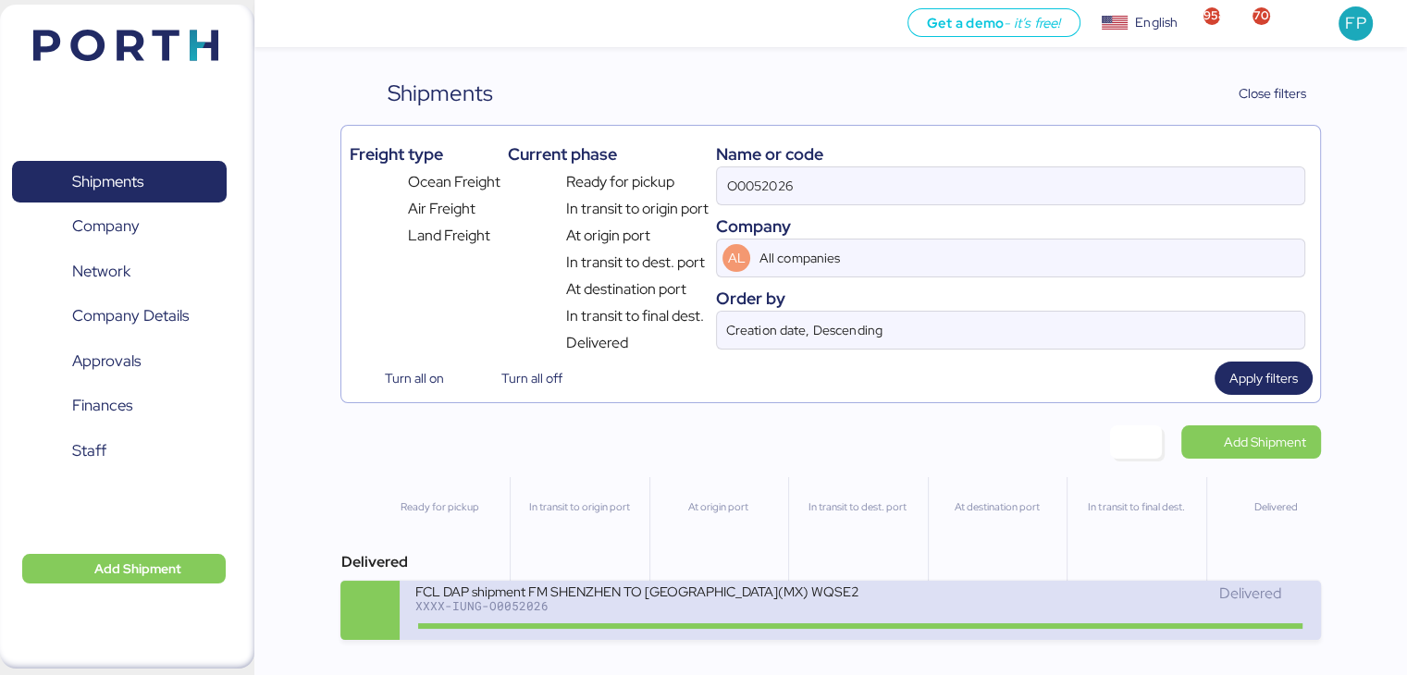
click at [725, 595] on div "FCL DAP shipment FM SHENZHEN TO [GEOGRAPHIC_DATA](MX) WQSE2507X34" at bounding box center [636, 591] width 444 height 16
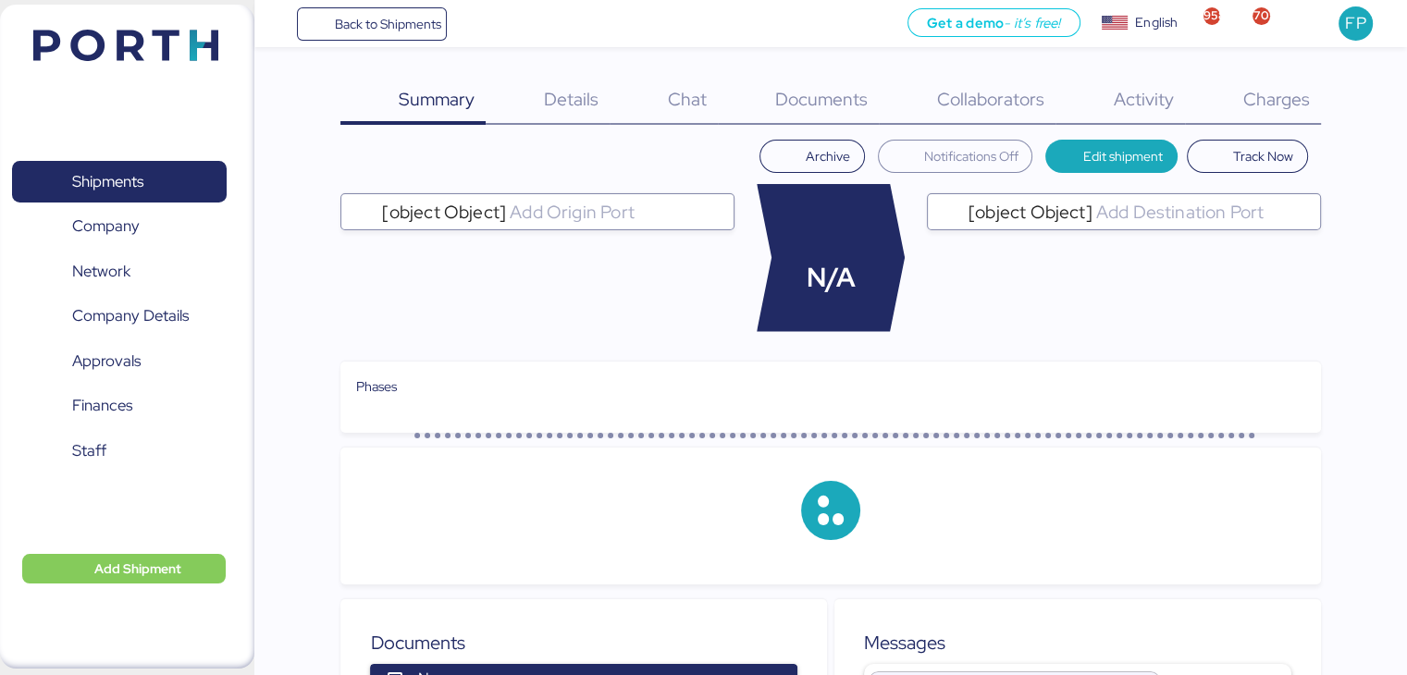
click at [1287, 108] on span "Charges" at bounding box center [1275, 99] width 67 height 24
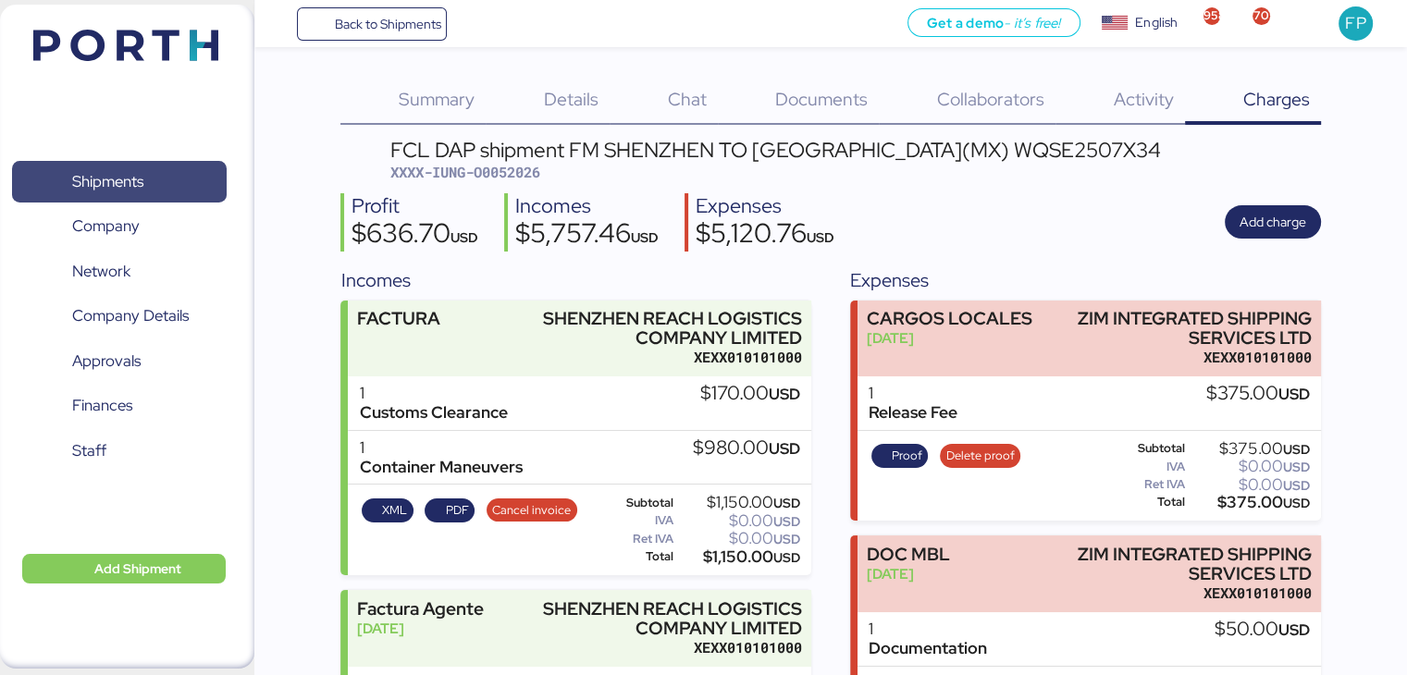
click at [168, 168] on span "Shipments" at bounding box center [118, 181] width 199 height 27
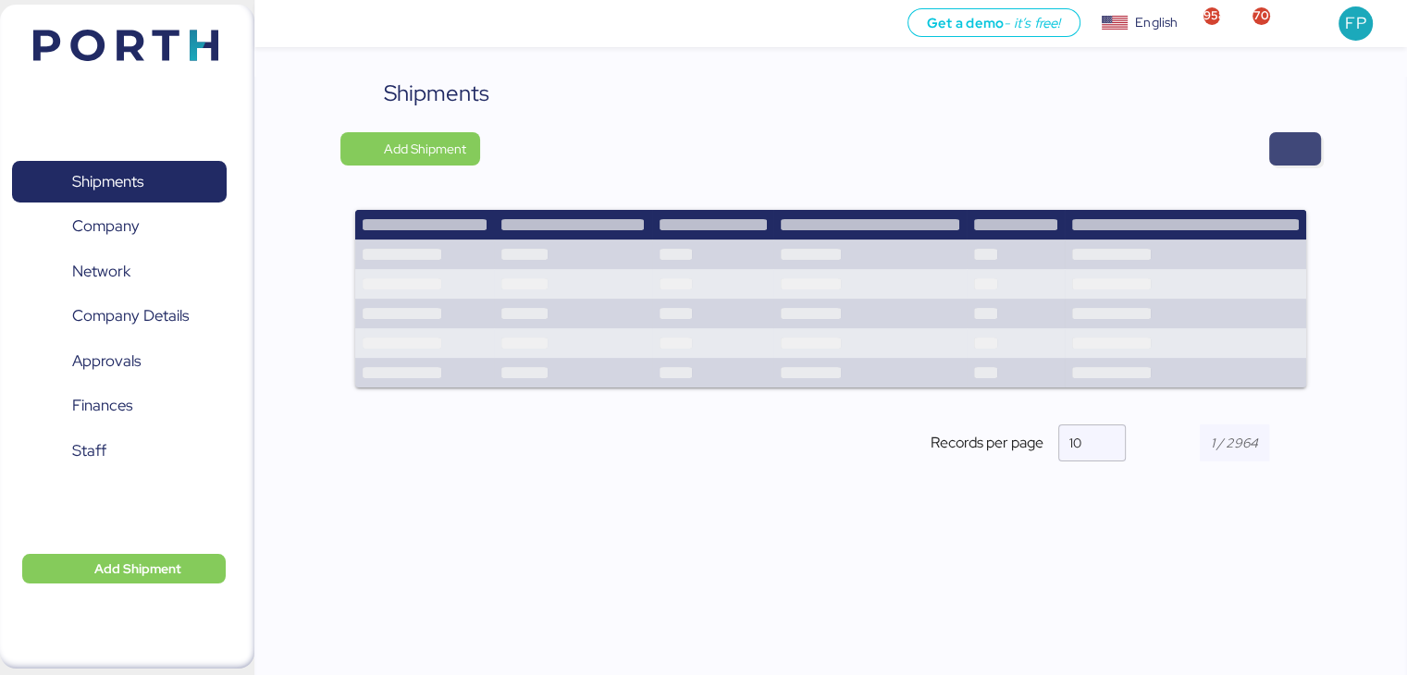
click at [1310, 149] on span "button" at bounding box center [1295, 148] width 52 height 33
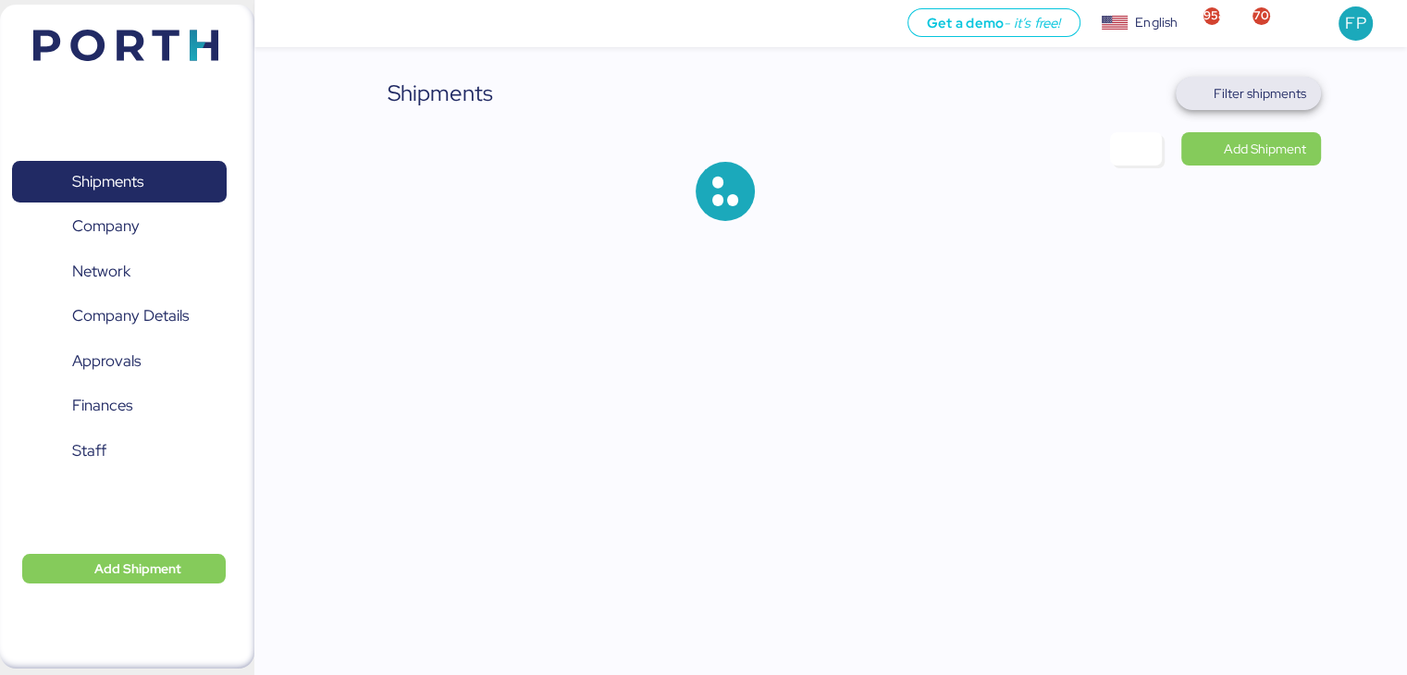
click at [1262, 85] on span "Filter shipments" at bounding box center [1260, 93] width 93 height 22
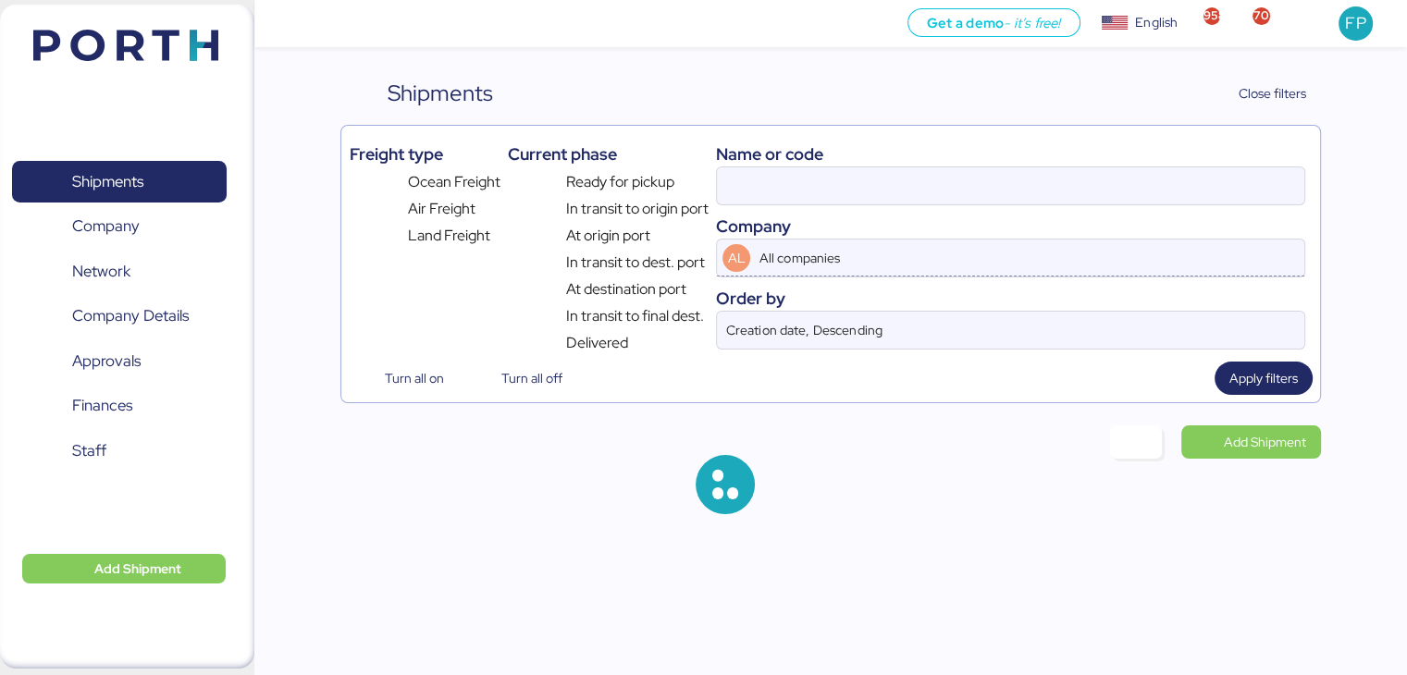
type input "O0052026"
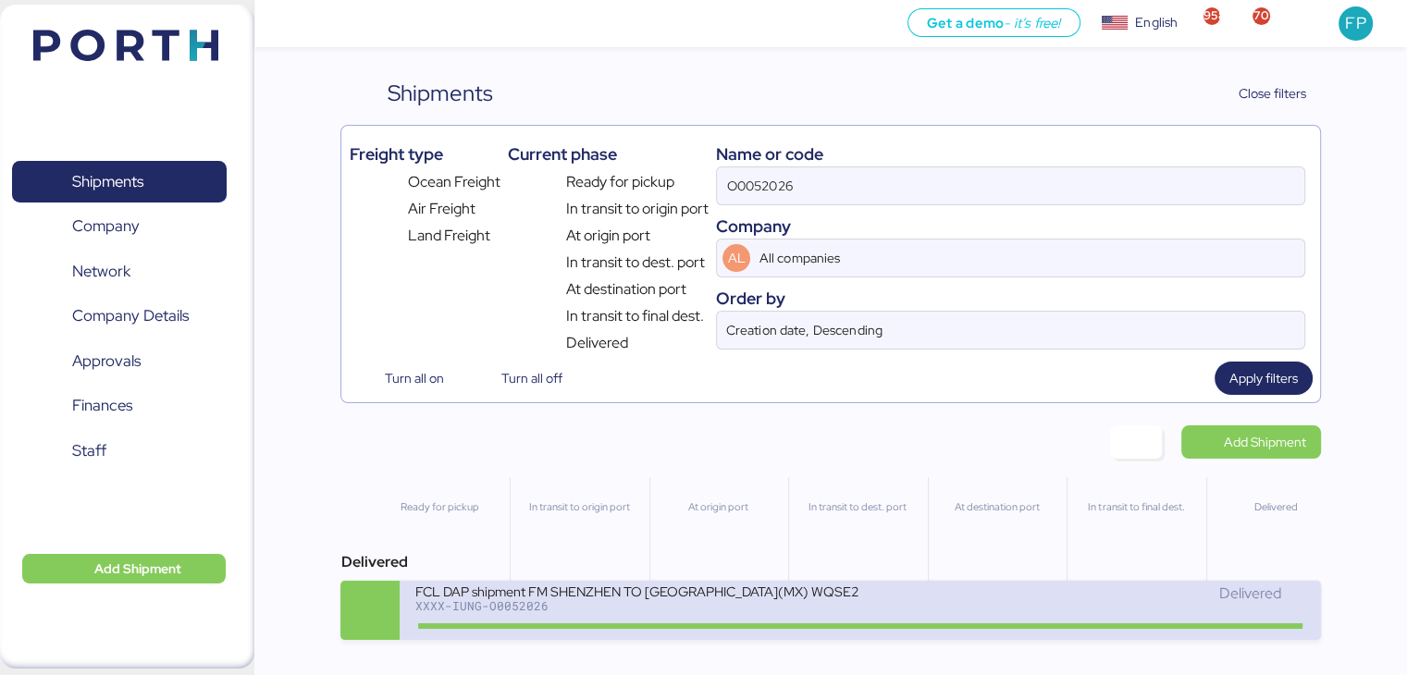
click at [612, 604] on div "XXXX-IUNG-O0052026" at bounding box center [636, 605] width 444 height 13
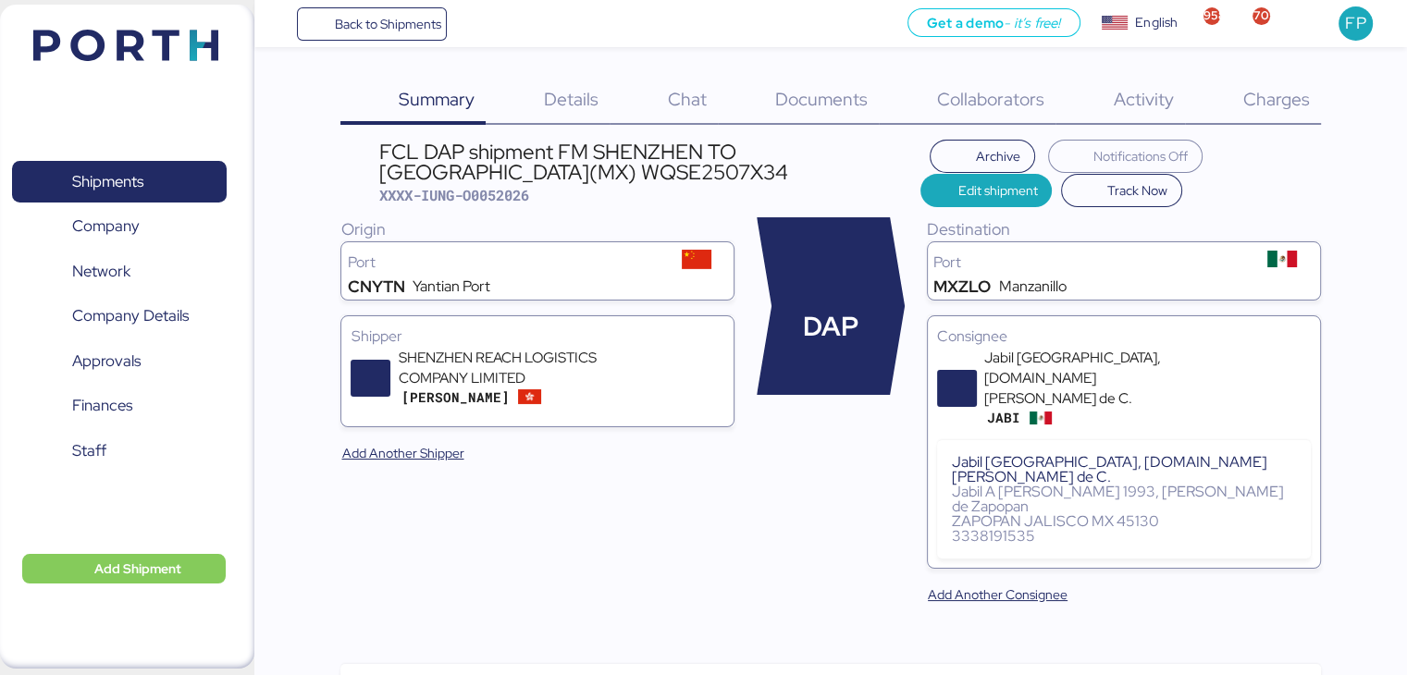
click at [1282, 81] on div "Charges 0" at bounding box center [1253, 101] width 136 height 48
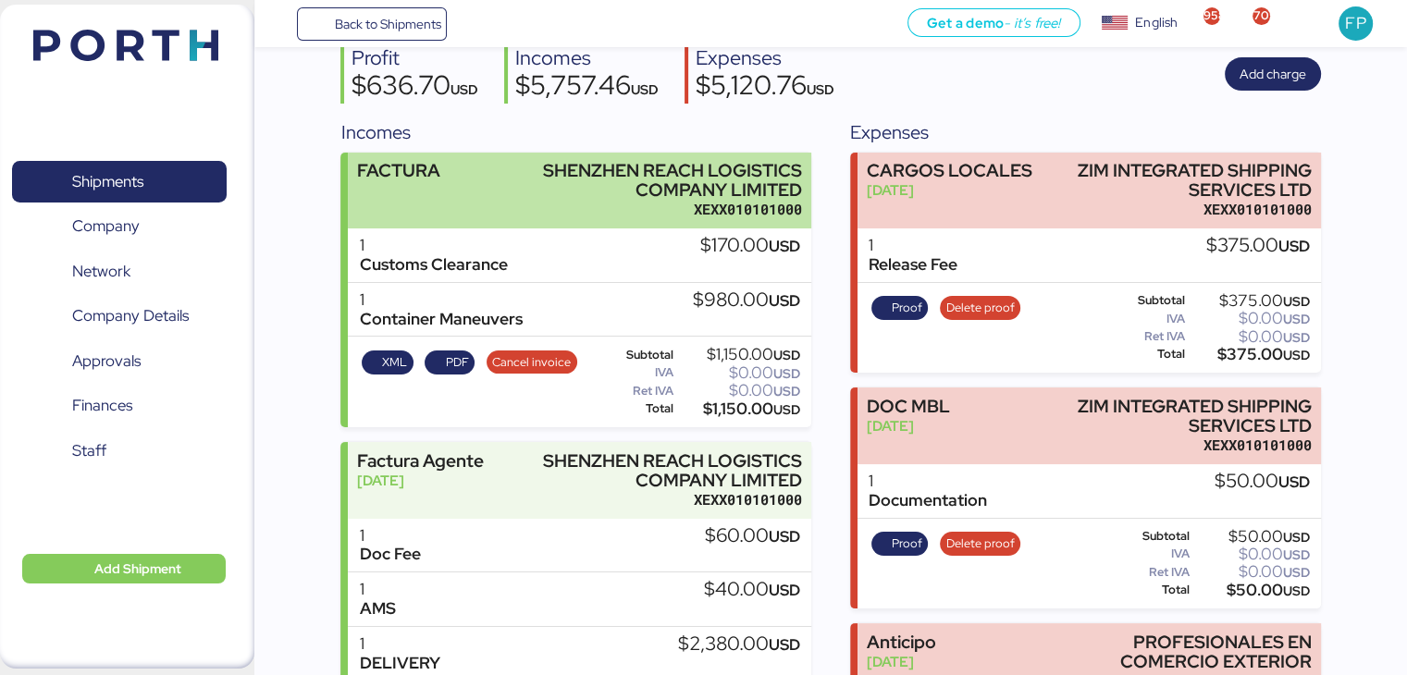
scroll to position [501, 0]
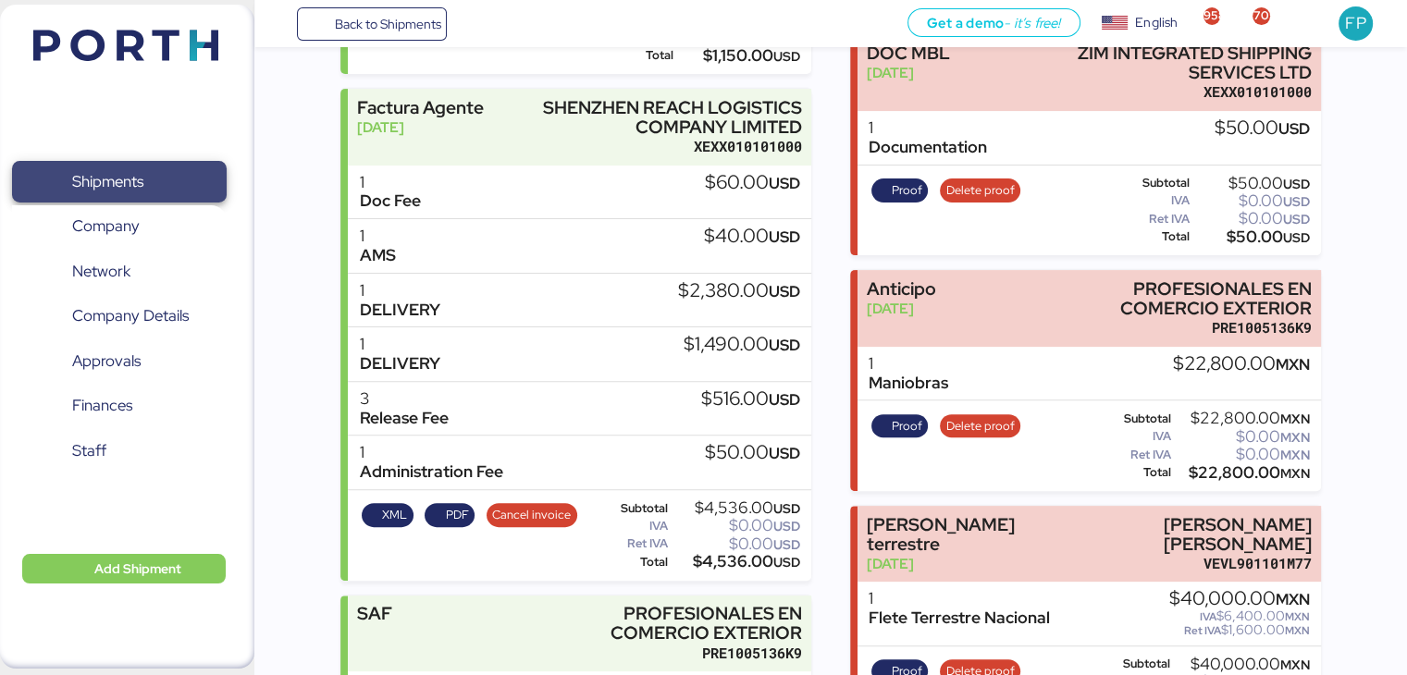
click at [124, 175] on span "Shipments" at bounding box center [107, 181] width 71 height 27
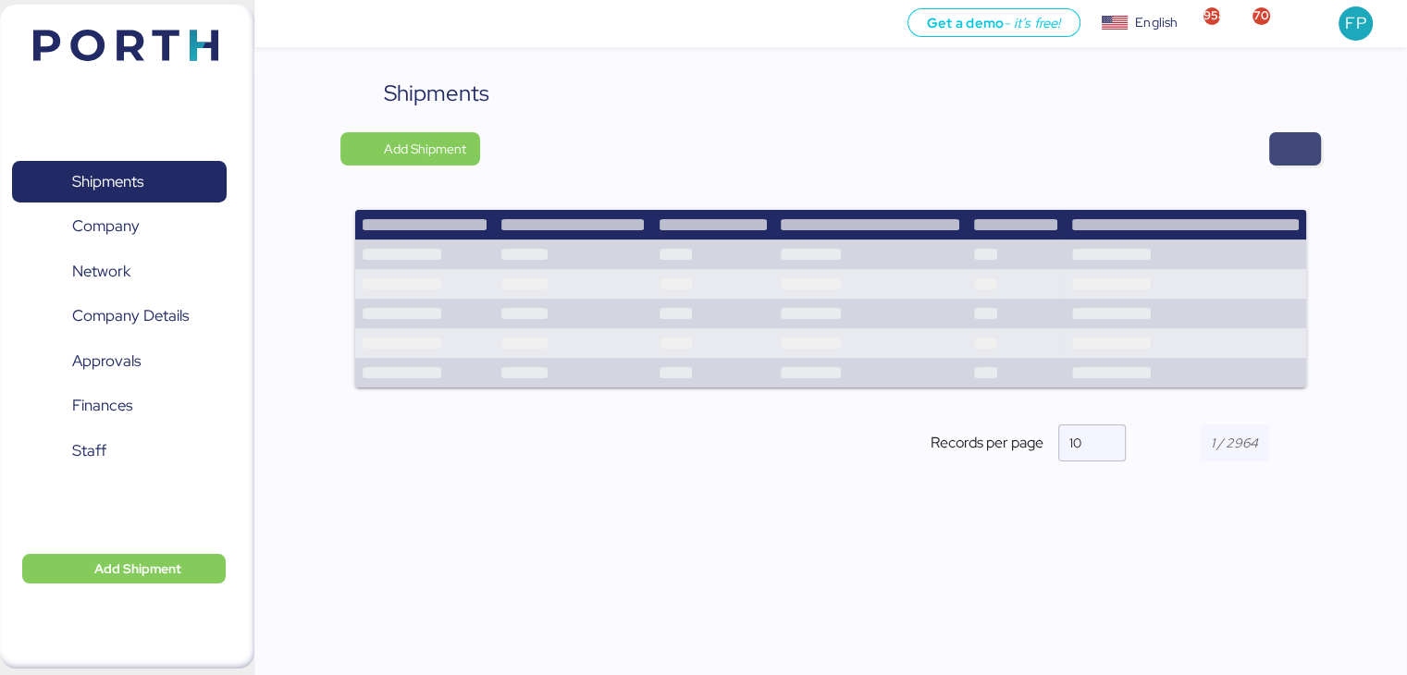
click at [1296, 142] on span "button" at bounding box center [1295, 149] width 22 height 26
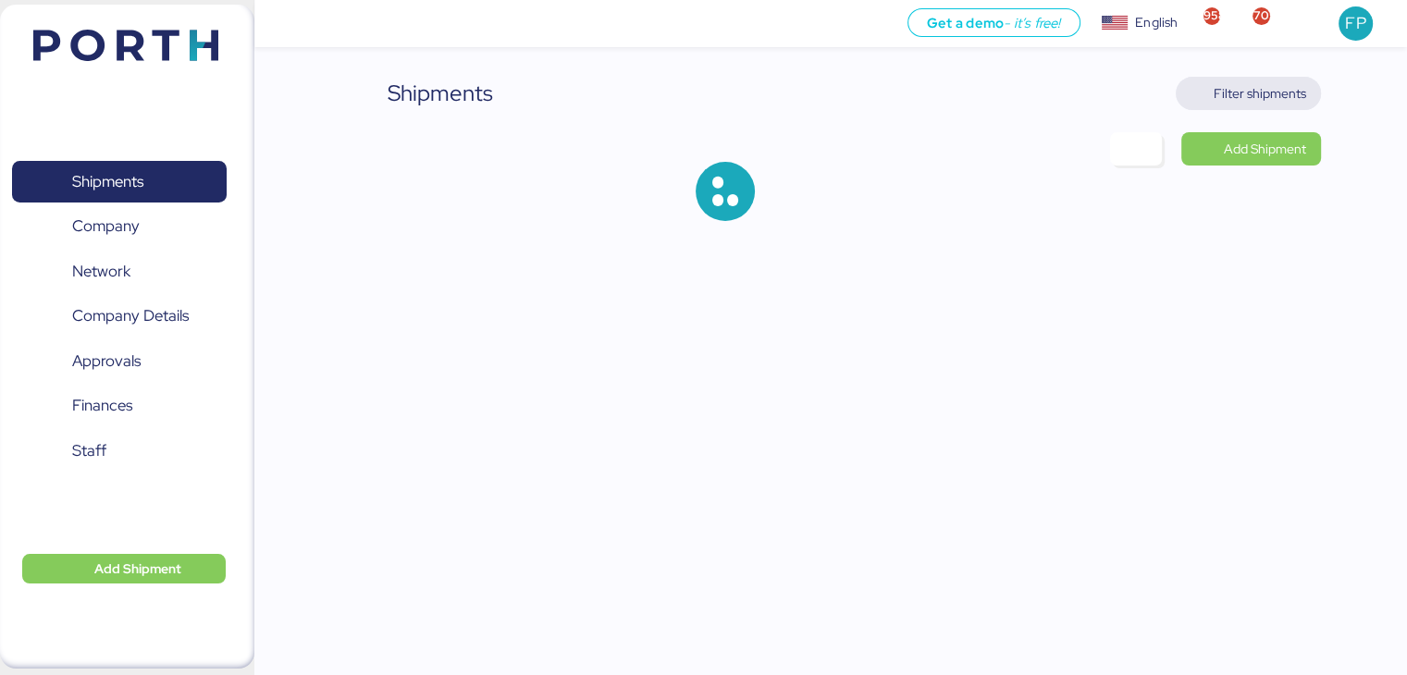
click at [1259, 101] on span "Filter shipments" at bounding box center [1260, 93] width 93 height 22
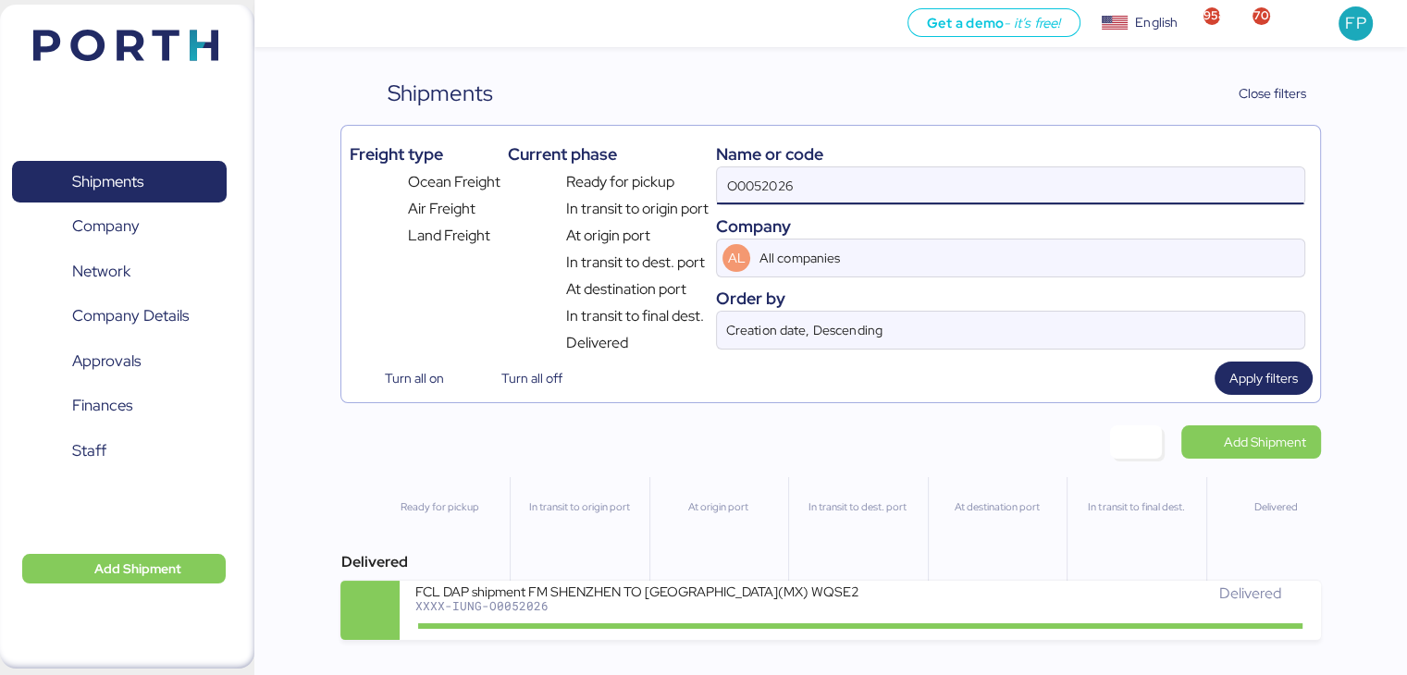
click at [771, 192] on input "O0052026" at bounding box center [1010, 185] width 587 height 37
paste input "1900"
type input "O0051900"
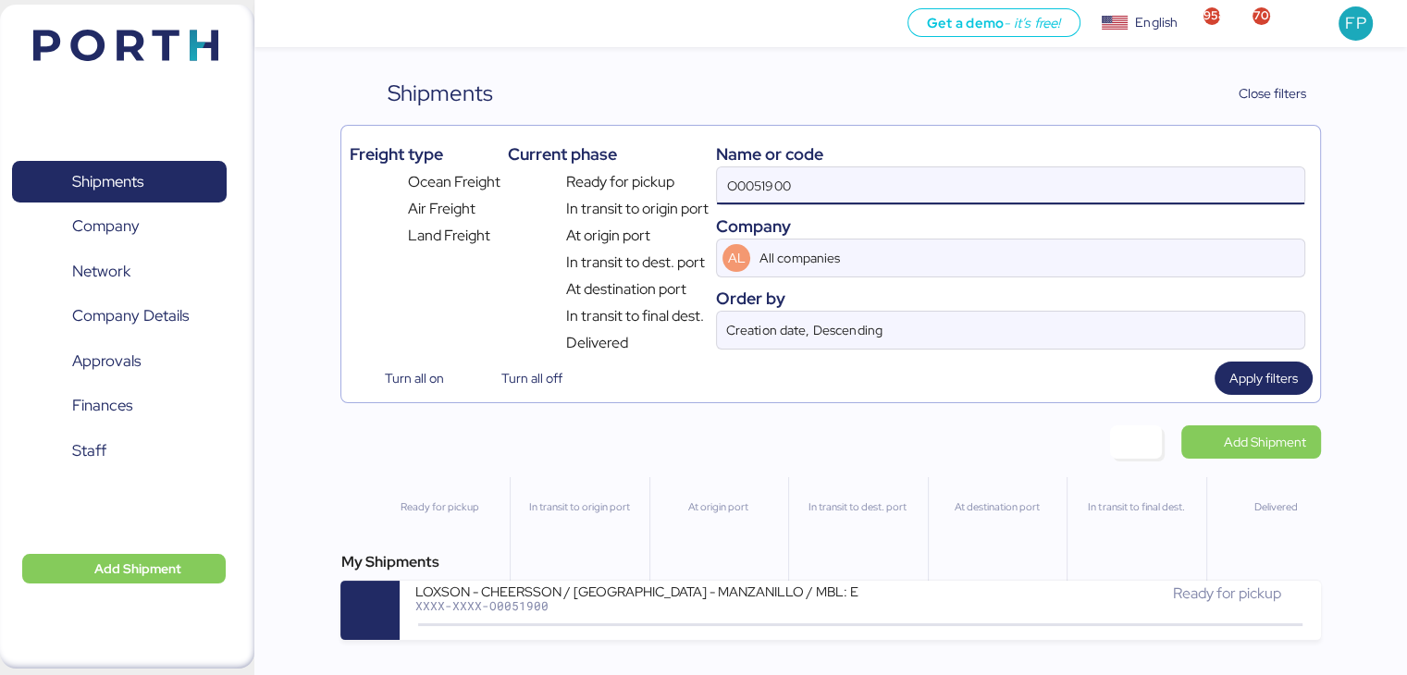
click at [531, 612] on div "XXXX-XXXX-O0051900" at bounding box center [636, 605] width 444 height 13
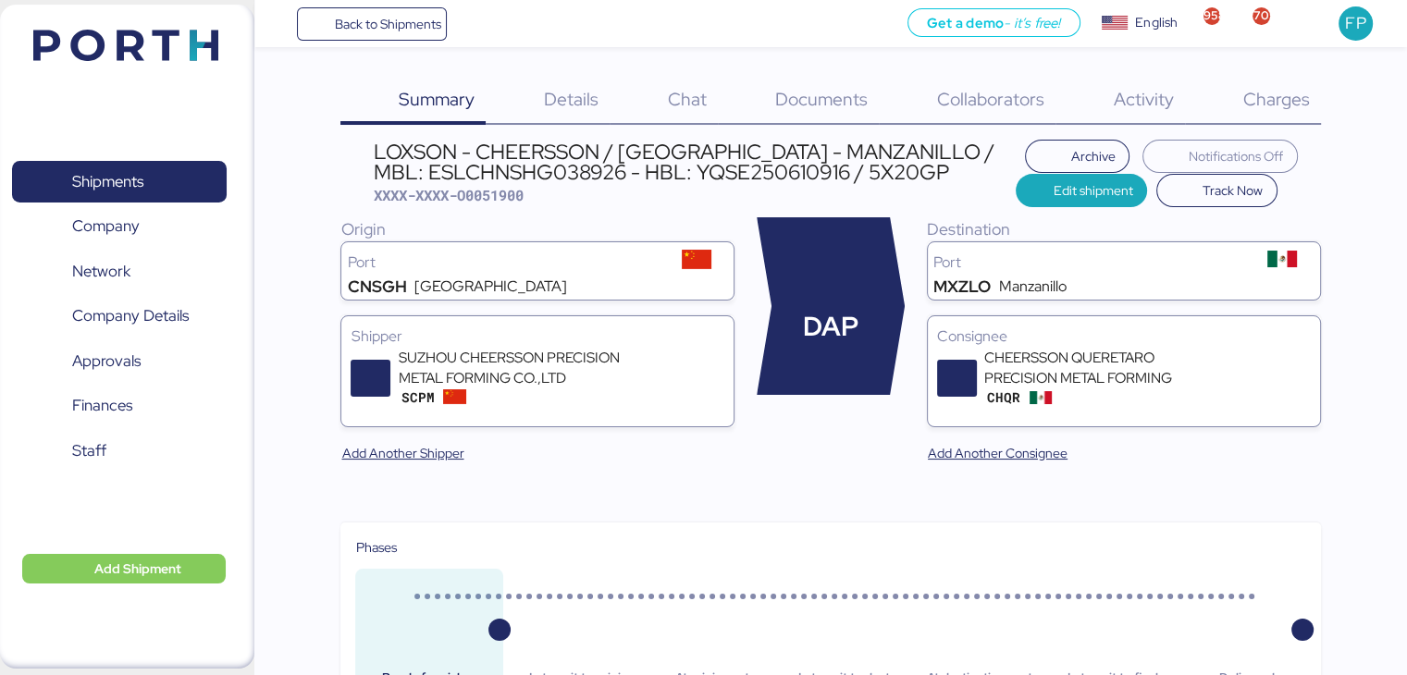
click at [1280, 123] on div "Charges 0" at bounding box center [1253, 101] width 136 height 48
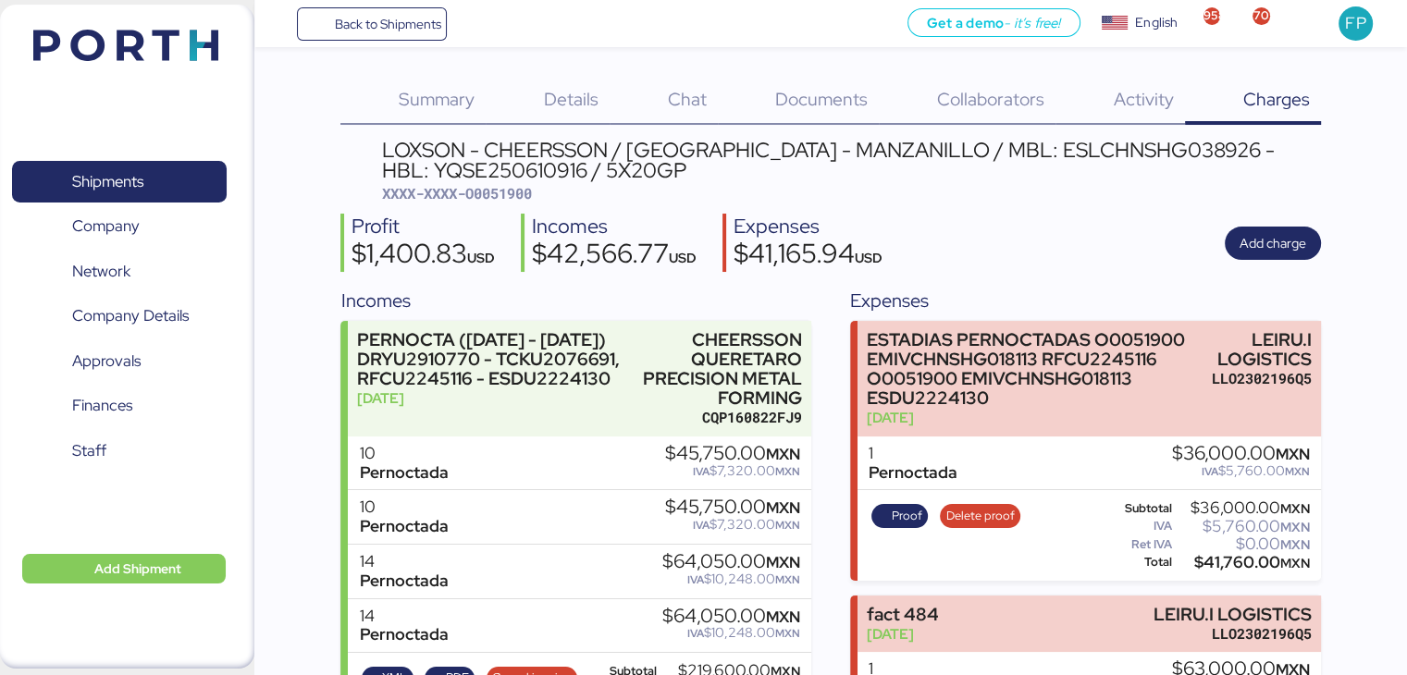
click at [524, 197] on span "XXXX-XXXX-O0051900" at bounding box center [457, 193] width 150 height 19
copy span "O0051900"
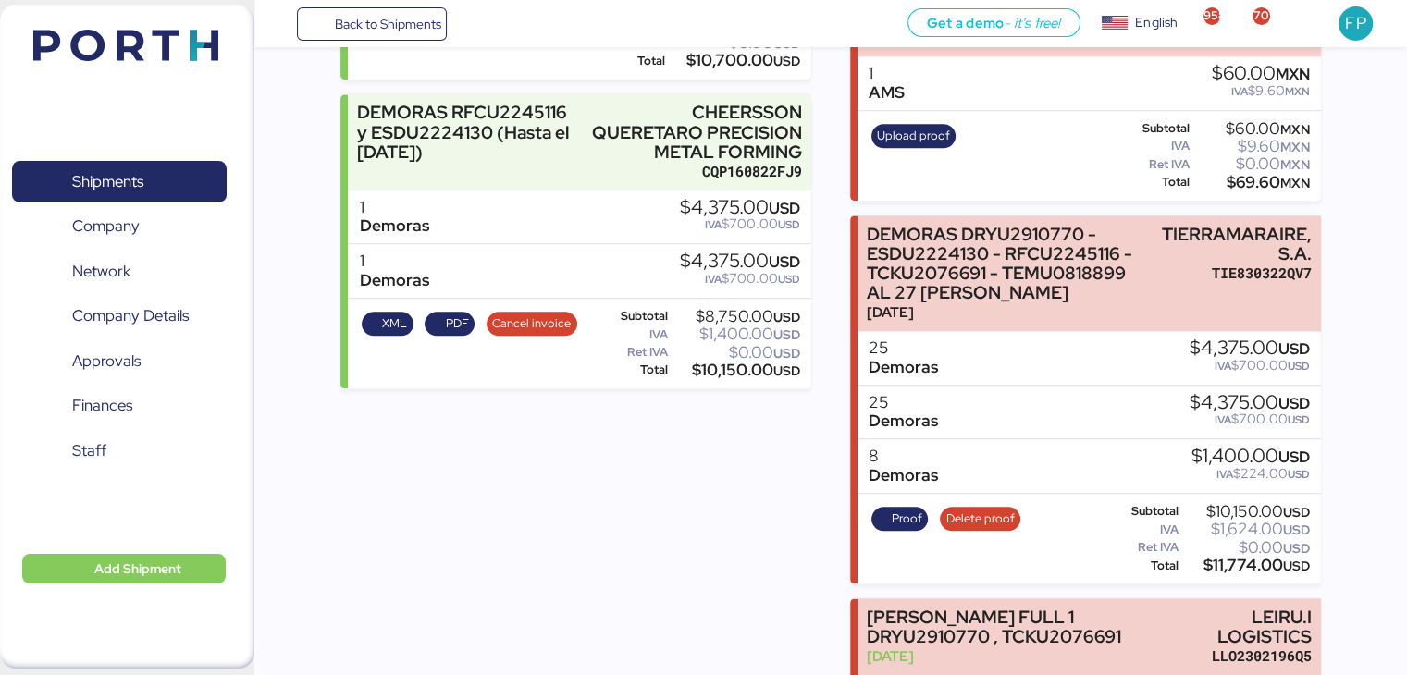
scroll to position [2207, 0]
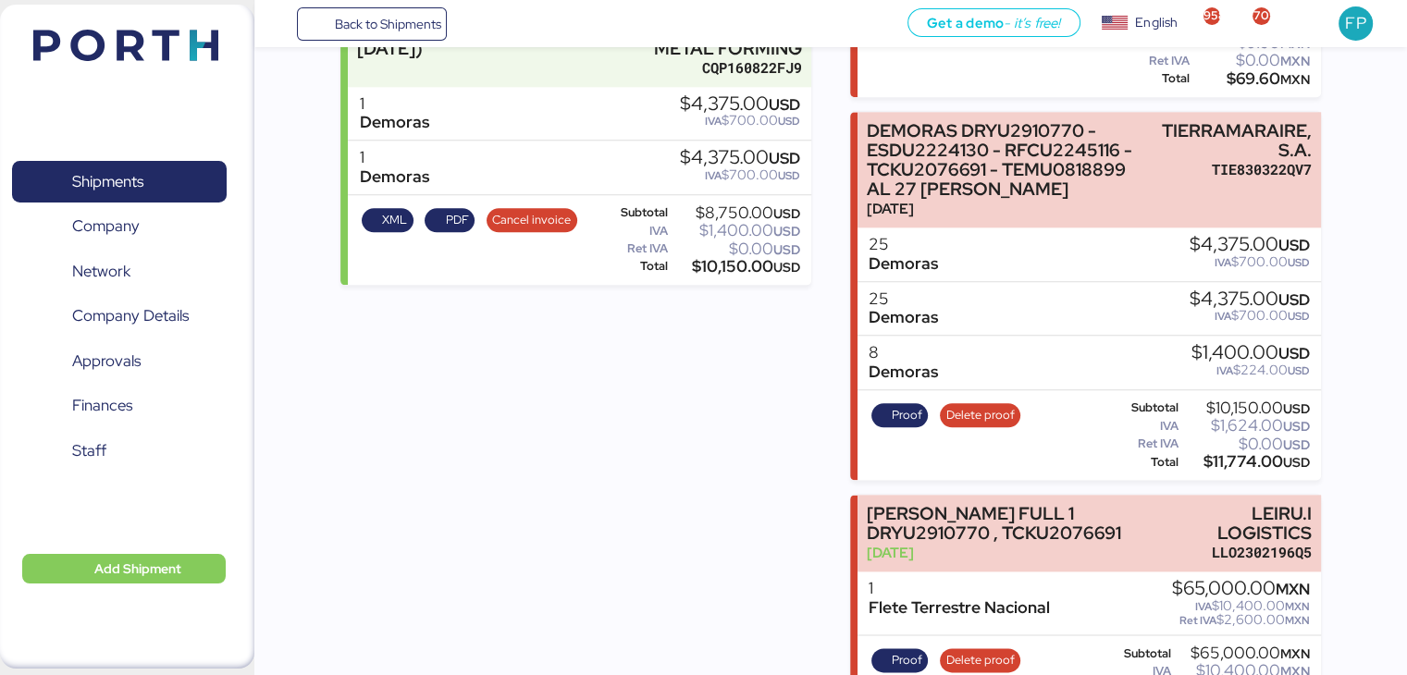
click at [1229, 455] on div "$11,774.00 USD" at bounding box center [1246, 462] width 128 height 14
copy div "11,774.00"
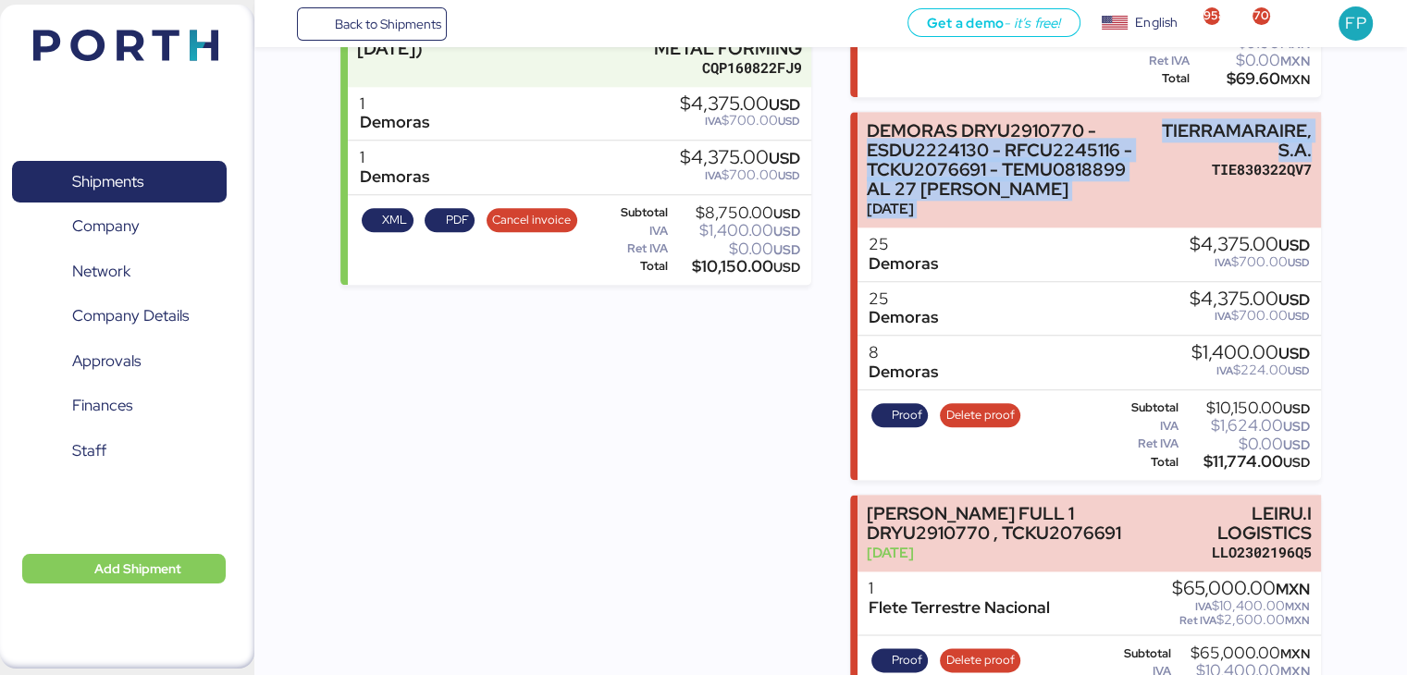
drag, startPoint x: 1152, startPoint y: 76, endPoint x: 1321, endPoint y: 100, distance: 171.0
click at [1321, 100] on div "Summary 0 Details 0 Chat 0 Documents 0 Collaborators 0 Activity 0 Charges 0 LOX…" at bounding box center [703, 172] width 1407 height 4759
click at [1328, 101] on div "Summary 0 Details 0 Chat 0 Documents 0 Collaborators 0 Activity 0 Charges 0 LOX…" at bounding box center [703, 172] width 1407 height 4759
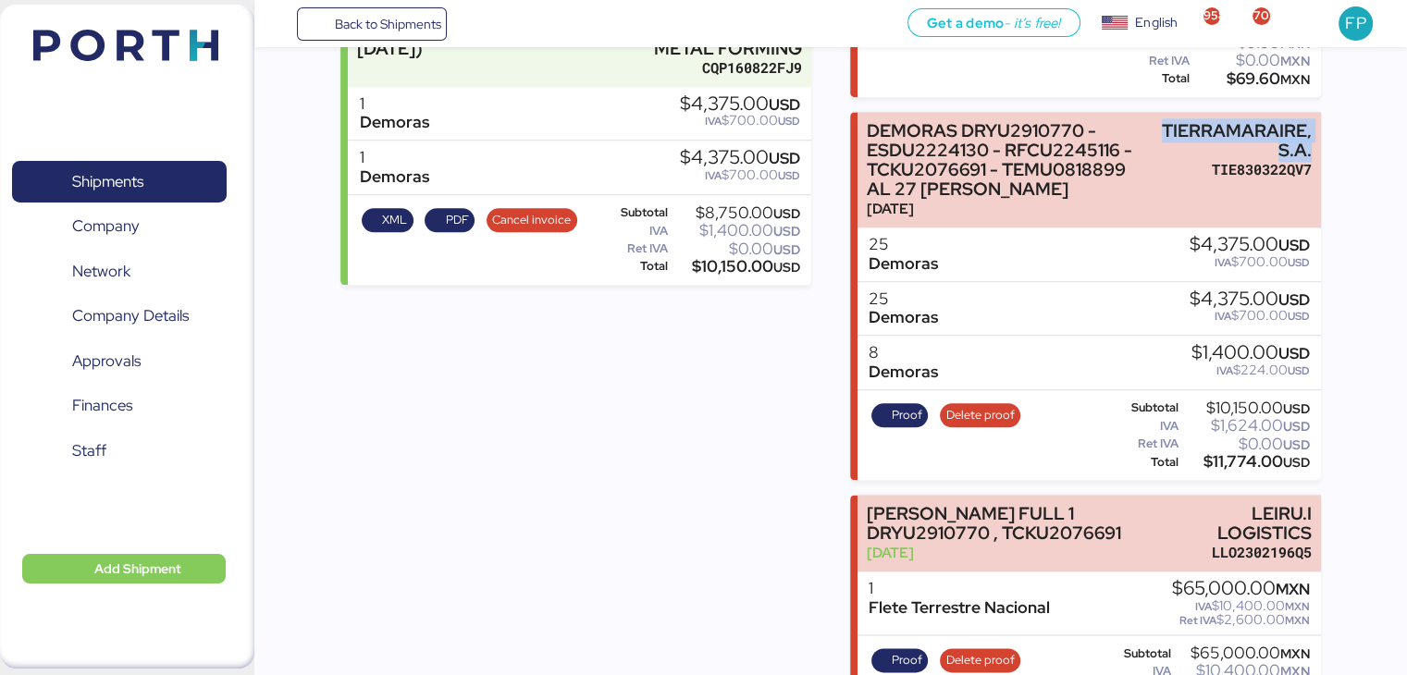
drag, startPoint x: 1163, startPoint y: 80, endPoint x: 1323, endPoint y: 95, distance: 160.7
click at [1323, 95] on div "Summary 0 Details 0 Chat 0 Documents 0 Collaborators 0 Activity 0 Charges 0 LOX…" at bounding box center [703, 172] width 1407 height 4759
copy div "TIERRAMARAIRE, S.A."
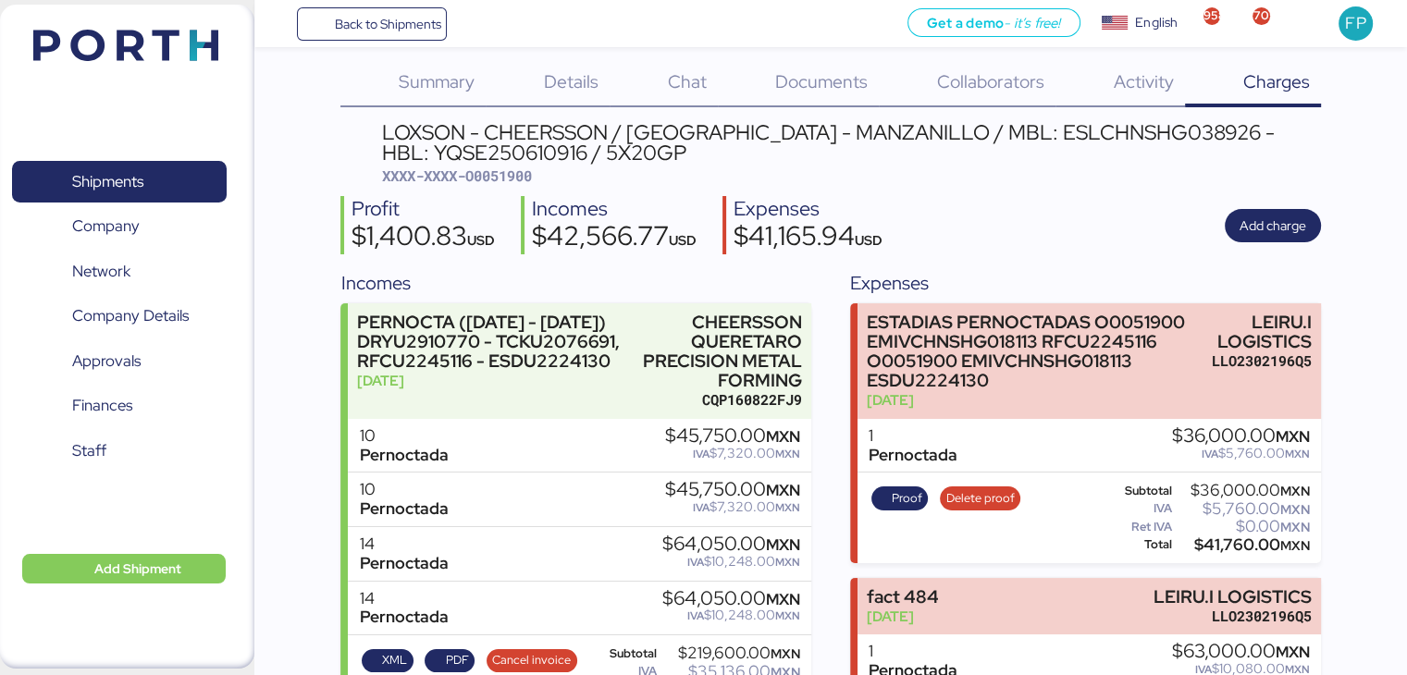
scroll to position [0, 0]
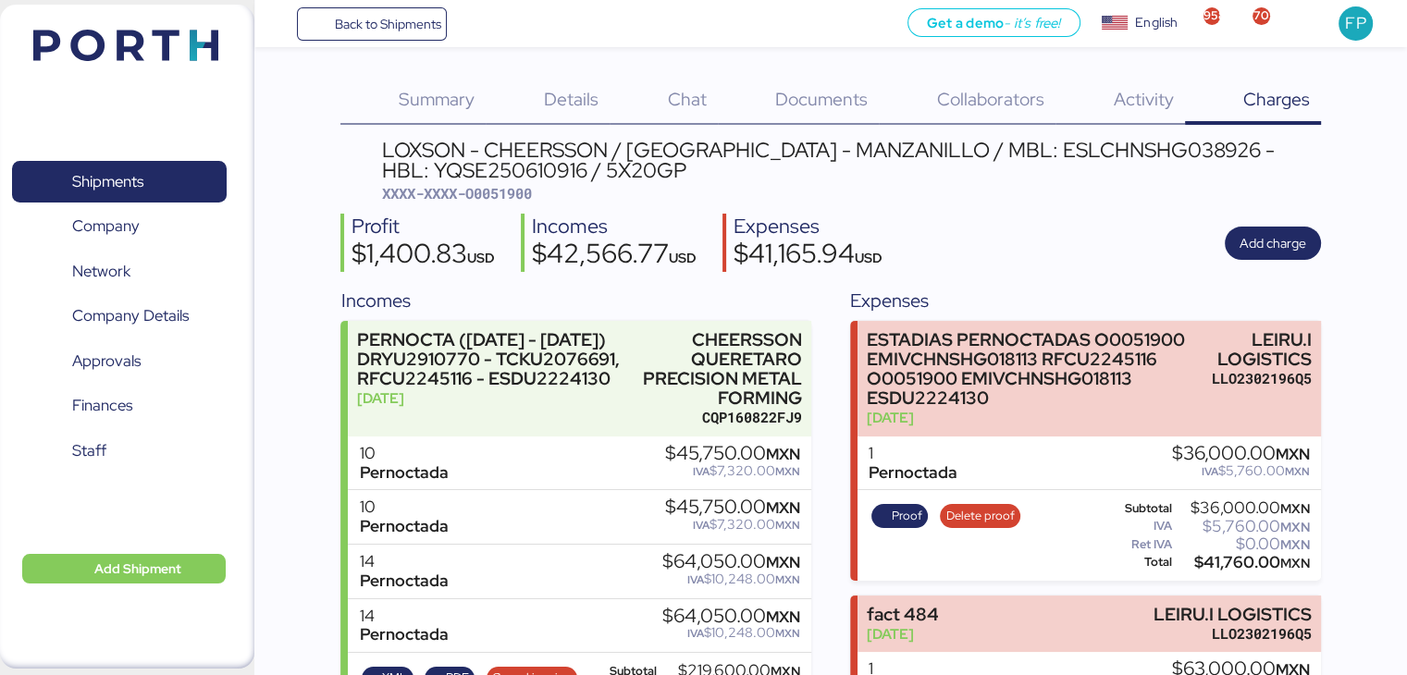
click at [528, 192] on span "XXXX-XXXX-O0051900" at bounding box center [457, 193] width 150 height 19
copy span "O0051900"
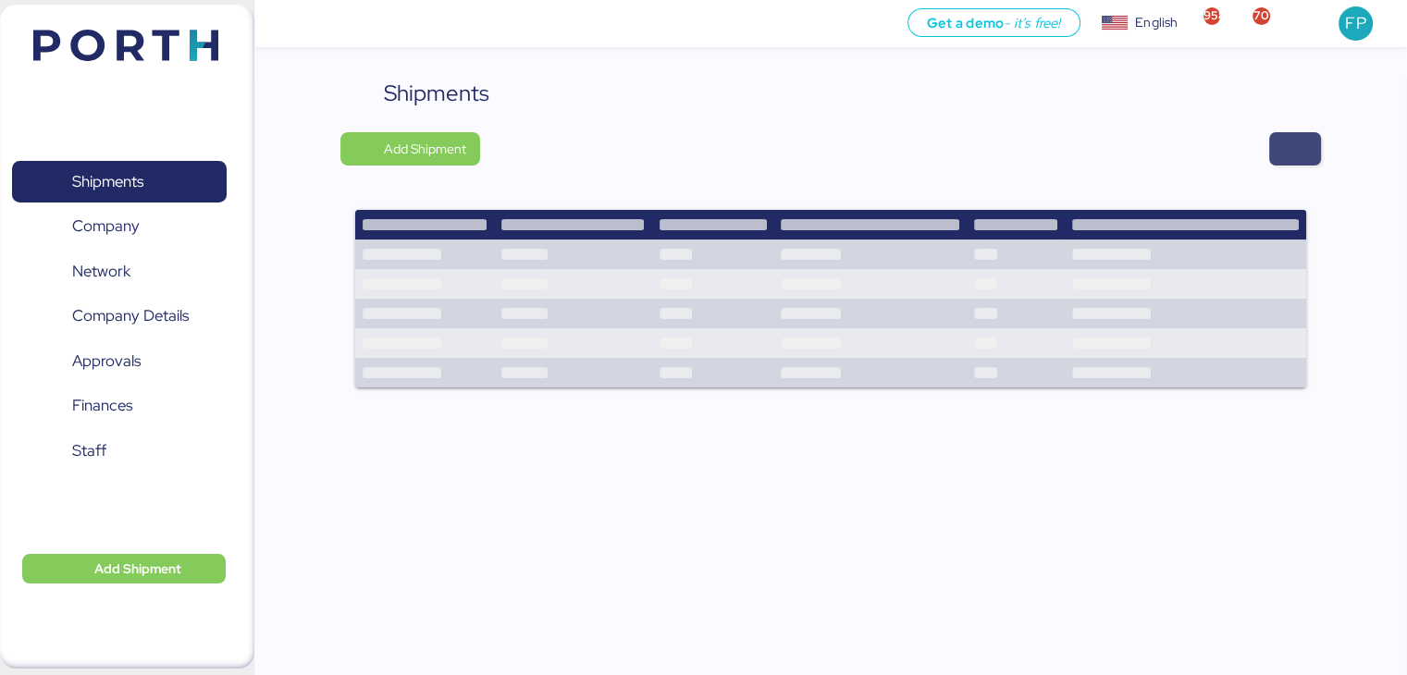
click at [1289, 149] on span "button" at bounding box center [1295, 149] width 22 height 26
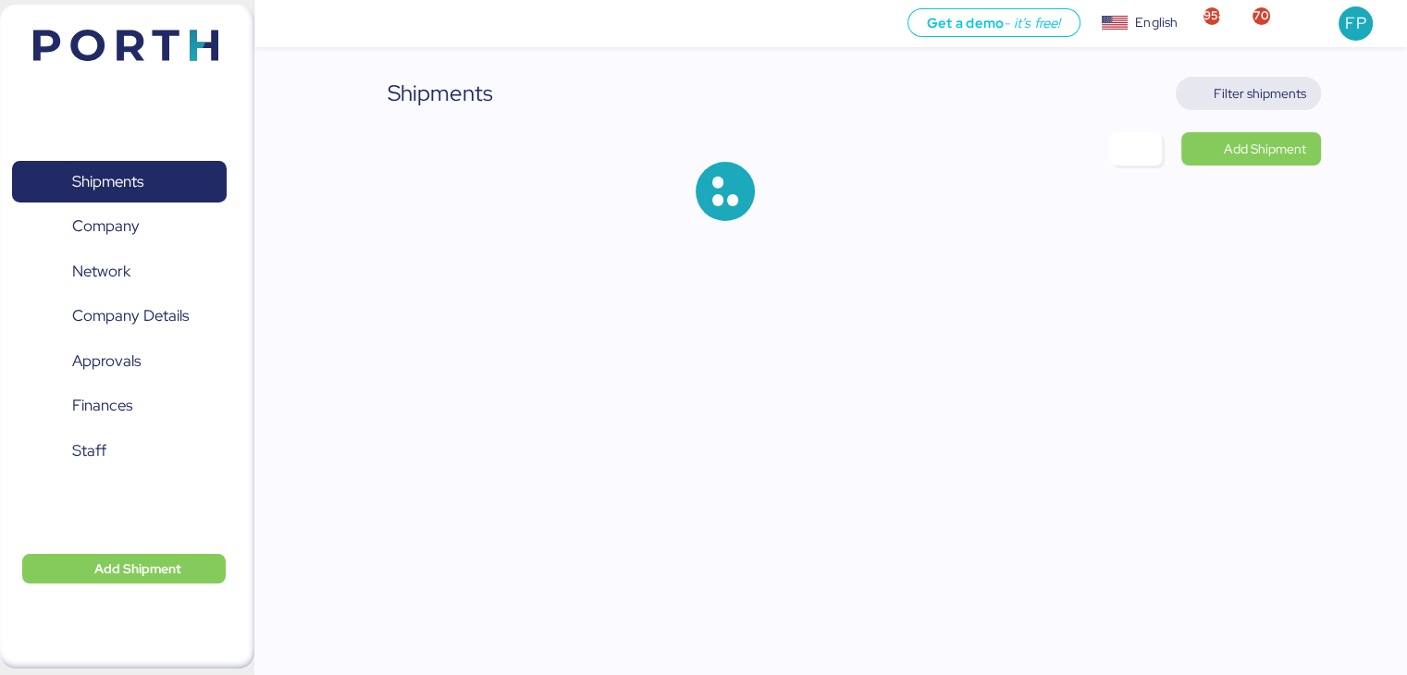
click at [1240, 93] on span "Filter shipments" at bounding box center [1260, 93] width 93 height 22
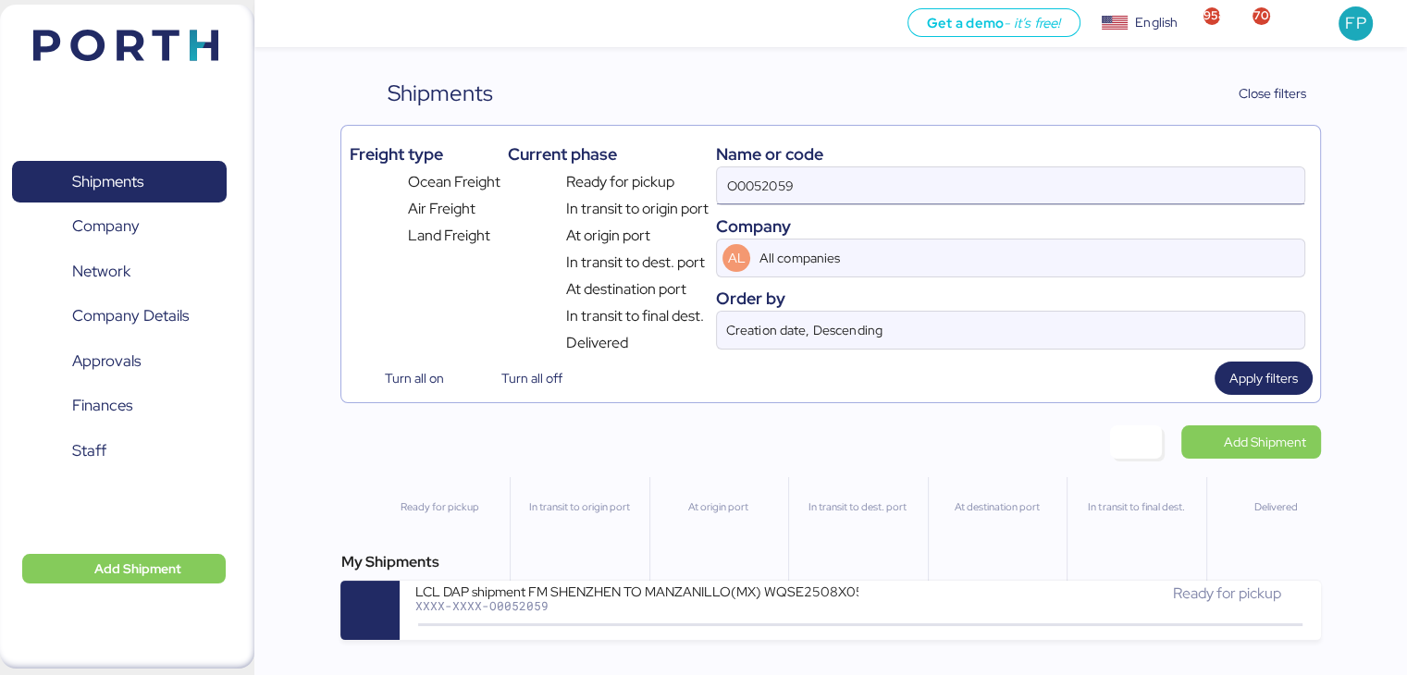
click at [784, 170] on input "O0052059" at bounding box center [1010, 185] width 587 height 37
paste input "44045"
type input "O0044045"
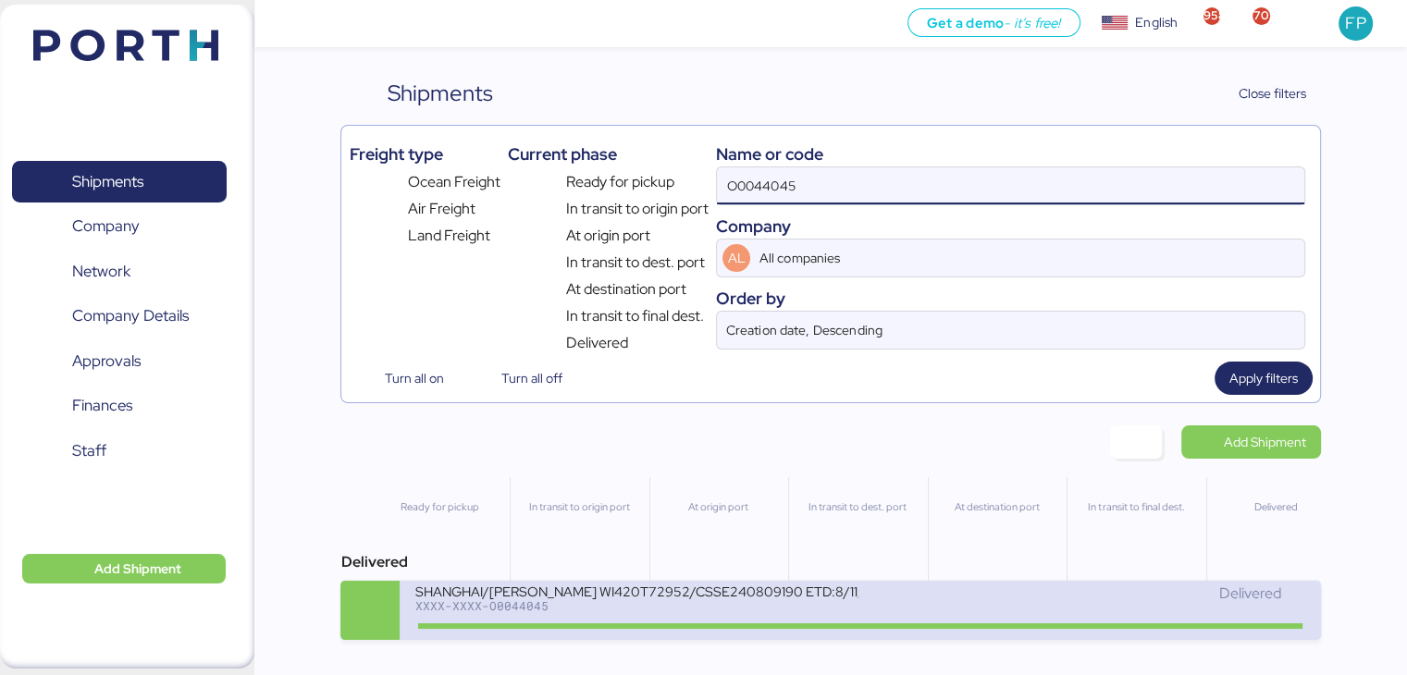
click at [632, 599] on div "SHANGHAI/APODACA WI420T72952/CSSE240809190 ETD:8/11; ETA:9/1: BH24060605 DAP NP…" at bounding box center [636, 591] width 444 height 16
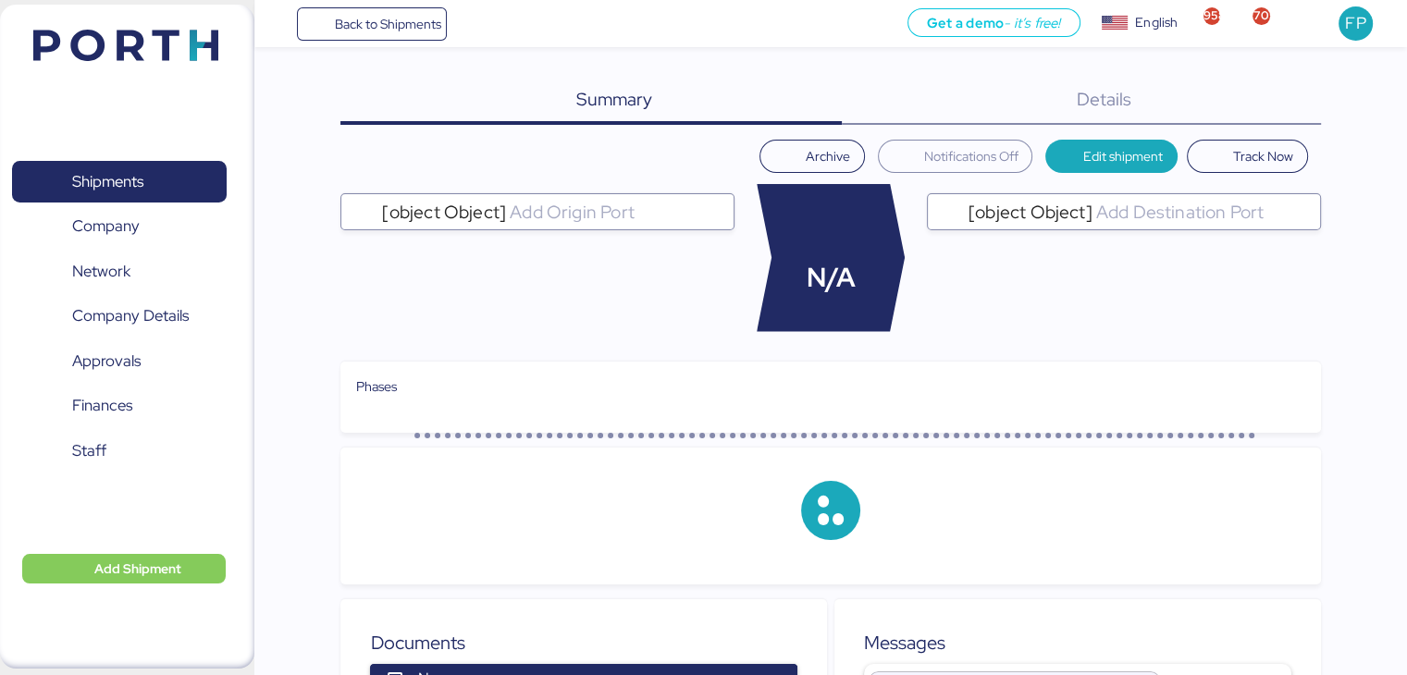
click at [1288, 112] on div "Details 0" at bounding box center [1081, 101] width 479 height 48
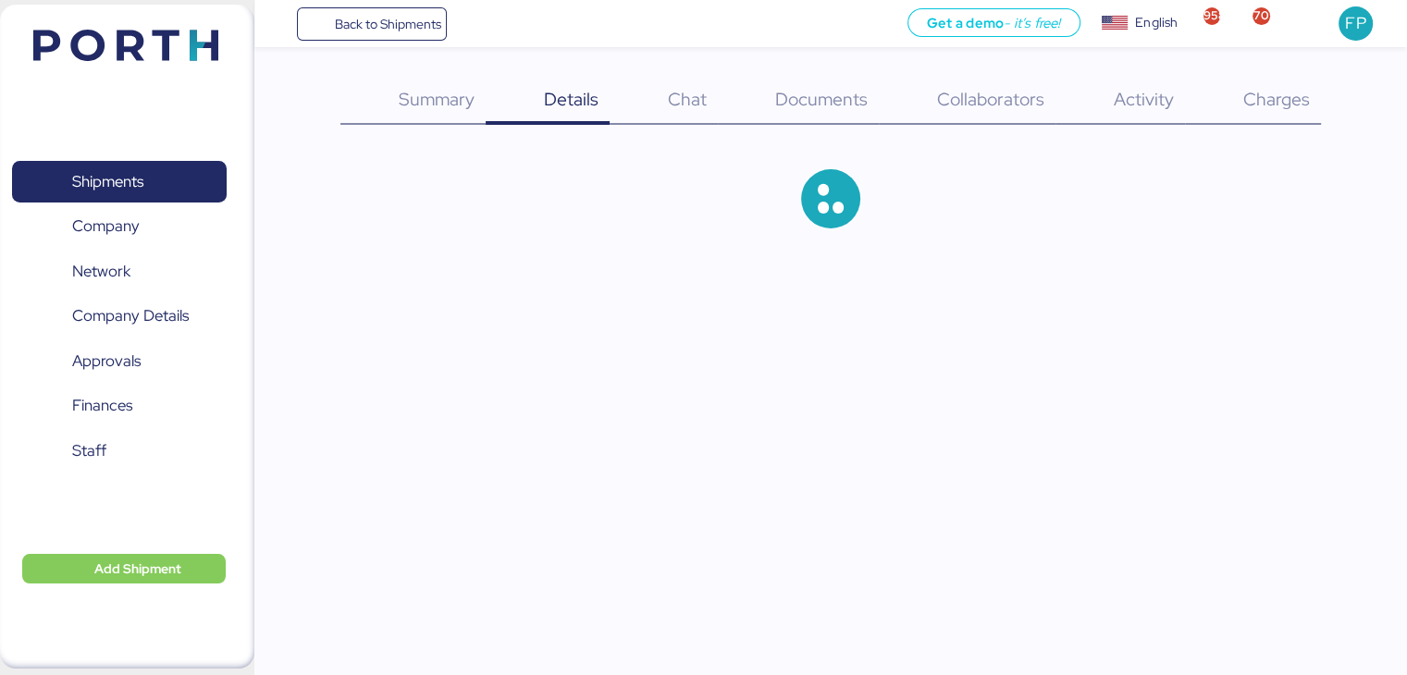
click at [1288, 112] on div "Charges 0" at bounding box center [1253, 101] width 136 height 48
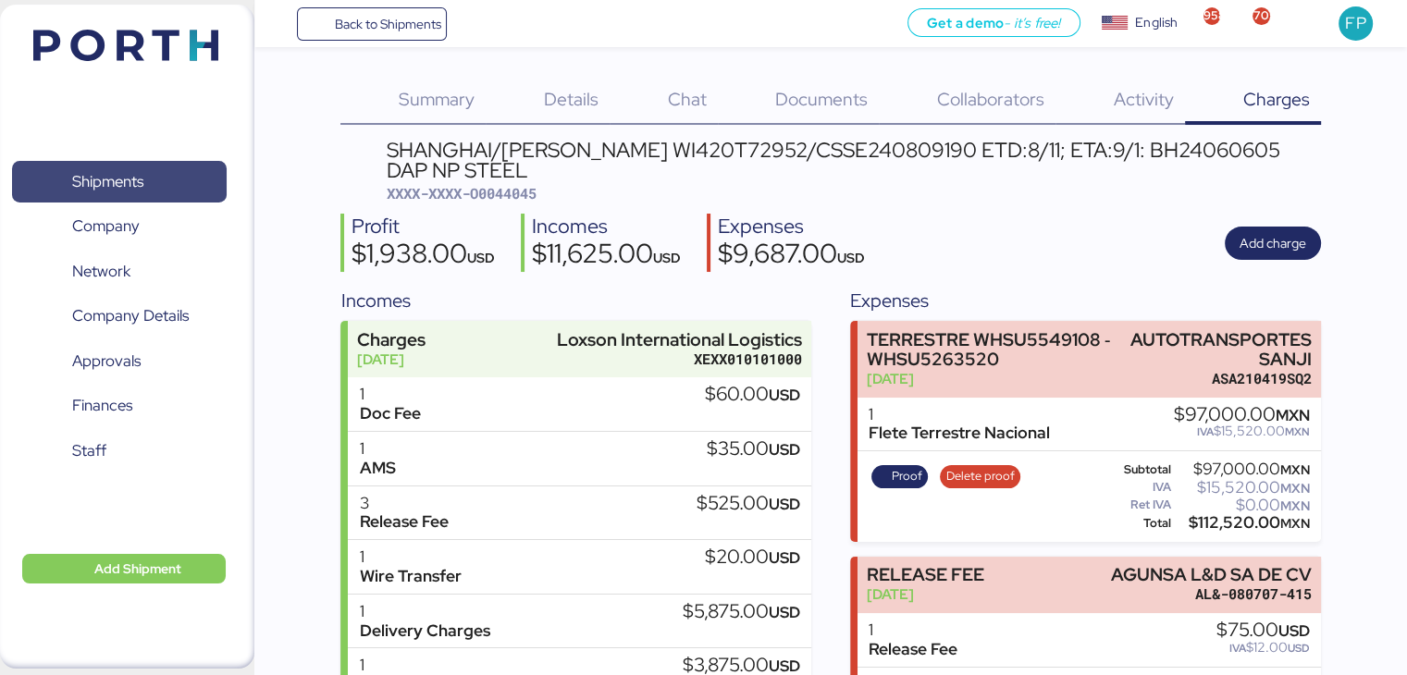
click at [164, 171] on span "Shipments" at bounding box center [118, 181] width 199 height 27
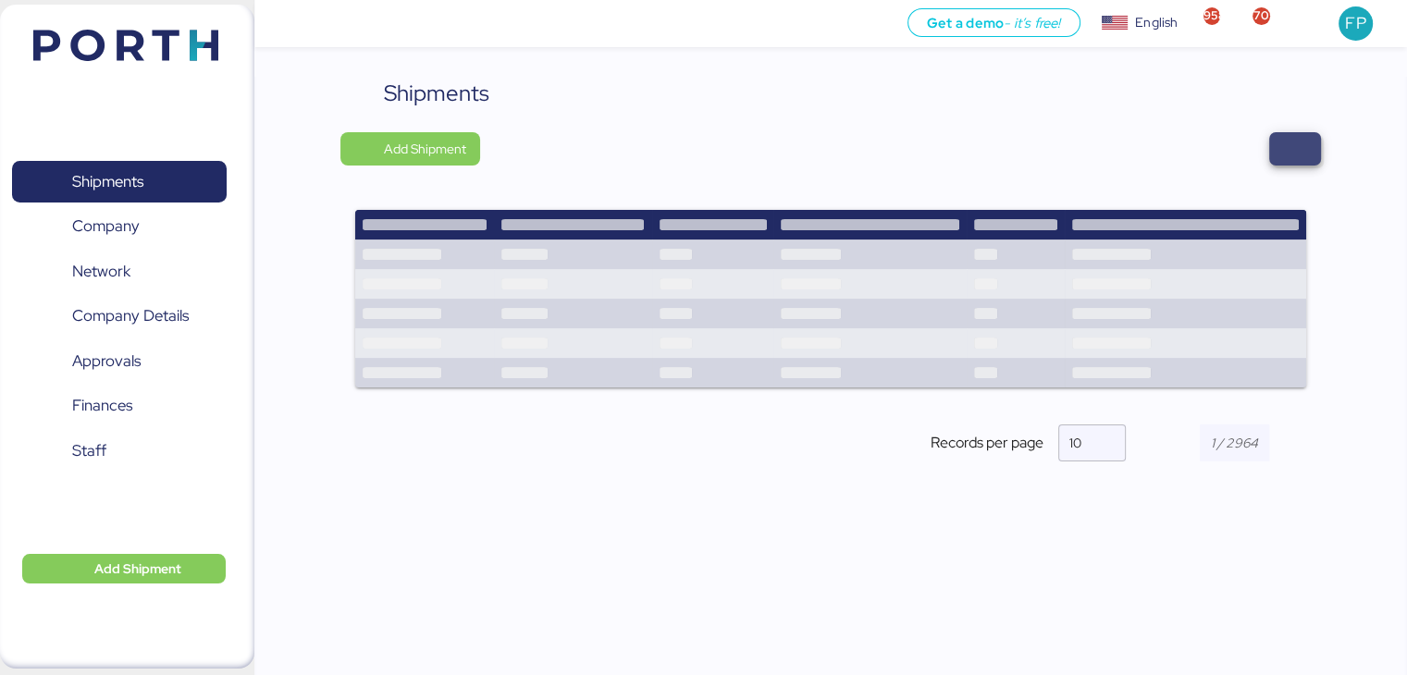
click at [1290, 138] on span "button" at bounding box center [1295, 149] width 22 height 26
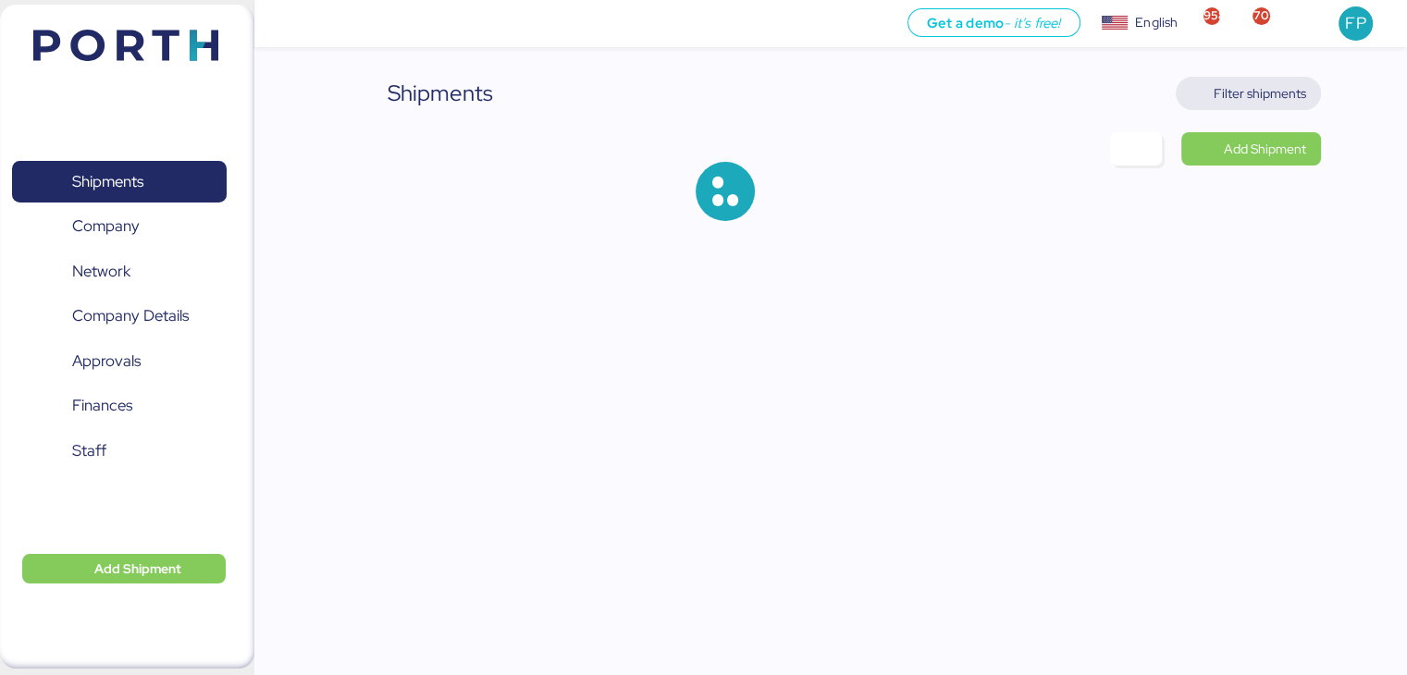
click at [1247, 90] on span "Filter shipments" at bounding box center [1260, 93] width 93 height 22
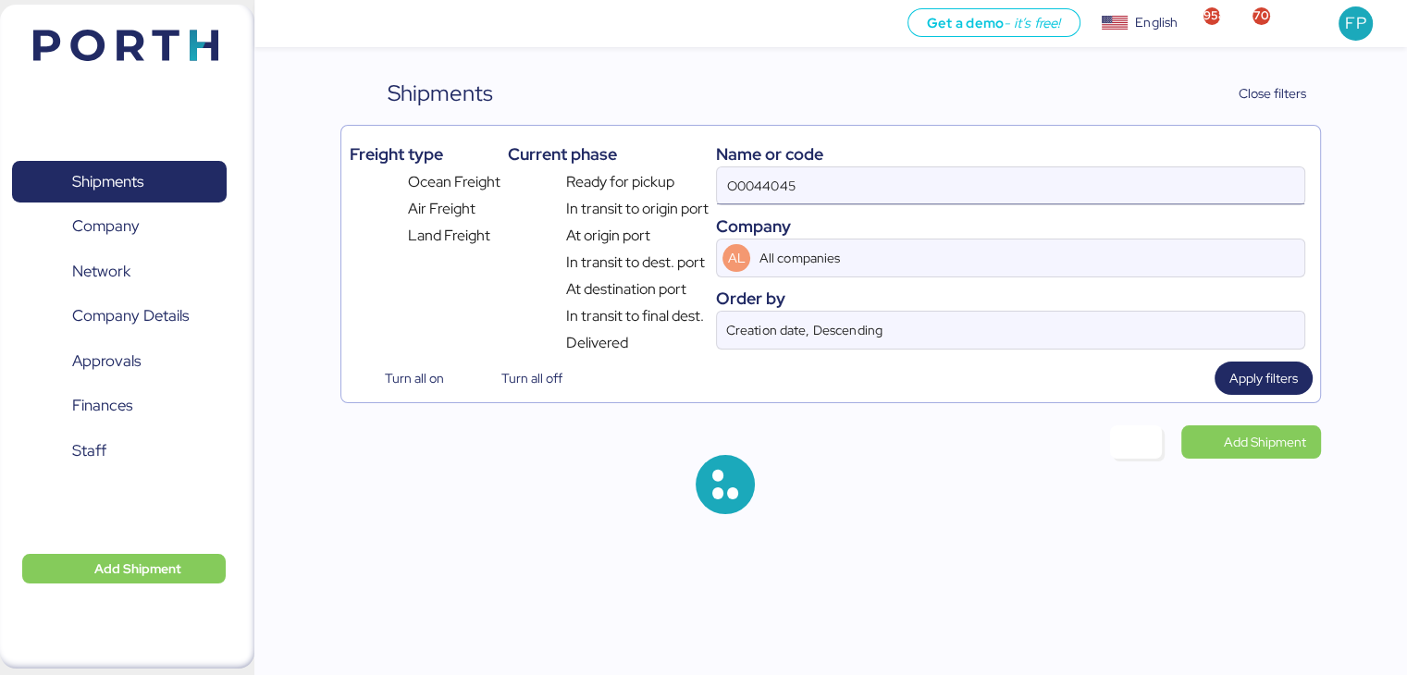
click at [745, 192] on input "O0044045" at bounding box center [1010, 185] width 587 height 37
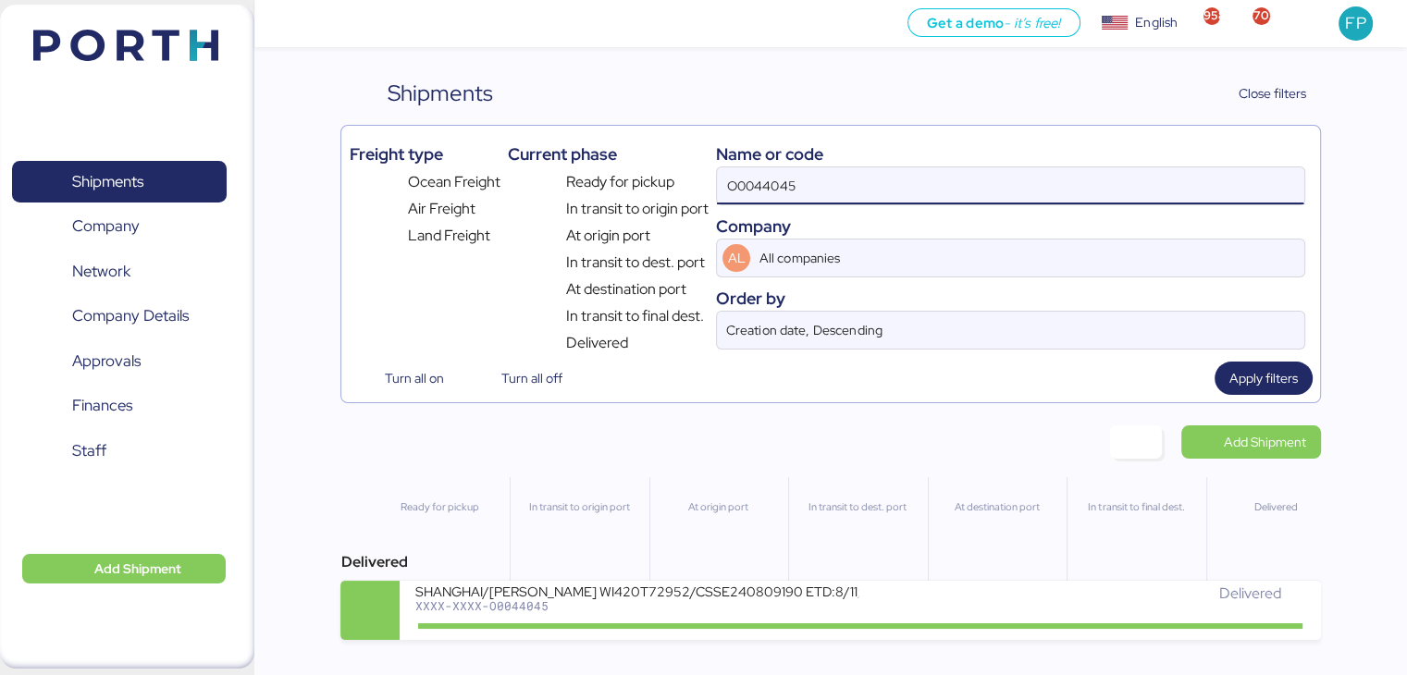
click at [745, 192] on input "O0044045" at bounding box center [1010, 185] width 587 height 37
paste input "51921"
type input "O0051921"
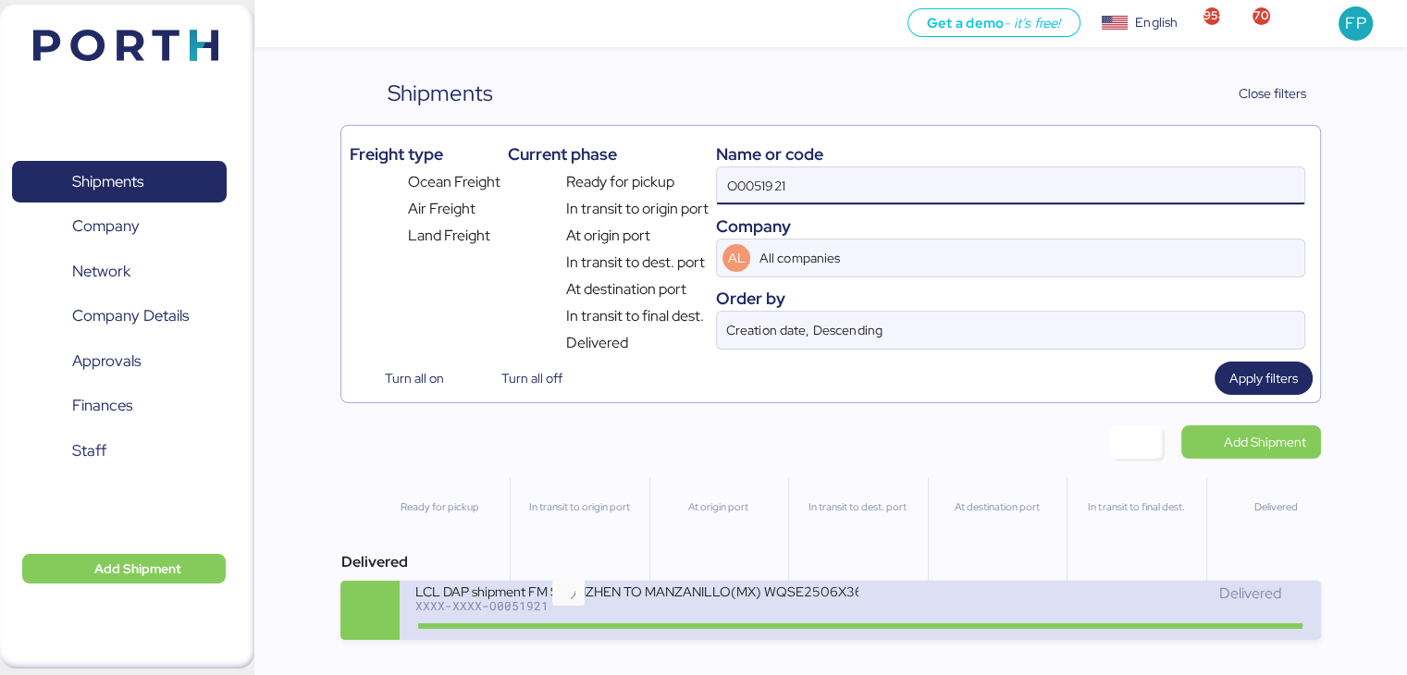
click at [596, 618] on div "LCL DAP shipment FM SHENZHEN TO MANZANILLO(MX) WQSE2506X36 XXXX-XXXX-O0051921" at bounding box center [637, 603] width 446 height 40
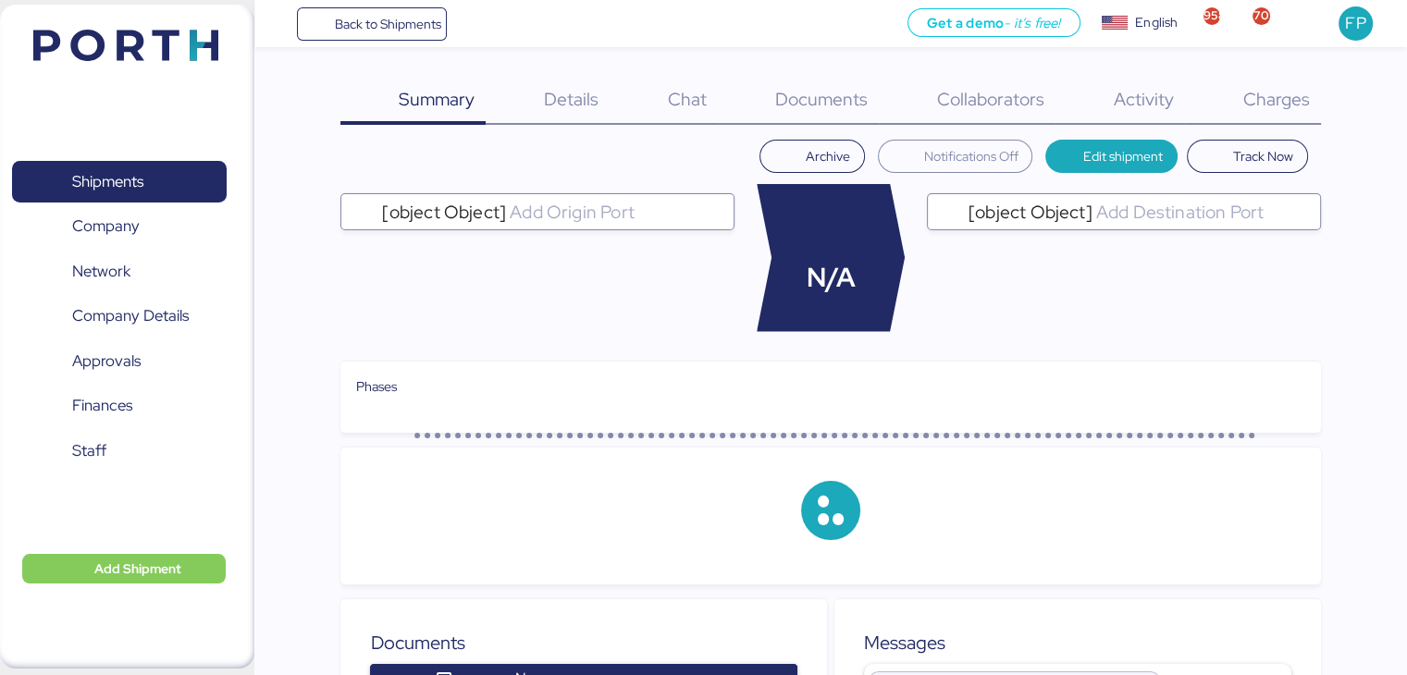
click at [1256, 112] on div "Charges 0" at bounding box center [1253, 101] width 136 height 48
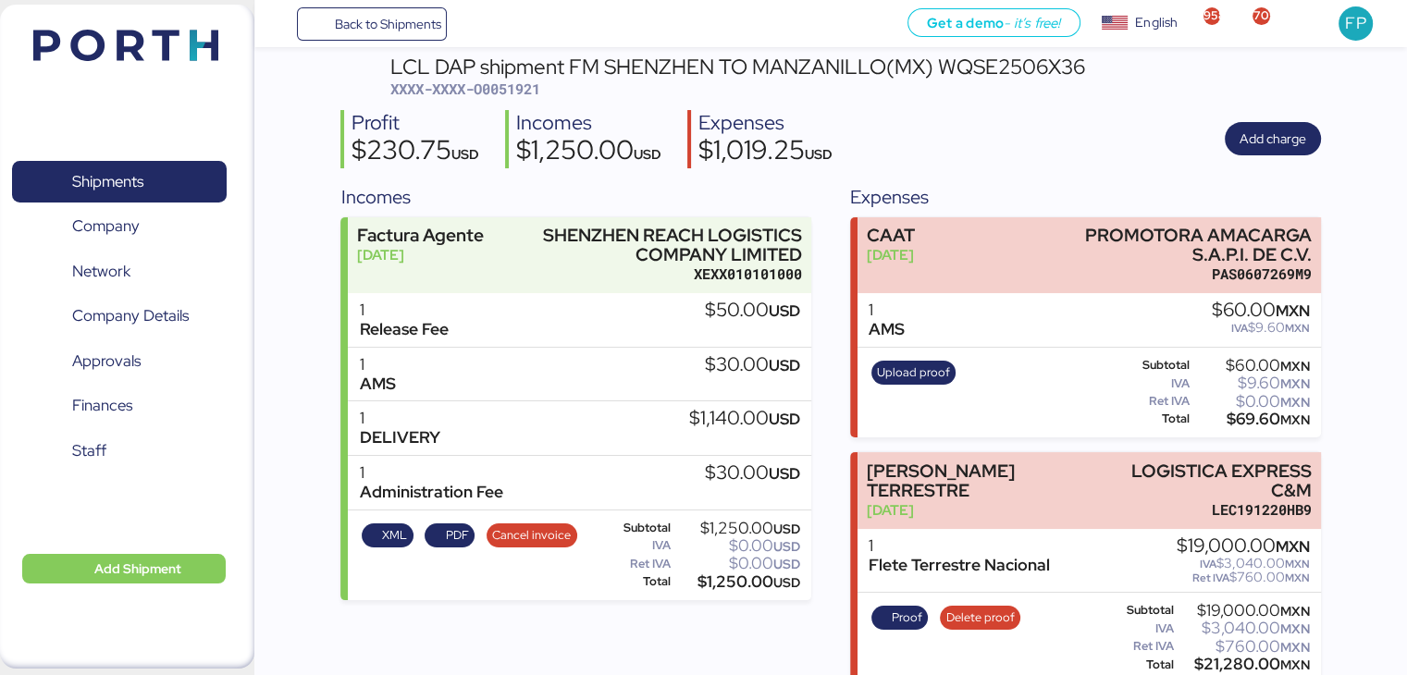
scroll to position [82, 0]
